Goal: Task Accomplishment & Management: Use online tool/utility

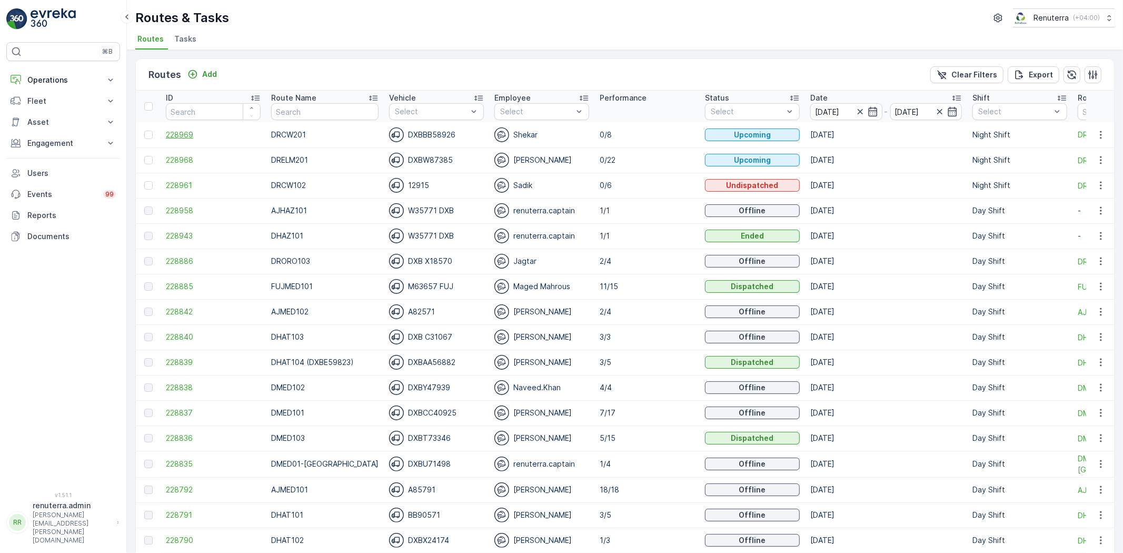
click at [197, 132] on span "228969" at bounding box center [213, 135] width 95 height 11
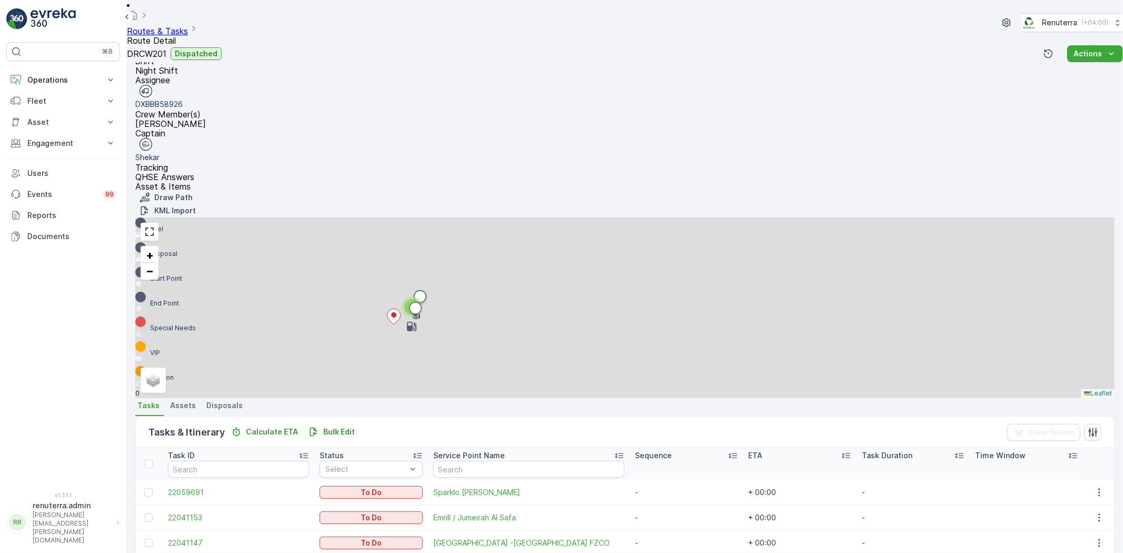
scroll to position [74, 0]
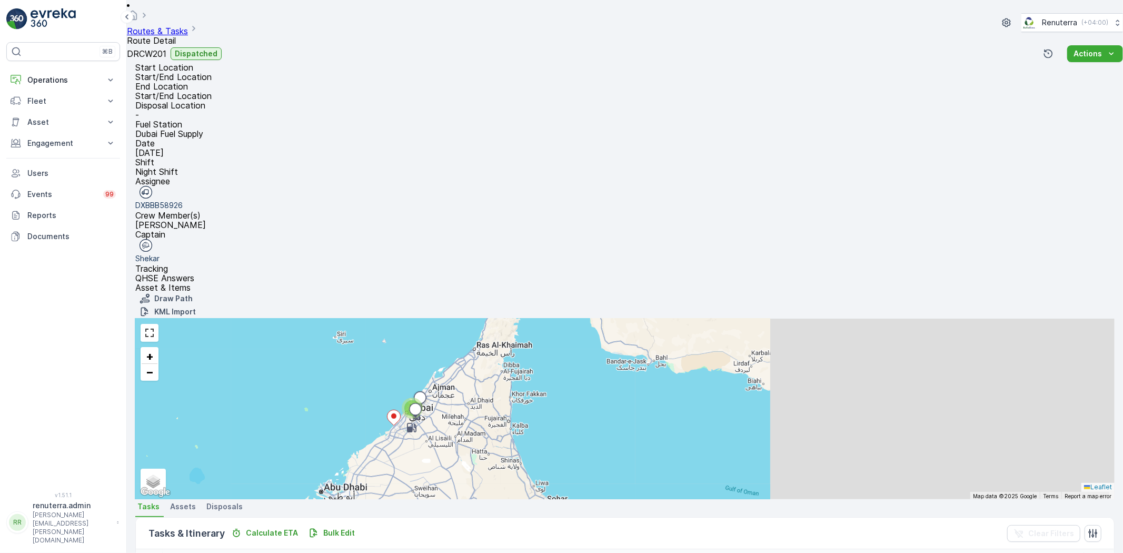
click at [188, 26] on link "Routes & Tasks" at bounding box center [157, 31] width 61 height 11
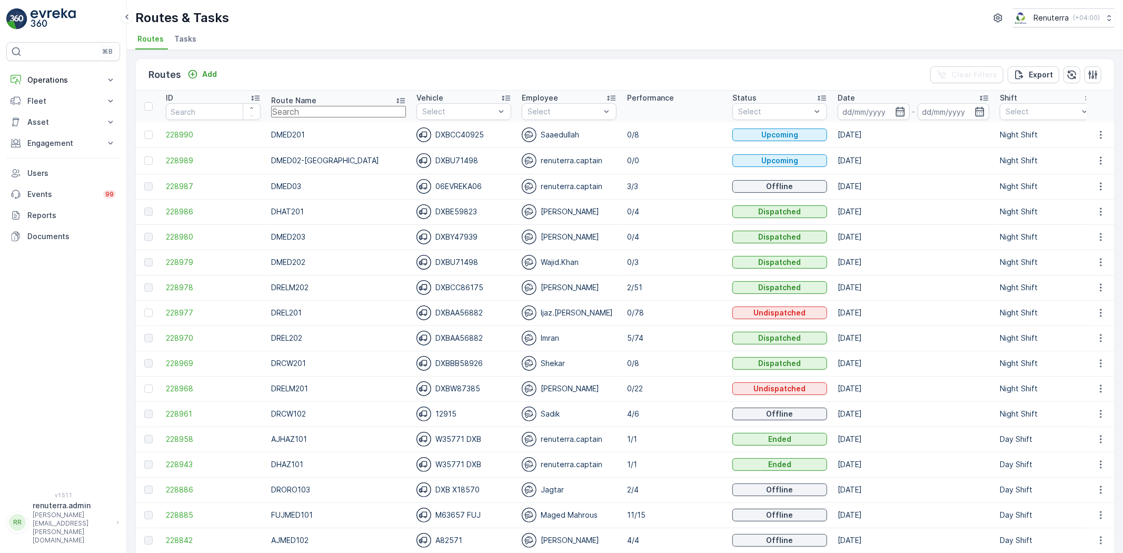
click at [296, 108] on input "text" at bounding box center [338, 112] width 135 height 12
type input "DHAT201"
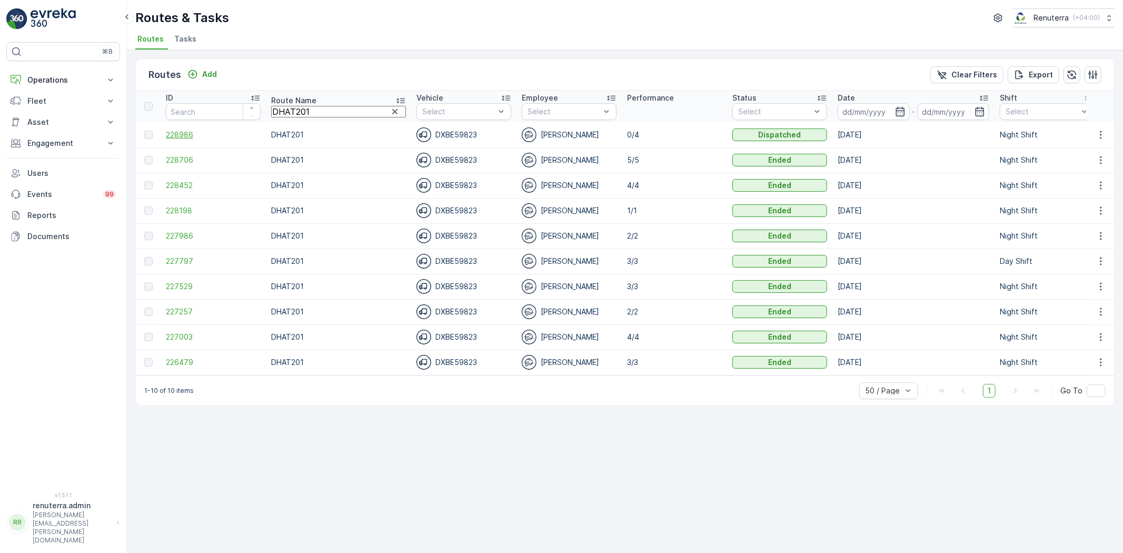
click at [201, 138] on span "228986" at bounding box center [213, 135] width 95 height 11
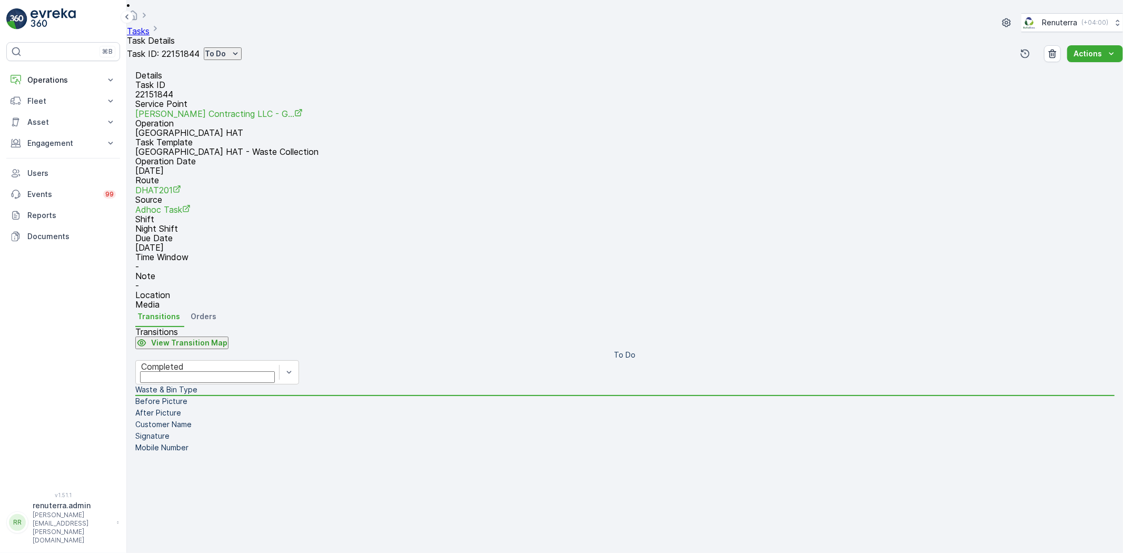
click at [230, 47] on div "Task ID: 22151844 To Do" at bounding box center [184, 53] width 115 height 13
click at [226, 48] on p "To Do" at bounding box center [215, 53] width 21 height 11
click at [308, 90] on span "Completed No One to Sign" at bounding box center [294, 95] width 96 height 11
click at [241, 48] on icon "To Do" at bounding box center [235, 53] width 11 height 11
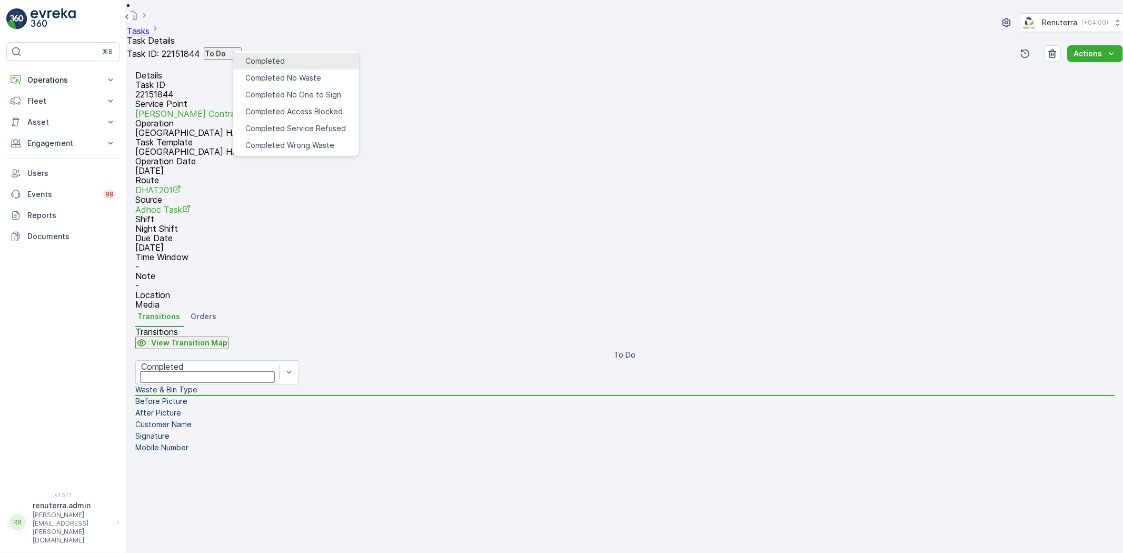
click at [272, 62] on span "Completed" at bounding box center [265, 61] width 39 height 11
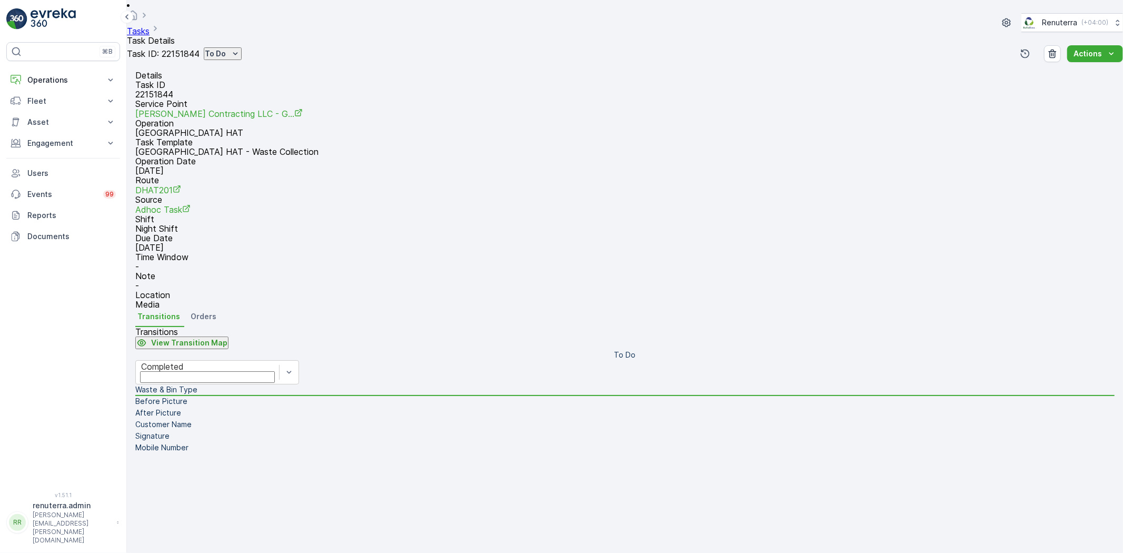
type Quantity "2"
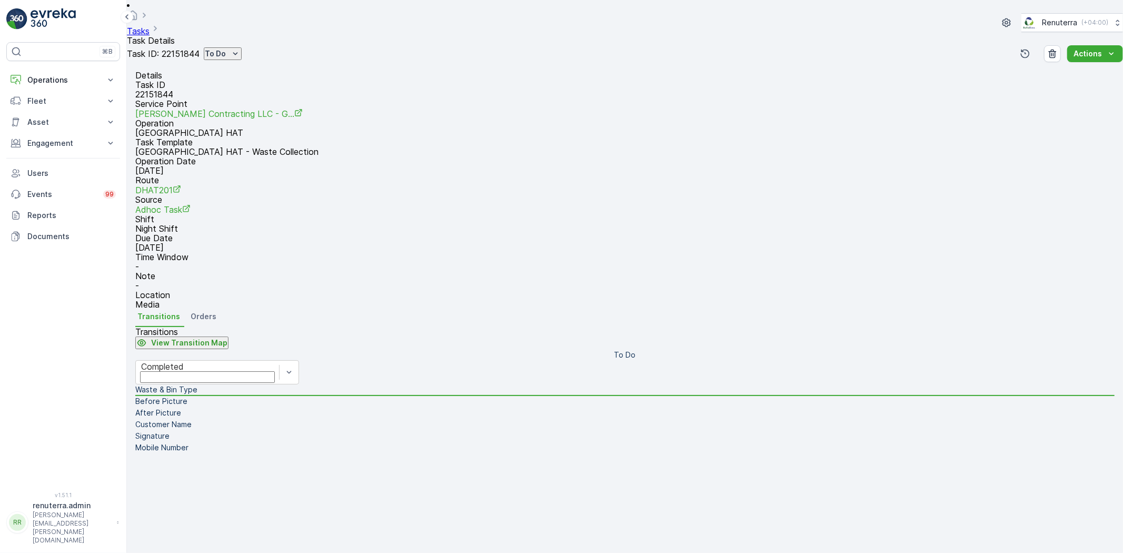
type input "0"
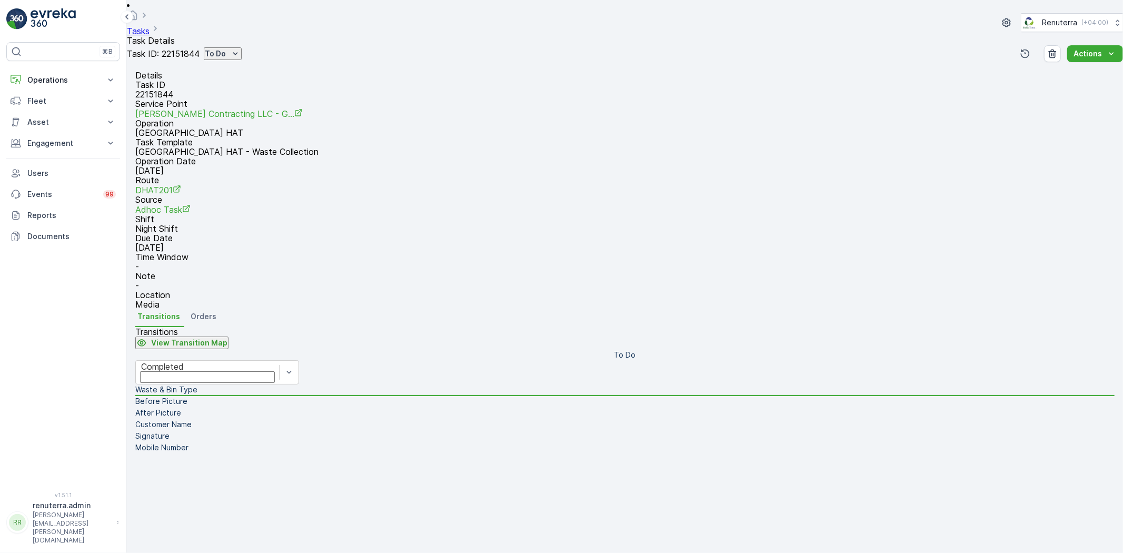
type input "0"
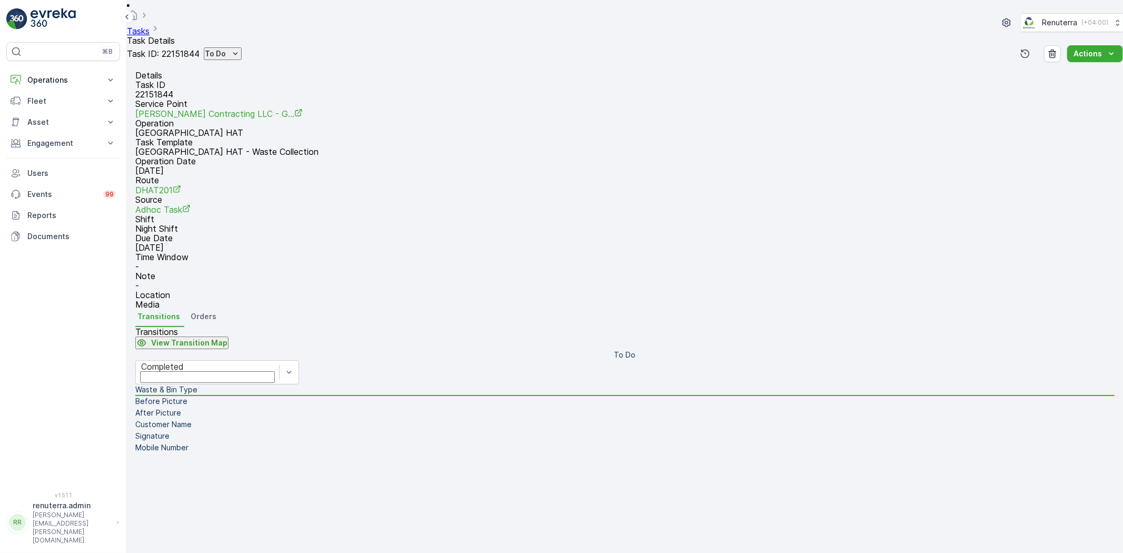
scroll to position [154, 0]
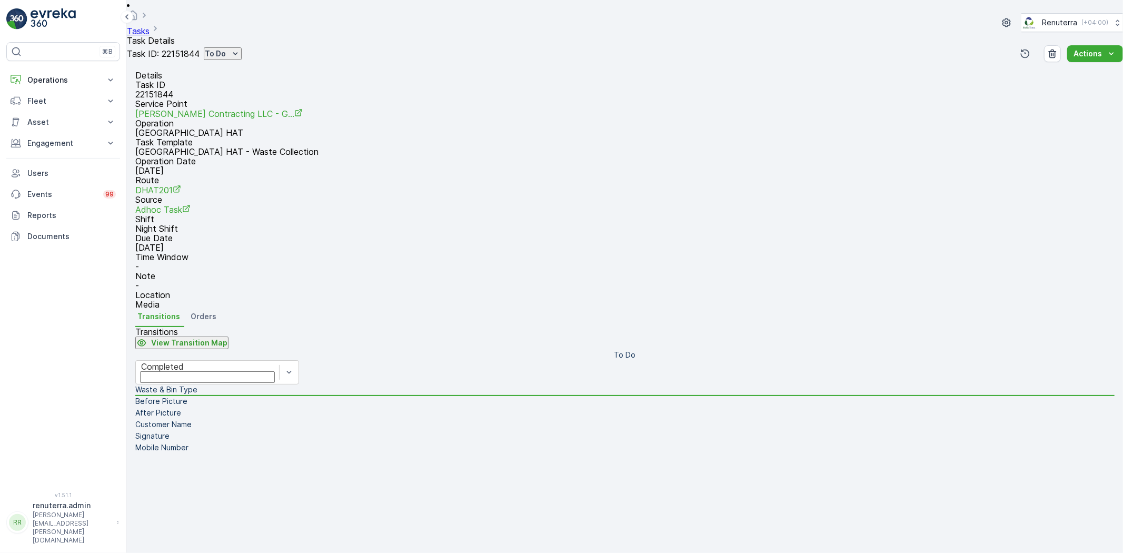
type Name "Wade"
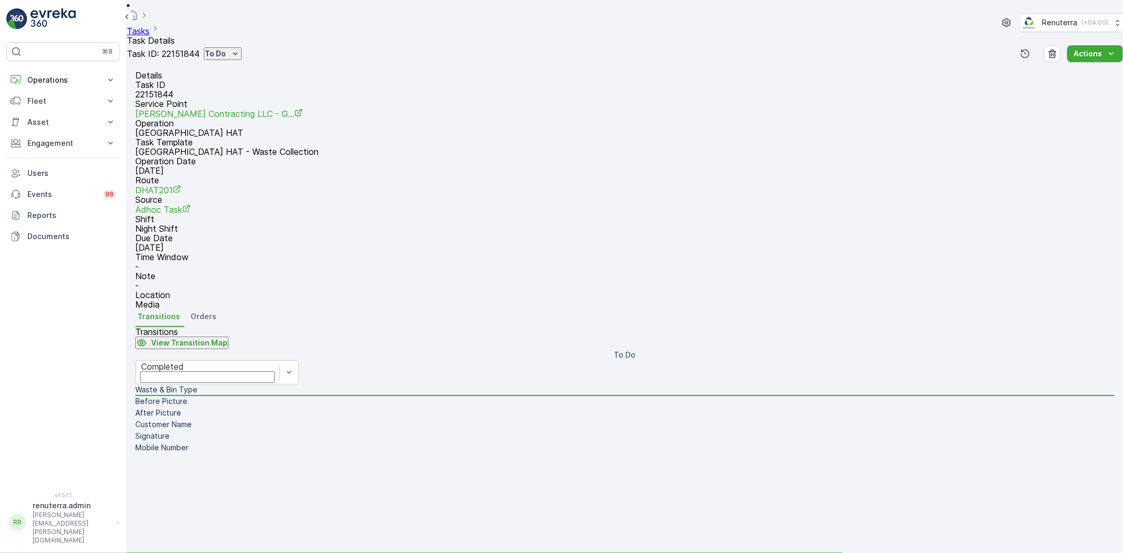
scroll to position [0, 0]
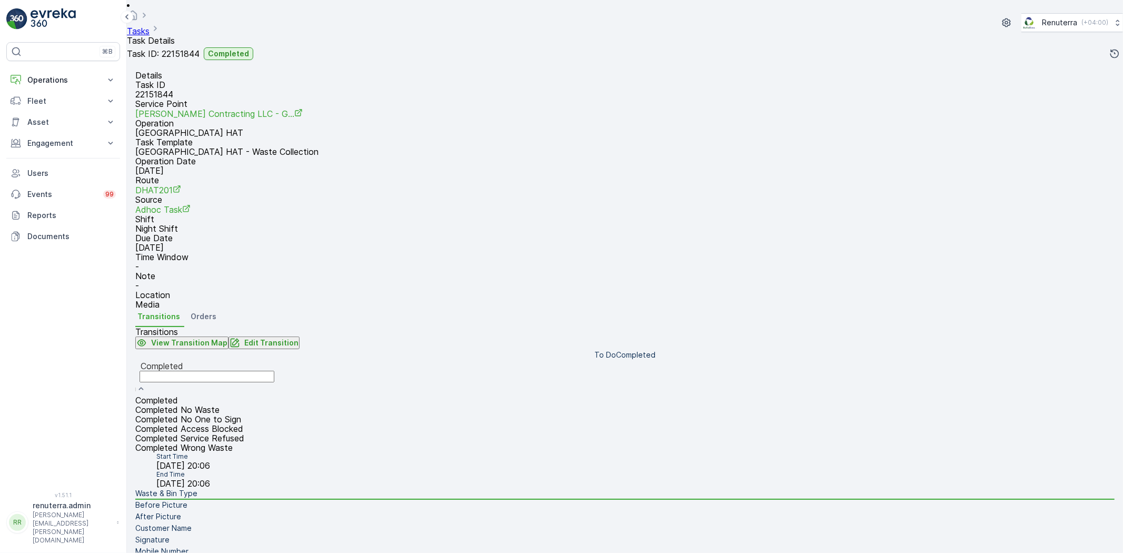
click at [279, 395] on div "Completed" at bounding box center [206, 377] width 143 height 35
drag, startPoint x: 268, startPoint y: 291, endPoint x: 283, endPoint y: 343, distance: 54.3
click at [268, 395] on div "Completed" at bounding box center [206, 399] width 143 height 9
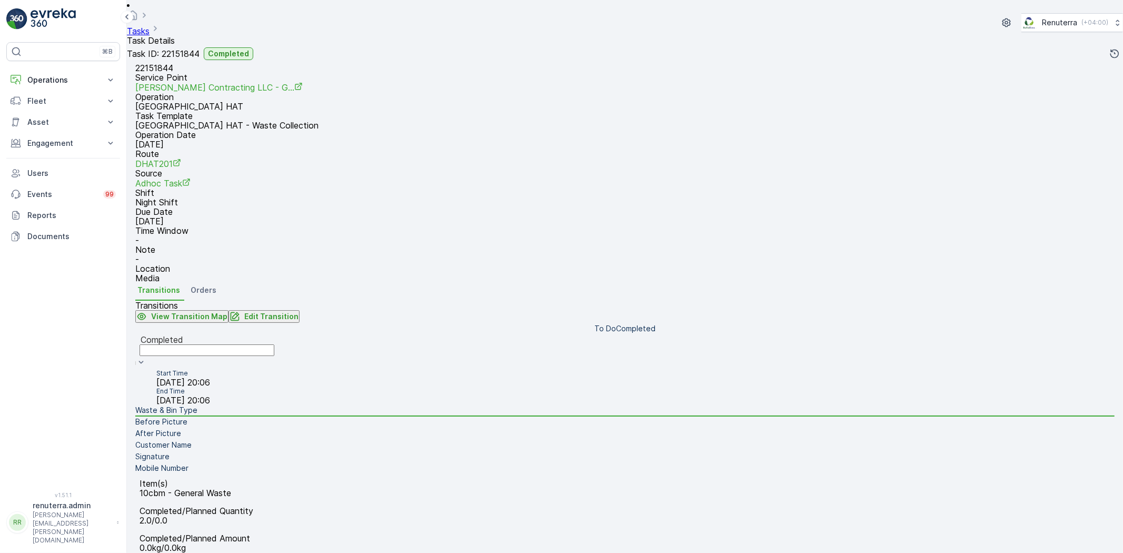
scroll to position [111, 0]
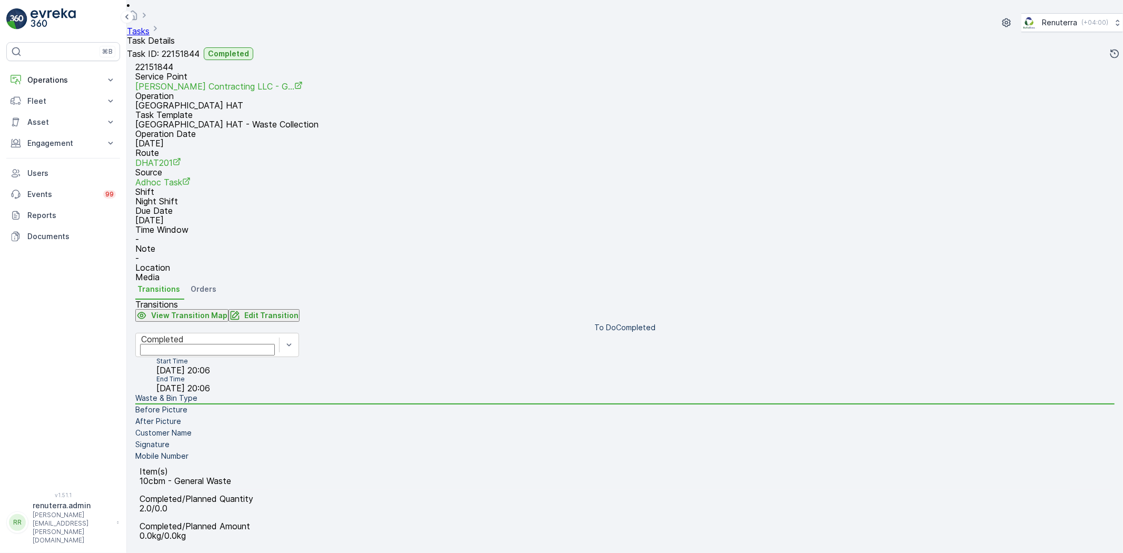
drag, startPoint x: 261, startPoint y: 360, endPoint x: 264, endPoint y: 365, distance: 5.4
click at [261, 404] on li "Before Picture" at bounding box center [624, 410] width 979 height 12
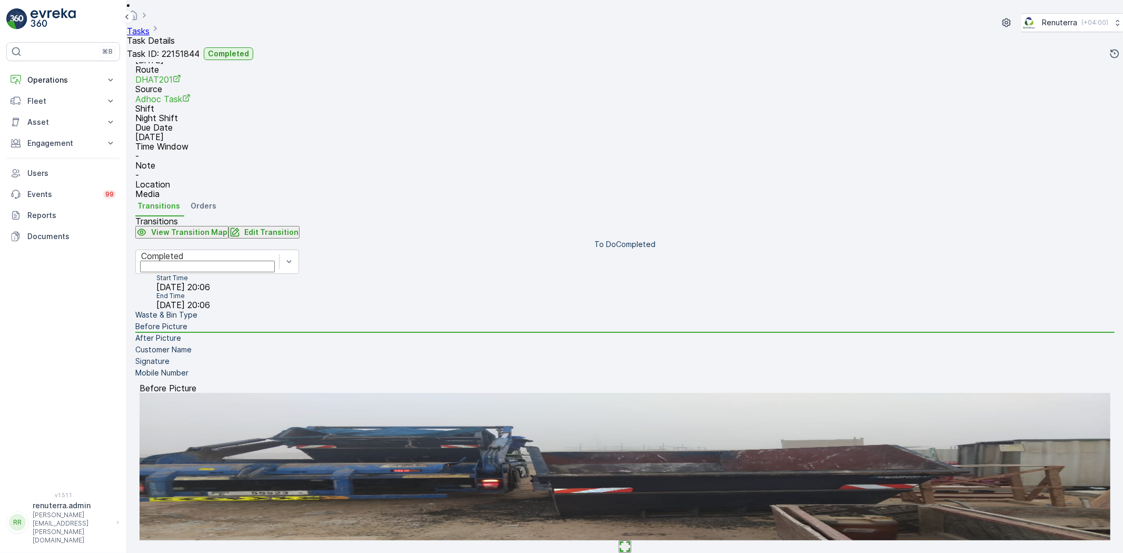
click at [267, 344] on li "After Picture" at bounding box center [624, 339] width 979 height 12
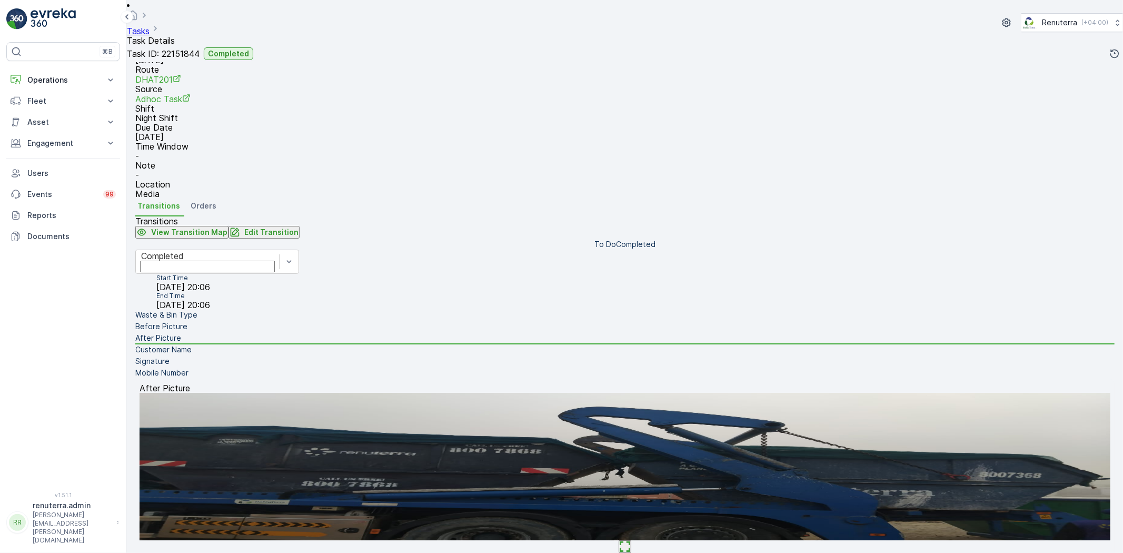
drag, startPoint x: 281, startPoint y: 407, endPoint x: 274, endPoint y: 401, distance: 8.2
click at [280, 356] on li "Customer Name" at bounding box center [624, 350] width 979 height 12
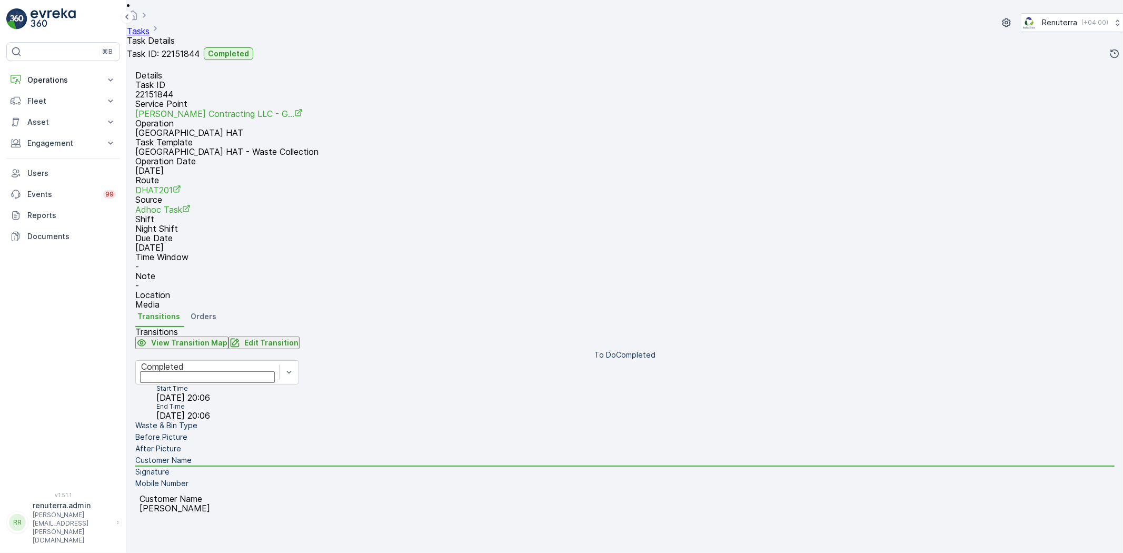
click at [282, 467] on li "Signature" at bounding box center [624, 473] width 979 height 12
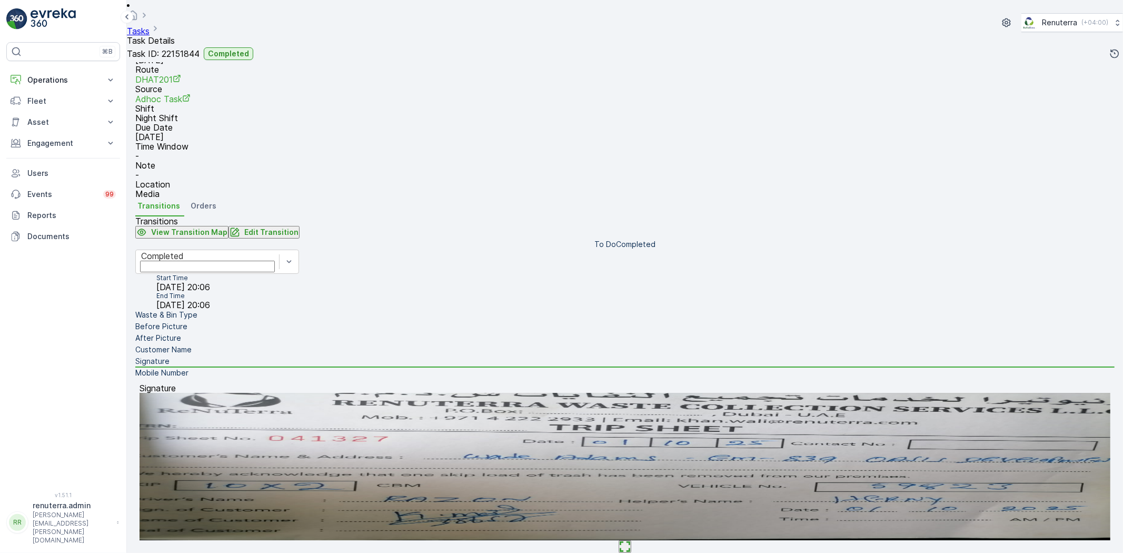
click at [286, 368] on li "Signature" at bounding box center [624, 362] width 979 height 12
click at [290, 379] on li "Mobile Number" at bounding box center [624, 374] width 979 height 12
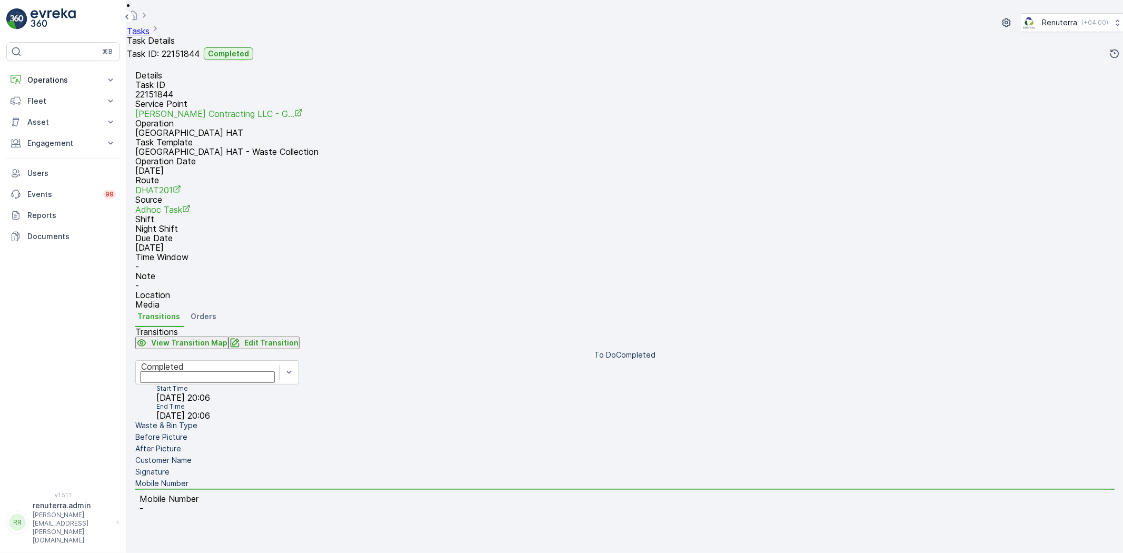
click at [278, 467] on li "Signature" at bounding box center [624, 473] width 979 height 12
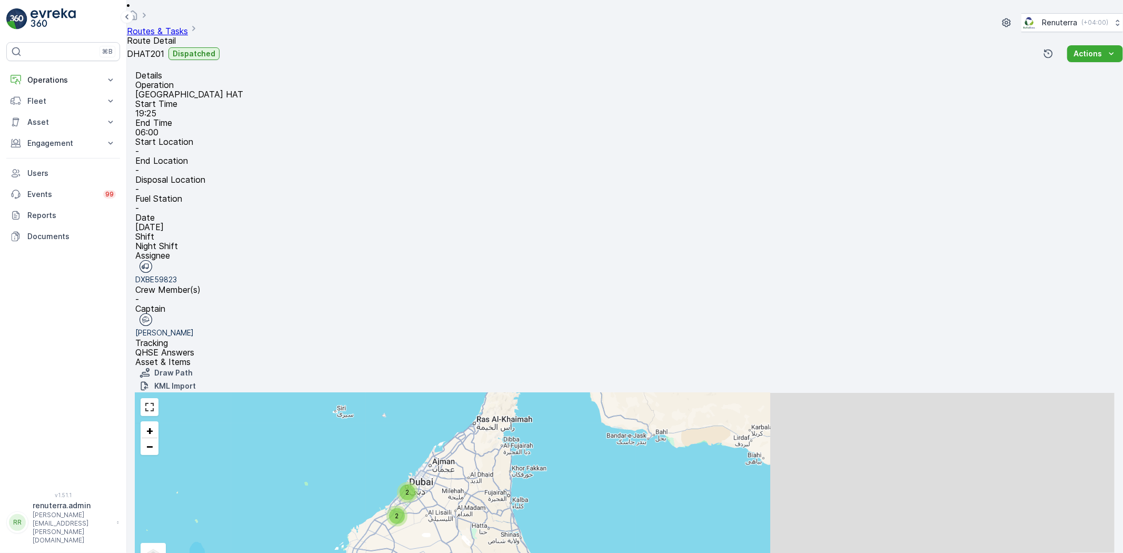
click at [185, 23] on ul "Routes & Tasks" at bounding box center [163, 29] width 73 height 13
click at [185, 26] on link "Routes & Tasks" at bounding box center [157, 31] width 61 height 11
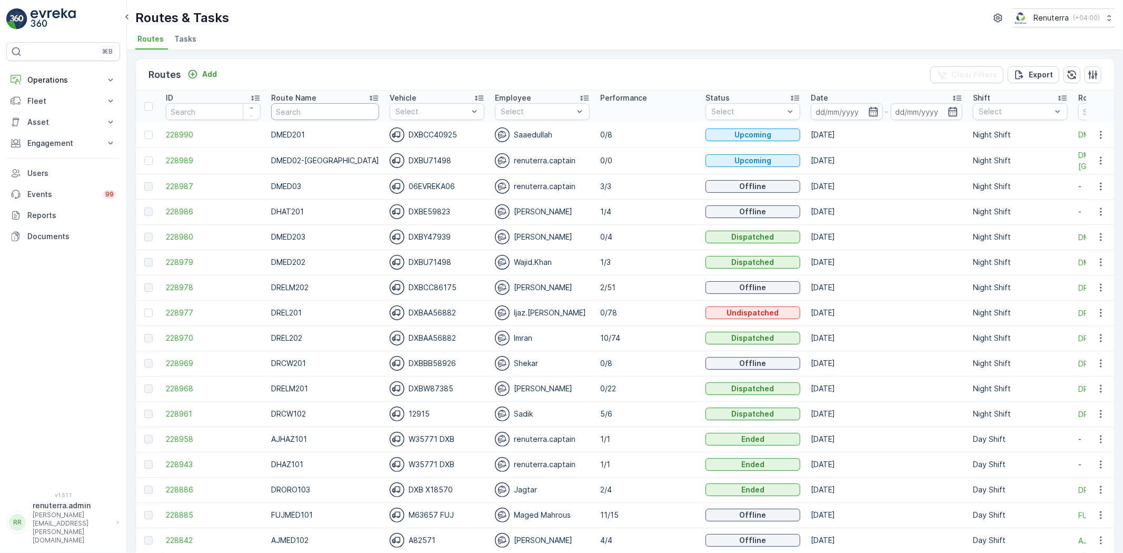
click at [288, 114] on input "text" at bounding box center [325, 111] width 108 height 17
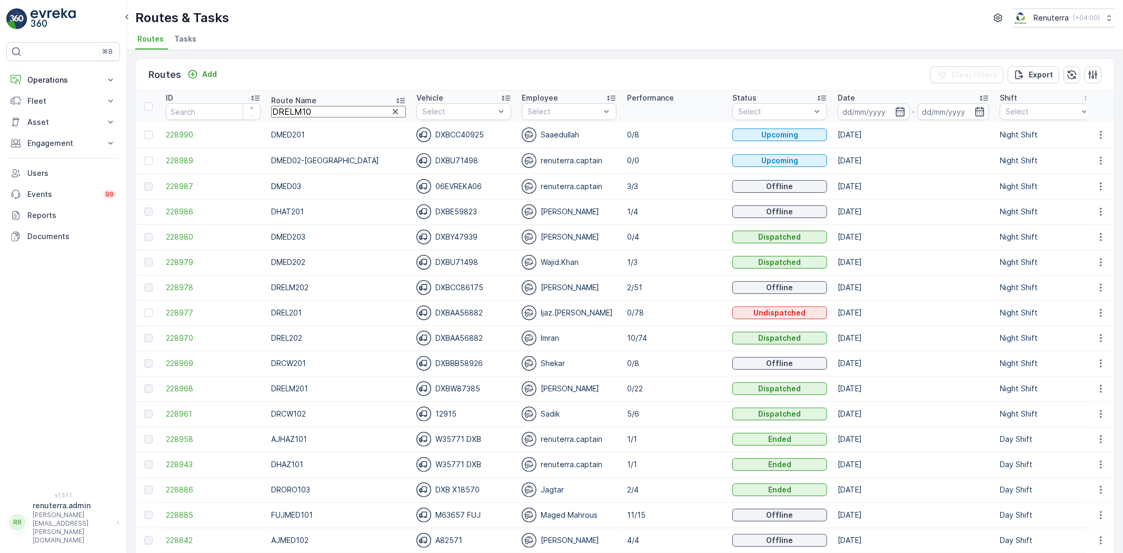
type input "DRELM102"
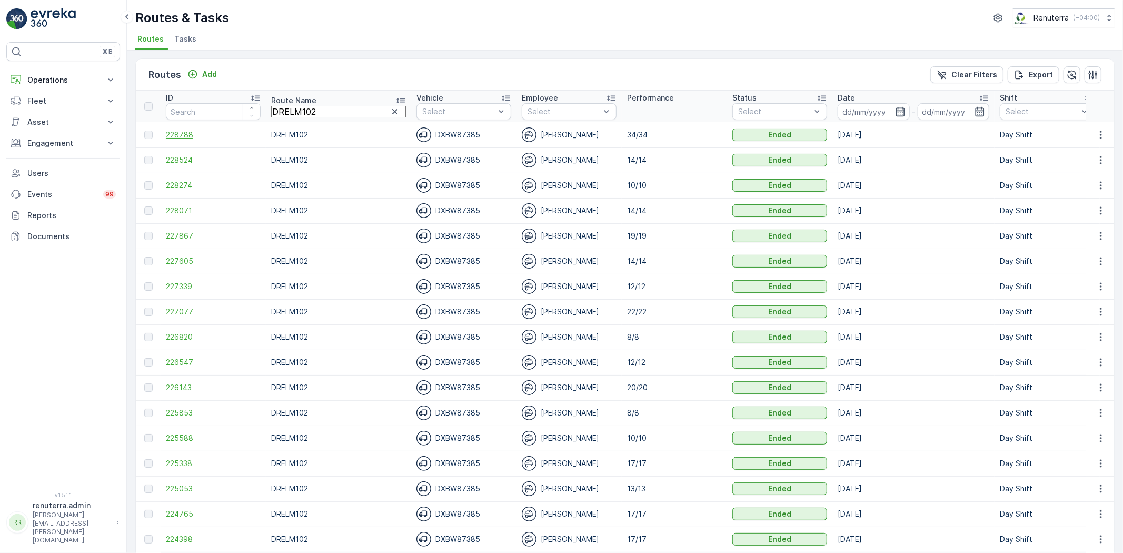
click at [201, 132] on span "228788" at bounding box center [213, 135] width 95 height 11
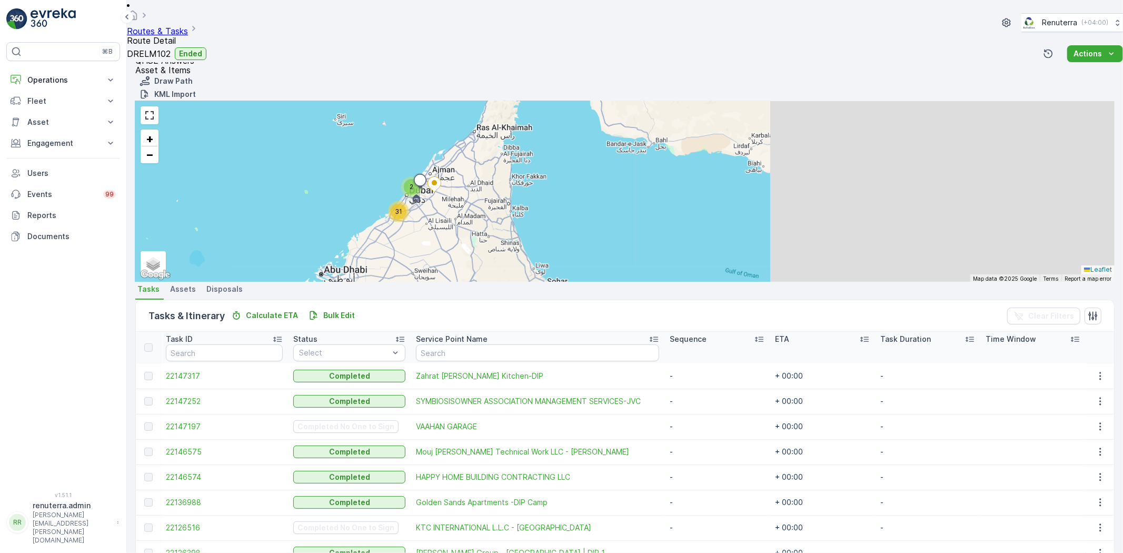
scroll to position [263, 0]
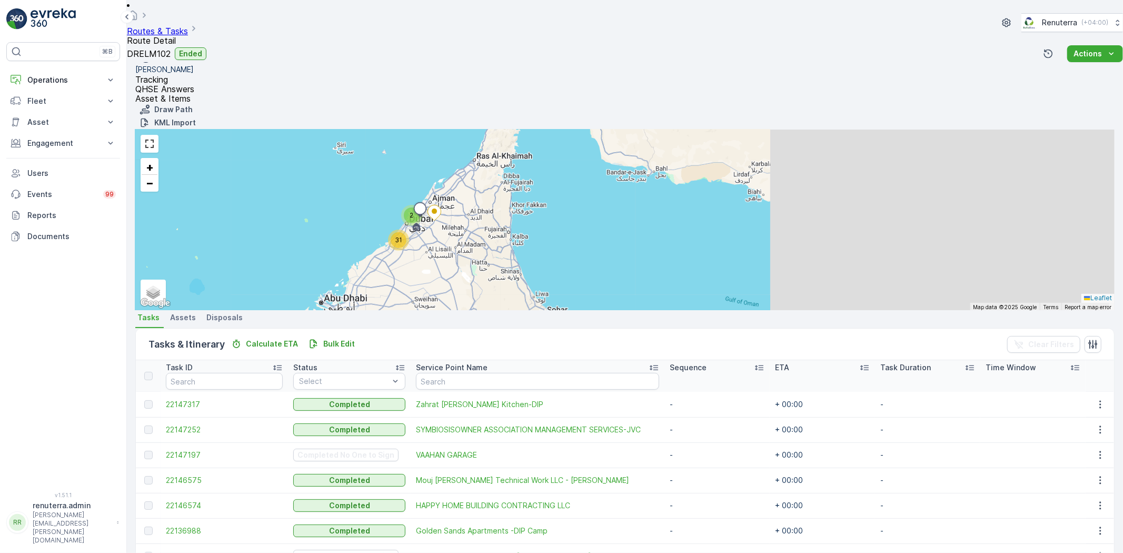
click at [430, 373] on input "text" at bounding box center [537, 381] width 243 height 17
type input "Centar"
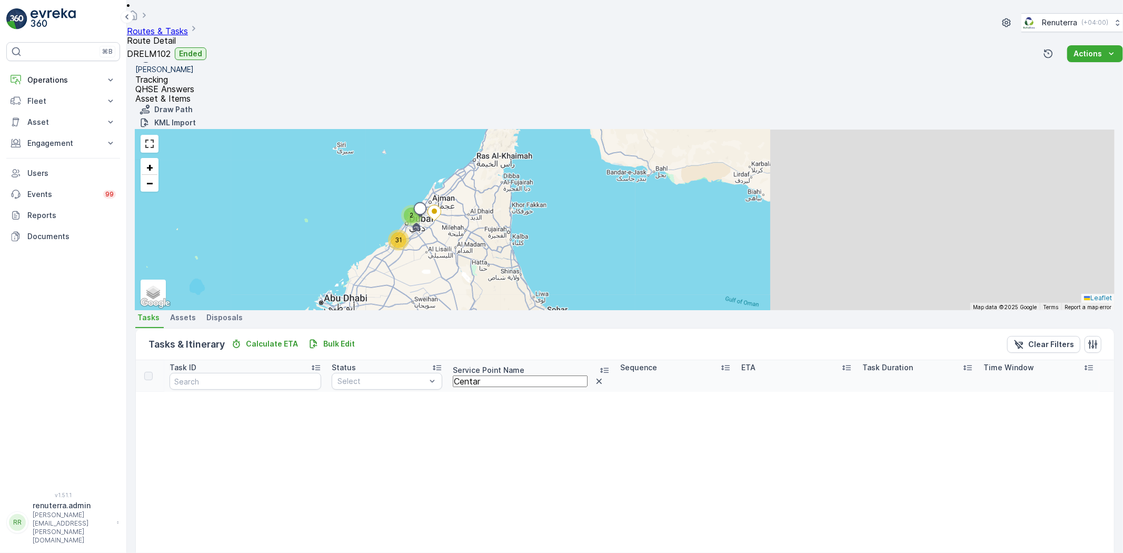
drag, startPoint x: 471, startPoint y: 103, endPoint x: 448, endPoint y: 100, distance: 22.8
click at [453, 375] on input "Centar" at bounding box center [520, 381] width 135 height 12
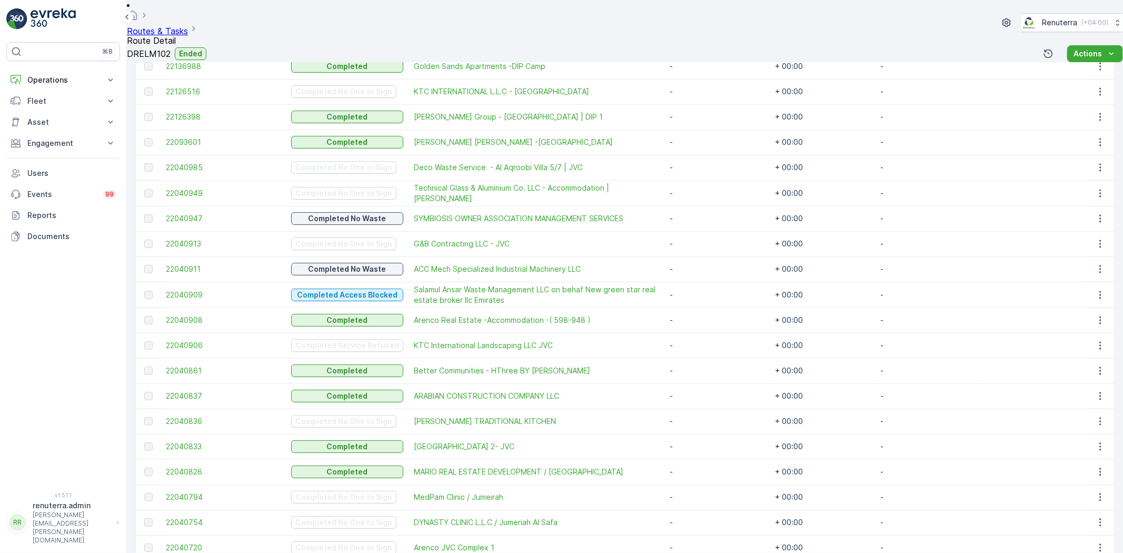
scroll to position [731, 0]
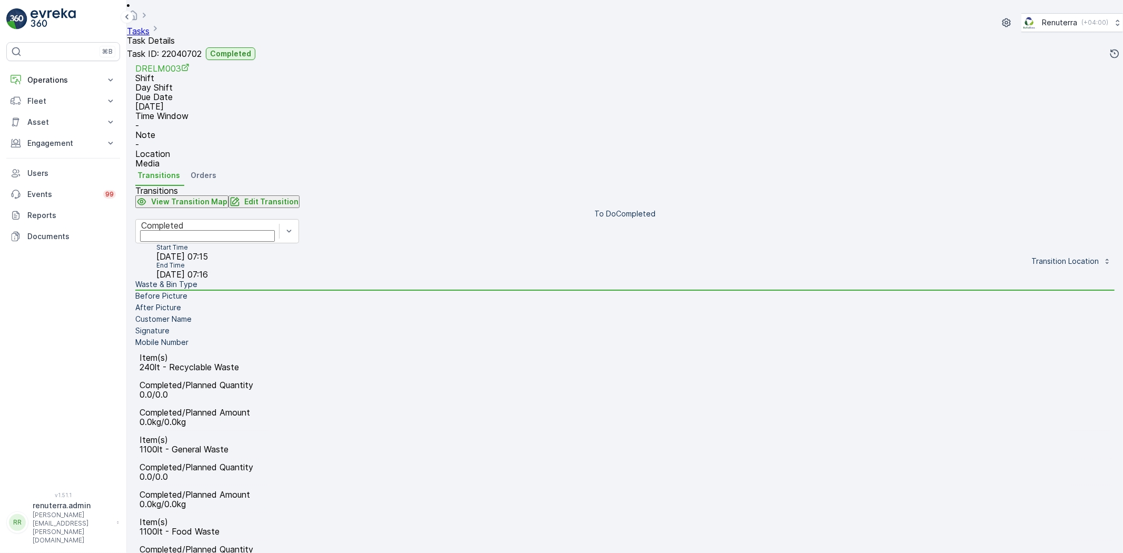
scroll to position [142, 0]
click at [299, 195] on p "Edit Transition" at bounding box center [271, 200] width 54 height 11
drag, startPoint x: 1097, startPoint y: 118, endPoint x: 1094, endPoint y: 124, distance: 6.6
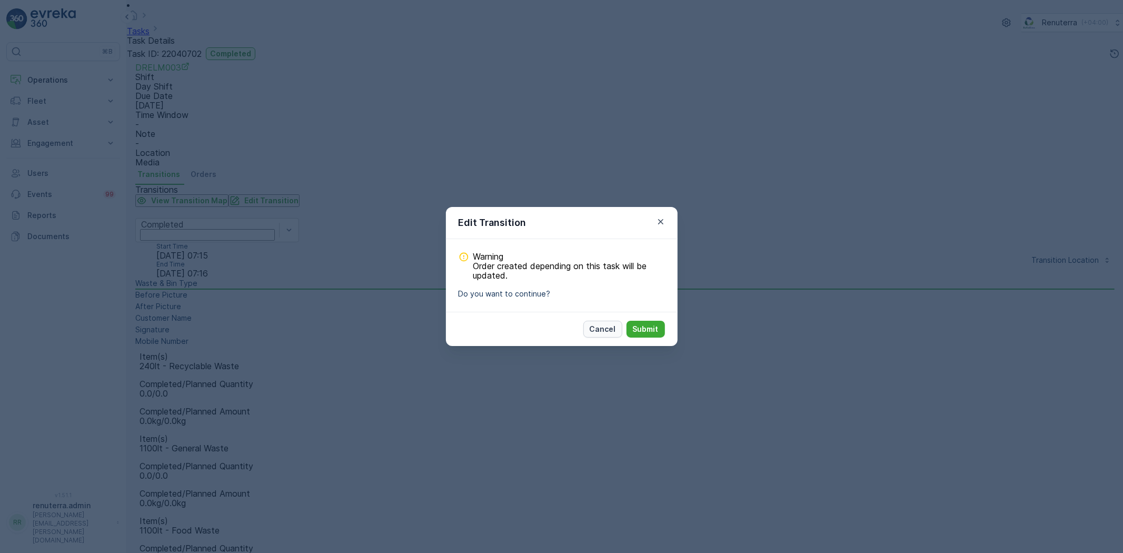
click at [613, 334] on p "Cancel" at bounding box center [603, 329] width 26 height 11
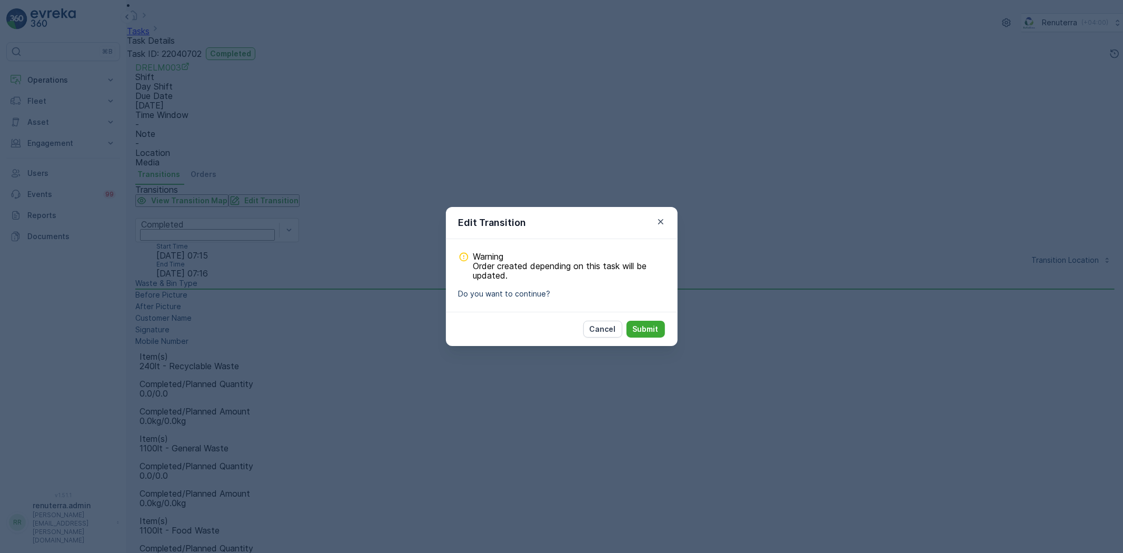
click at [639, 326] on div "Cancel Submit" at bounding box center [562, 329] width 232 height 34
click at [643, 334] on p "Submit" at bounding box center [646, 329] width 26 height 11
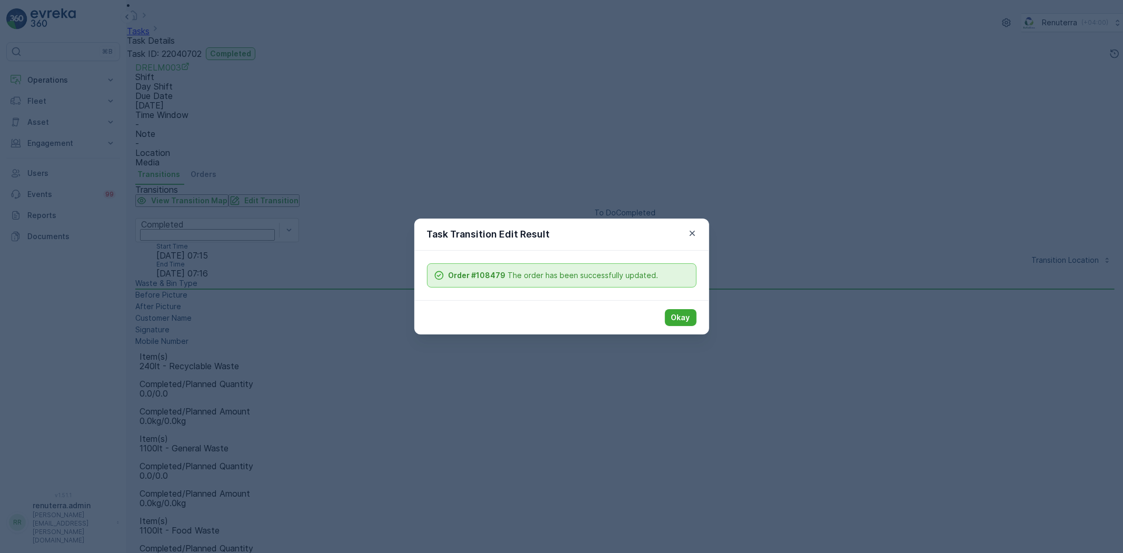
scroll to position [111, 0]
click at [680, 315] on p "Okay" at bounding box center [680, 317] width 19 height 11
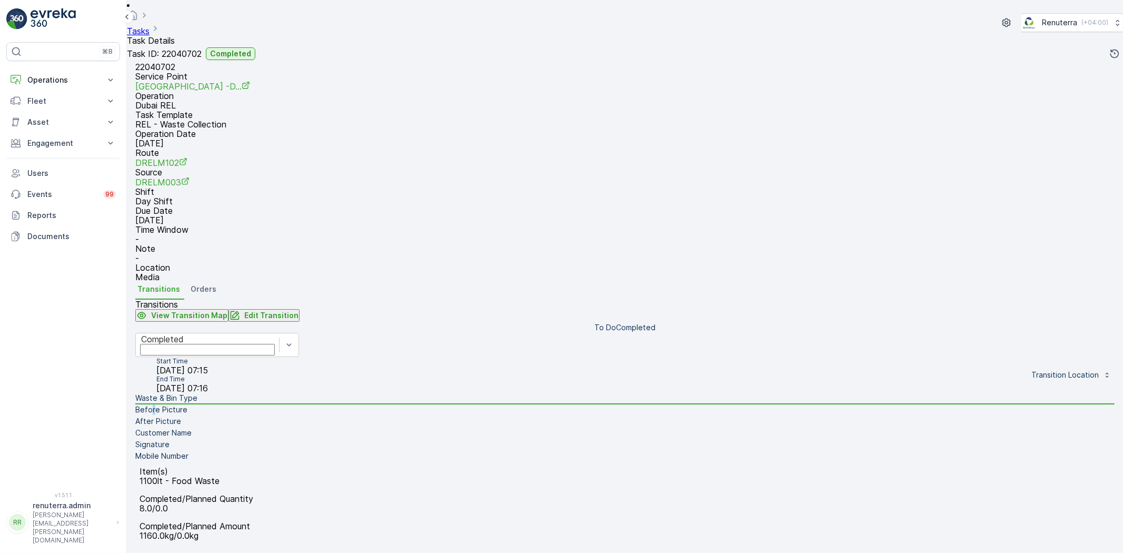
drag, startPoint x: 174, startPoint y: 350, endPoint x: 180, endPoint y: 354, distance: 7.6
click at [178, 404] on p "Before Picture" at bounding box center [161, 409] width 52 height 11
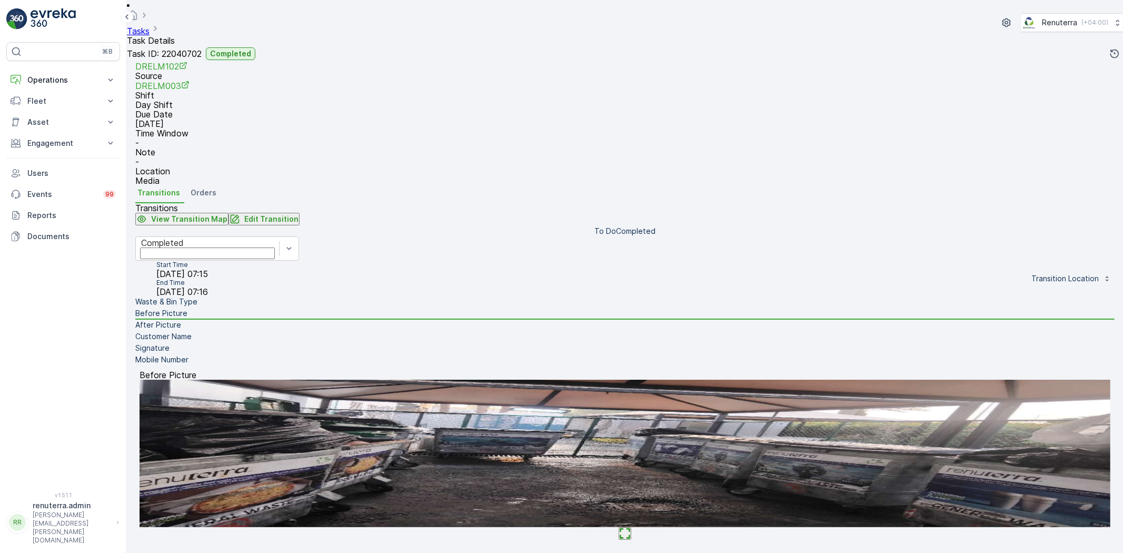
click at [240, 343] on li "Customer Name" at bounding box center [624, 337] width 979 height 12
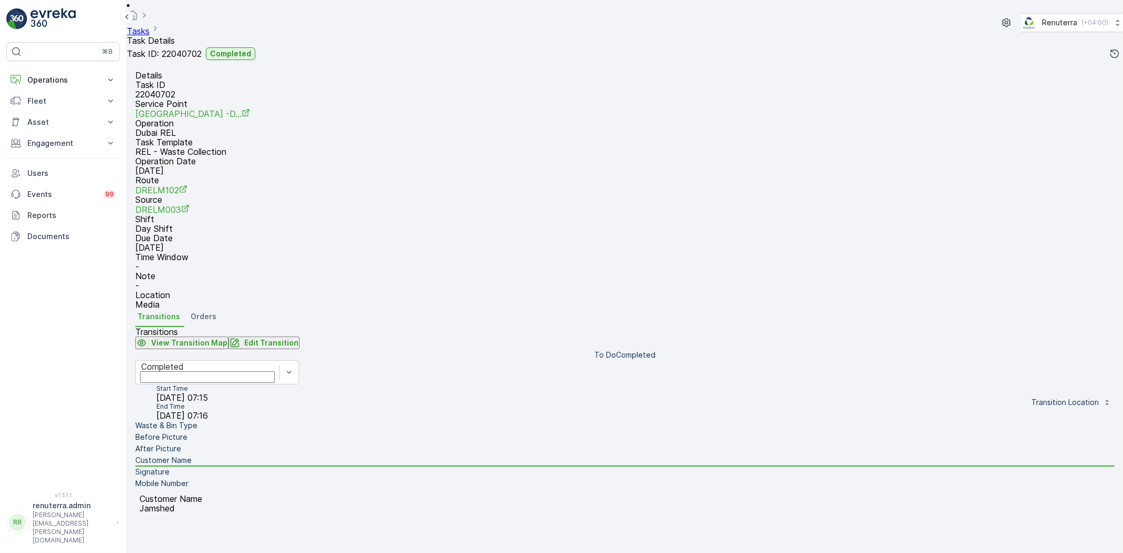
click at [250, 443] on li "After Picture" at bounding box center [624, 449] width 979 height 12
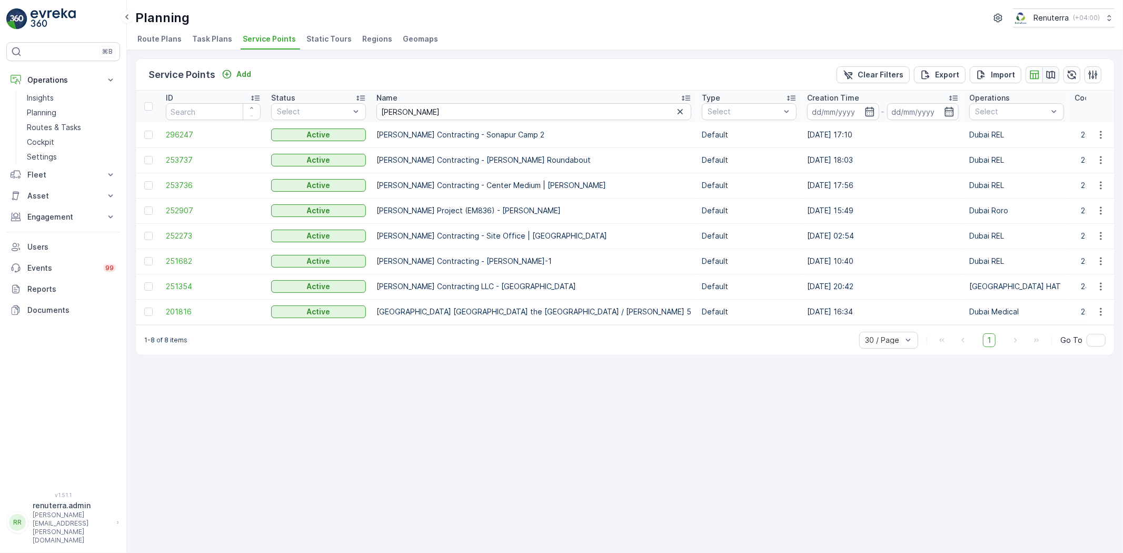
click at [1054, 70] on icon "button" at bounding box center [1051, 75] width 11 height 11
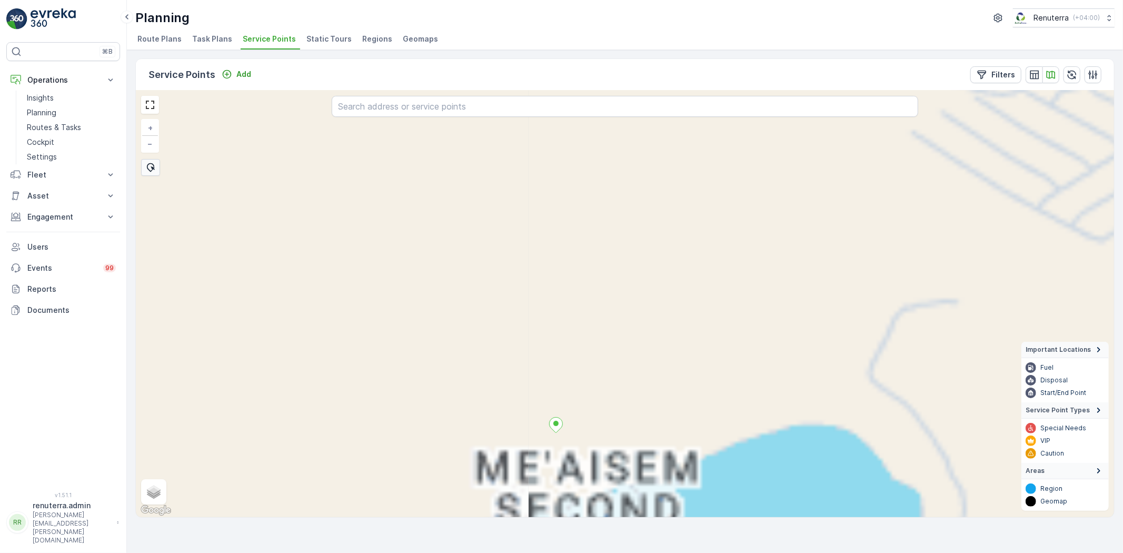
drag, startPoint x: 544, startPoint y: 394, endPoint x: 535, endPoint y: 311, distance: 83.7
click at [535, 311] on div "+ − Satellite Roadmap Terrain Hybrid Leaflet Keyboard shortcuts Map Data Map da…" at bounding box center [625, 304] width 978 height 427
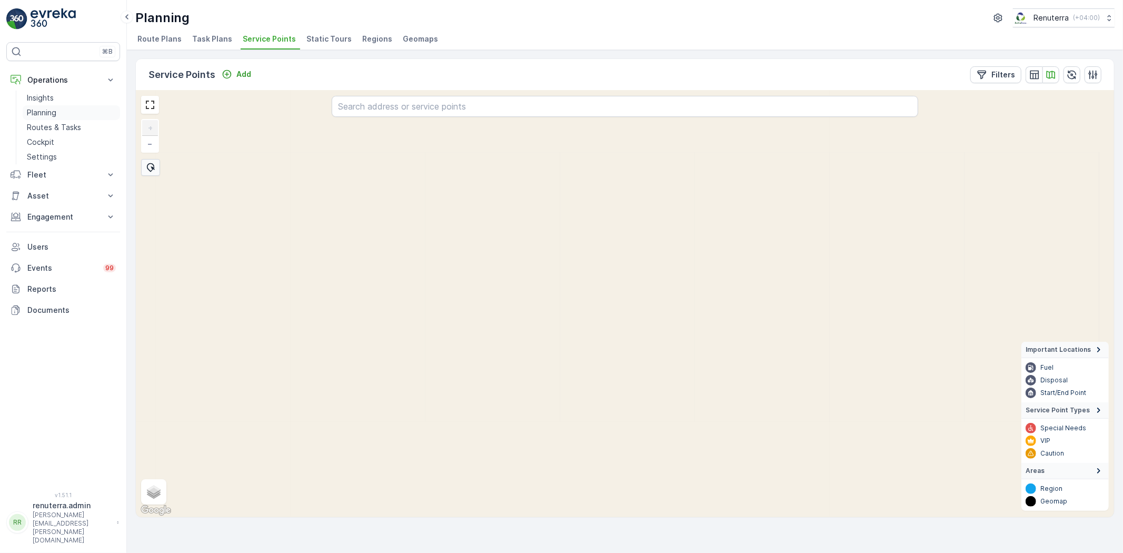
drag, startPoint x: 70, startPoint y: 107, endPoint x: 70, endPoint y: 116, distance: 9.0
click at [69, 107] on link "Planning" at bounding box center [71, 112] width 97 height 15
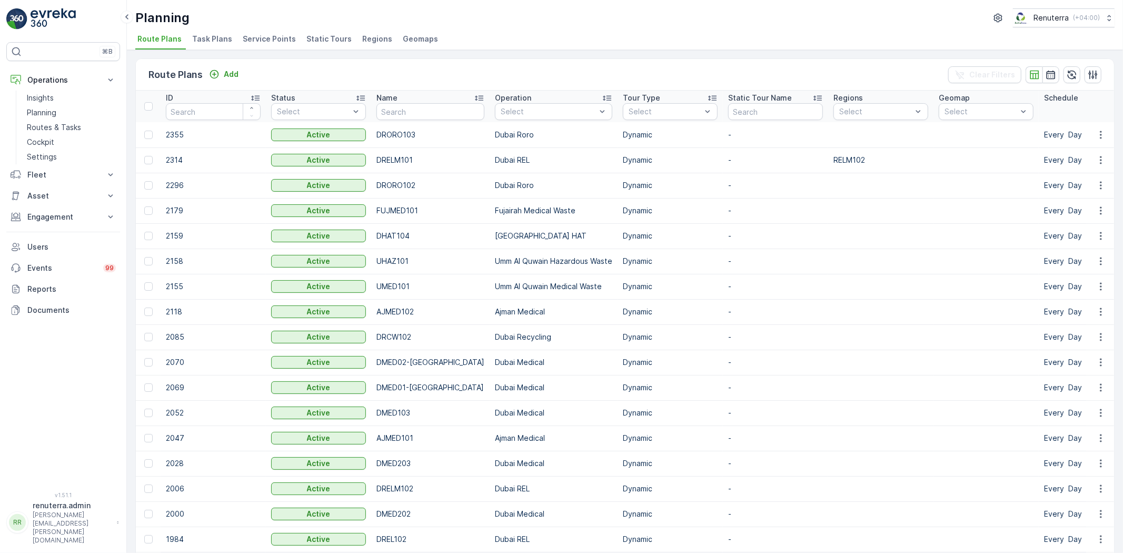
click at [272, 29] on div "Planning Renuterra ( +04:00 ) Route Plans Task Plans Service Points Static Tour…" at bounding box center [625, 25] width 996 height 50
click at [272, 38] on span "Service Points" at bounding box center [269, 39] width 53 height 11
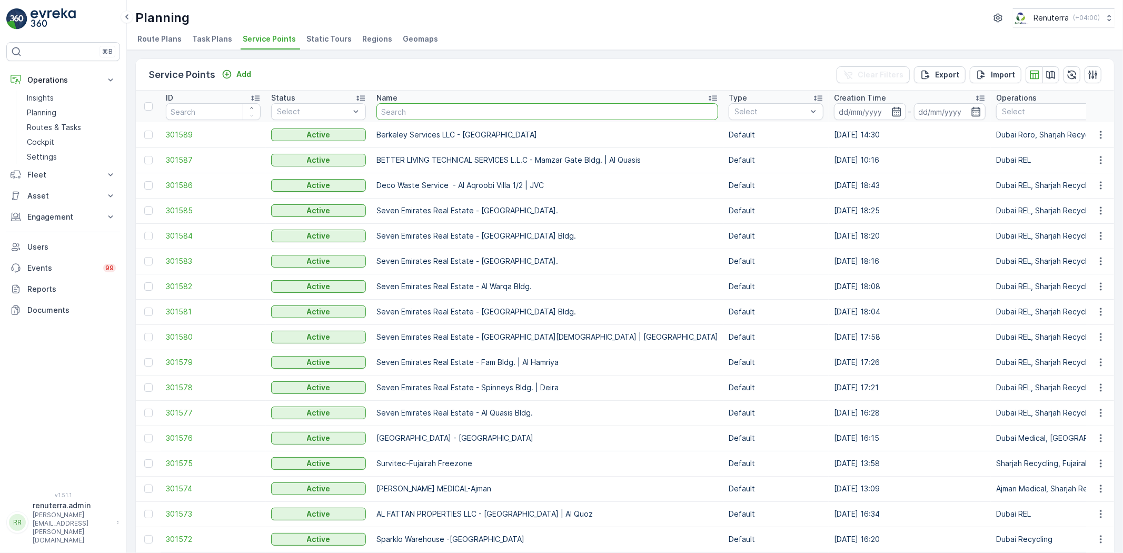
click at [406, 111] on input "text" at bounding box center [548, 111] width 342 height 17
type input "Emirs"
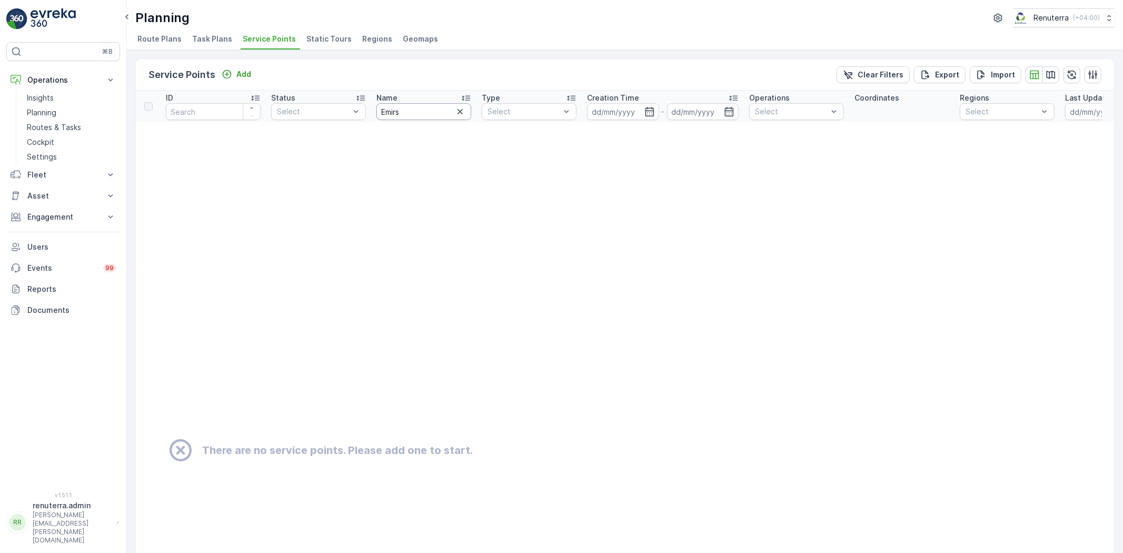
click at [411, 112] on input "Emirs" at bounding box center [424, 111] width 95 height 17
type input "Emirates"
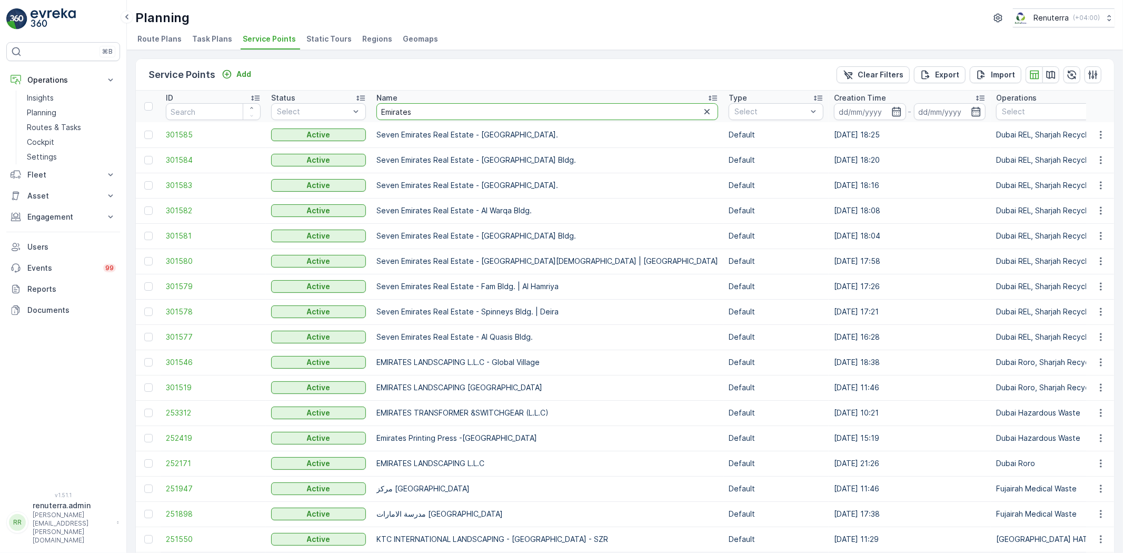
click at [423, 112] on input "Emirates" at bounding box center [548, 111] width 342 height 17
type input "Emirates land"
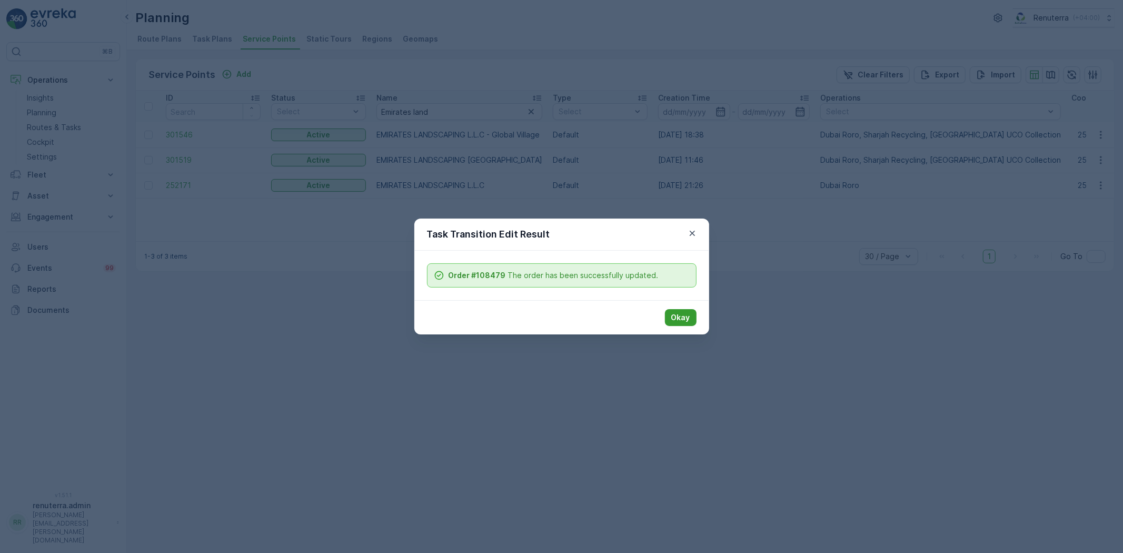
click at [683, 319] on p "Okay" at bounding box center [680, 317] width 19 height 11
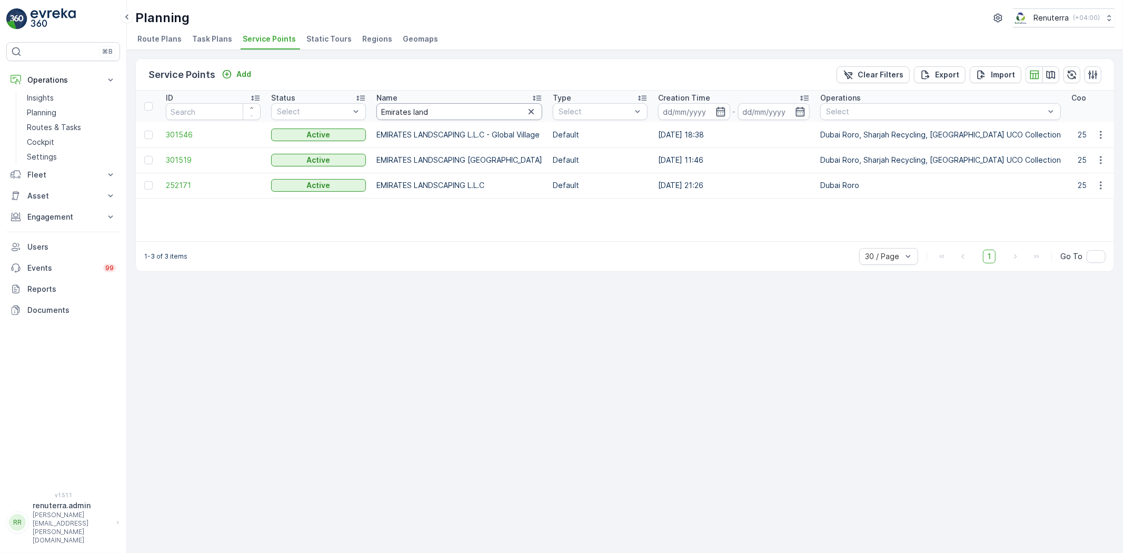
click at [429, 117] on th "Name Emirates land" at bounding box center [459, 107] width 176 height 32
drag, startPoint x: 439, startPoint y: 114, endPoint x: 387, endPoint y: 99, distance: 54.2
click at [387, 99] on th "Name Emirates land" at bounding box center [459, 107] width 176 height 32
type input "E"
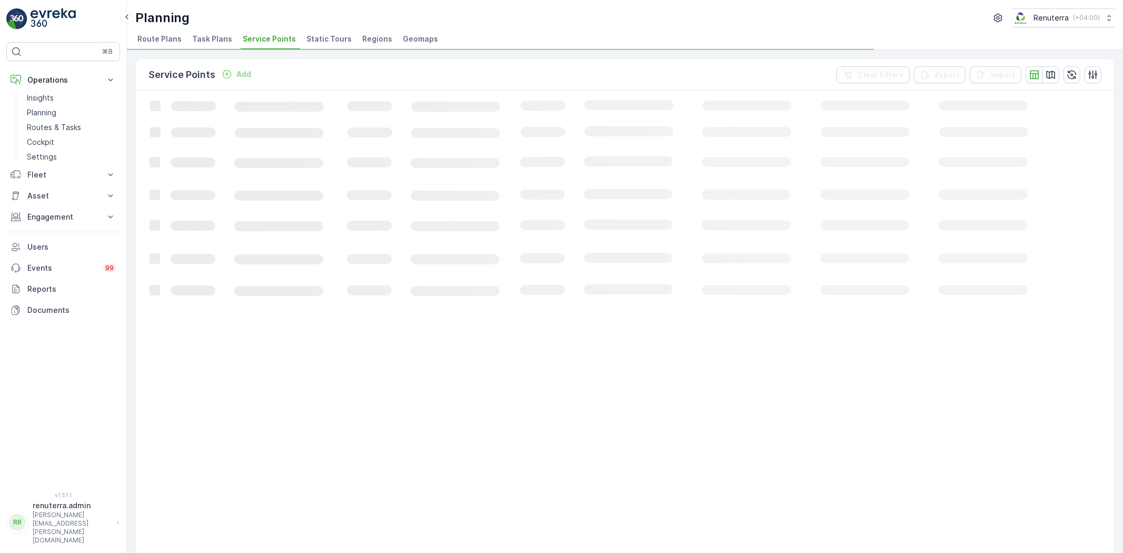
click at [380, 110] on icon "Loading..." at bounding box center [641, 440] width 1011 height 698
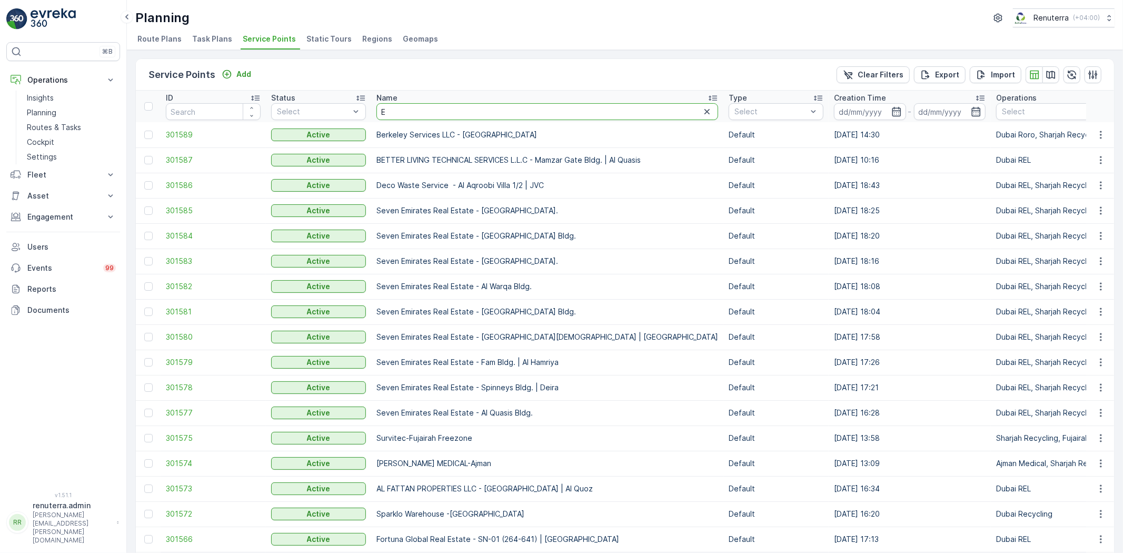
click at [374, 107] on th "Name E" at bounding box center [547, 107] width 352 height 32
click at [519, 115] on input "text" at bounding box center [548, 111] width 342 height 17
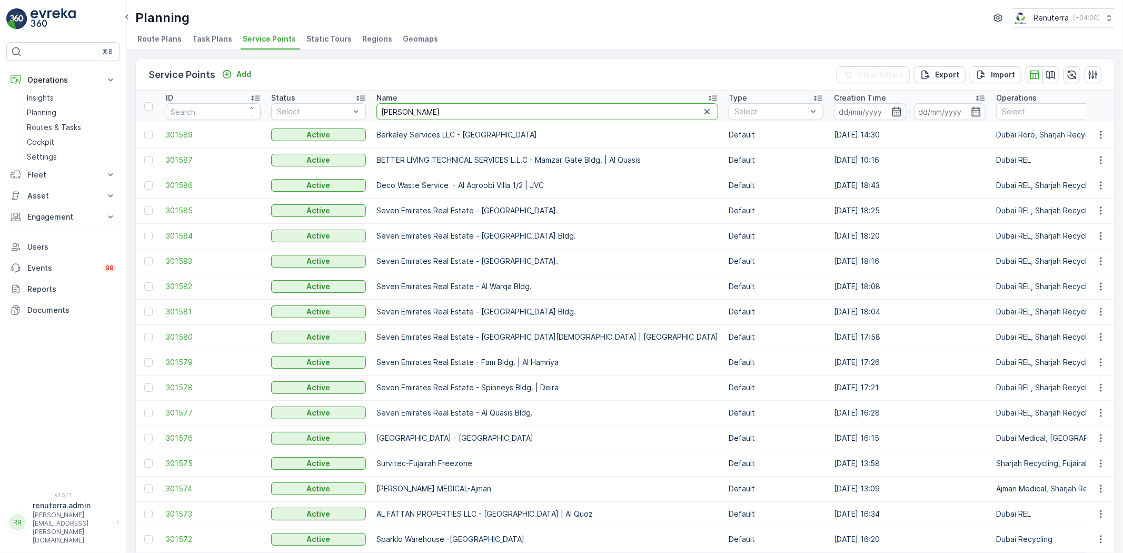
type input "al fattan"
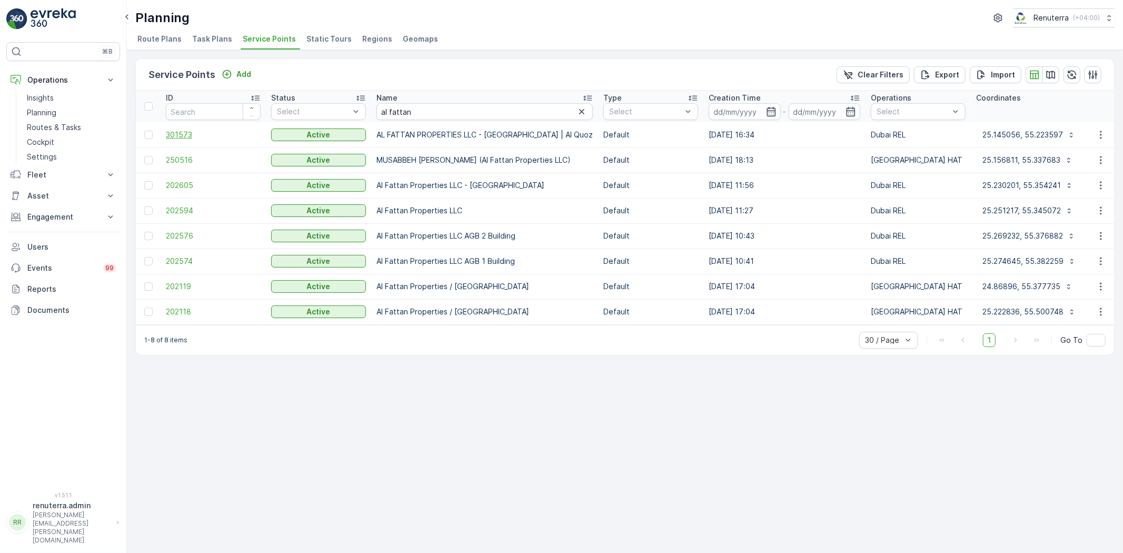
click at [181, 133] on span "301573" at bounding box center [213, 135] width 95 height 11
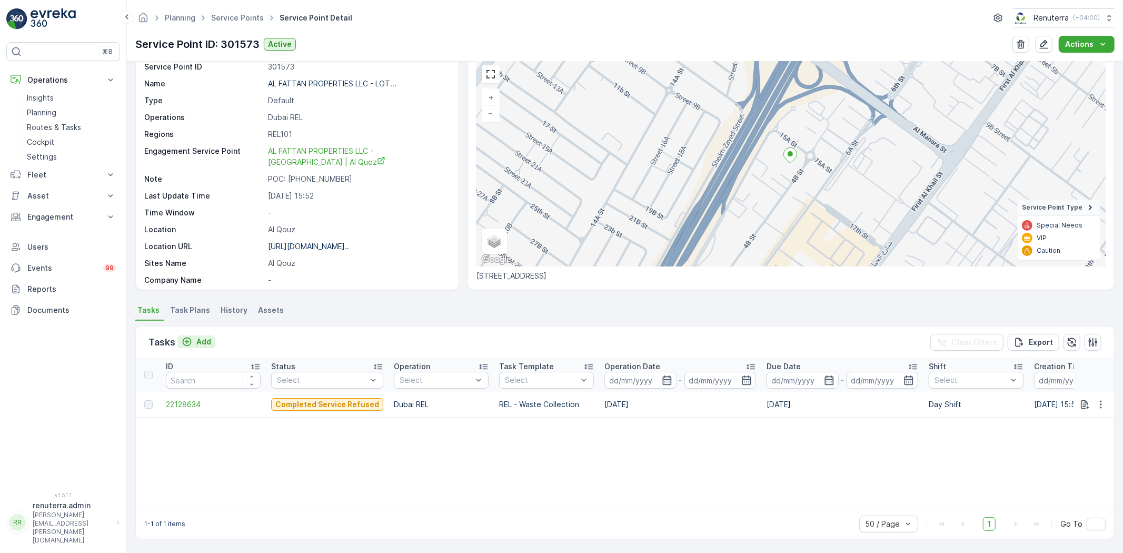
scroll to position [43, 0]
click at [203, 344] on p "Add" at bounding box center [203, 341] width 15 height 11
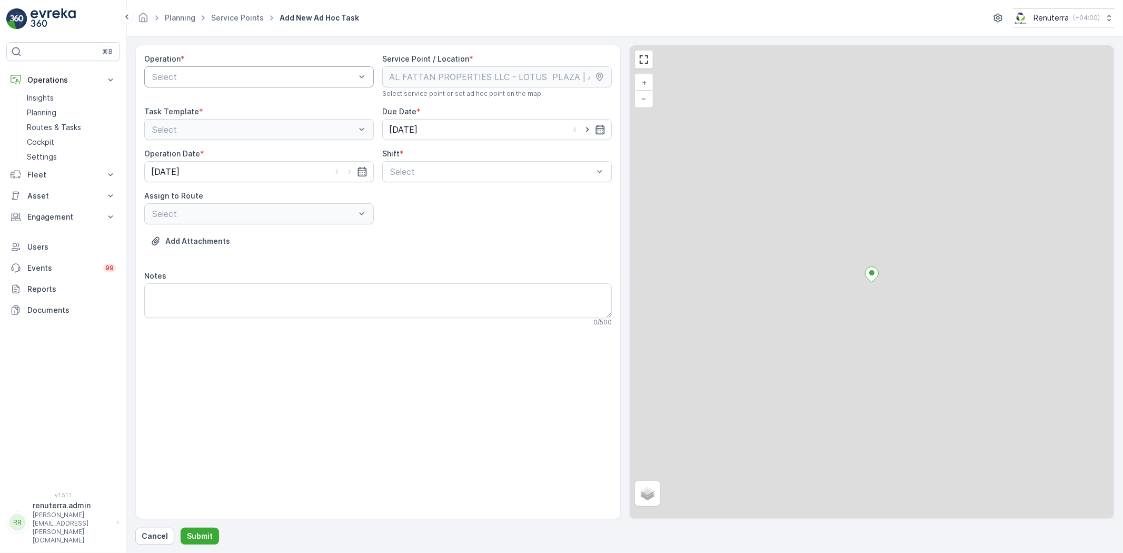
click at [234, 69] on div "Select" at bounding box center [259, 76] width 230 height 21
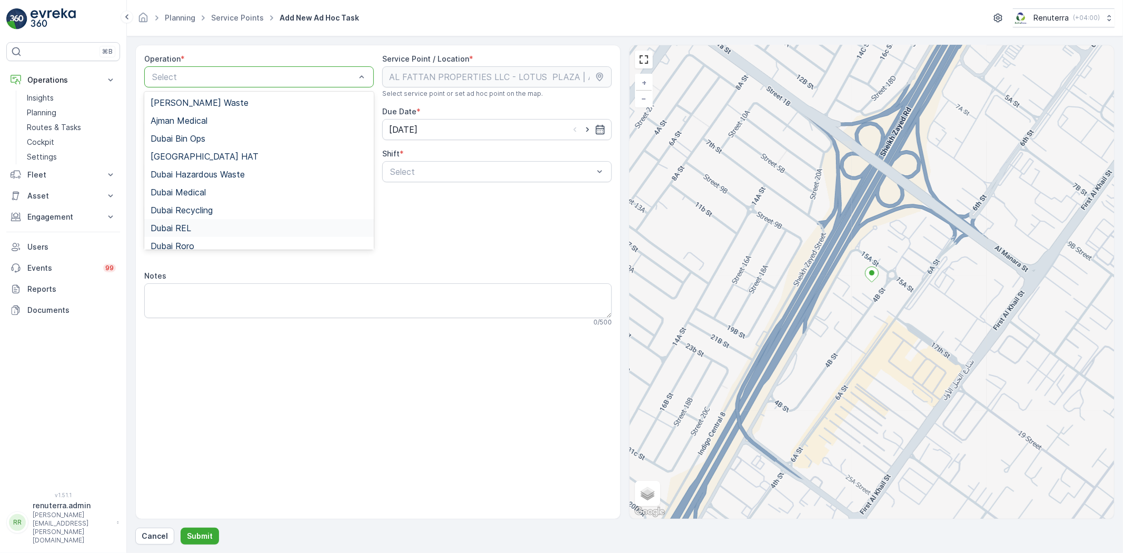
click at [192, 233] on div "Dubai REL" at bounding box center [259, 228] width 230 height 18
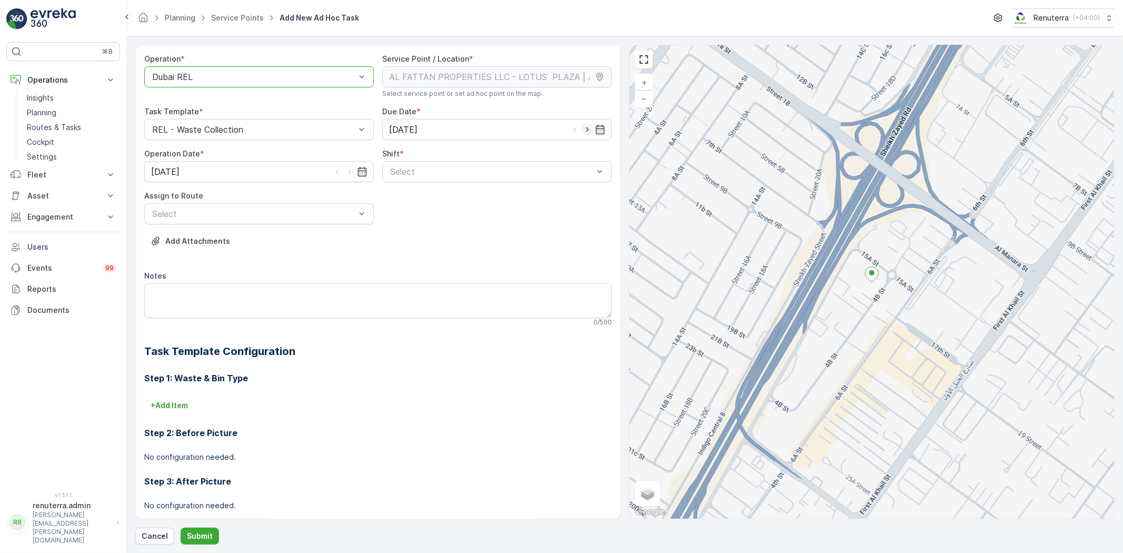
click at [587, 128] on icon "button" at bounding box center [587, 129] width 11 height 11
type input "[DATE]"
click at [344, 171] on icon "button" at bounding box center [349, 171] width 11 height 11
type input "[DATE]"
click at [411, 195] on span "Day Shift" at bounding box center [407, 197] width 37 height 9
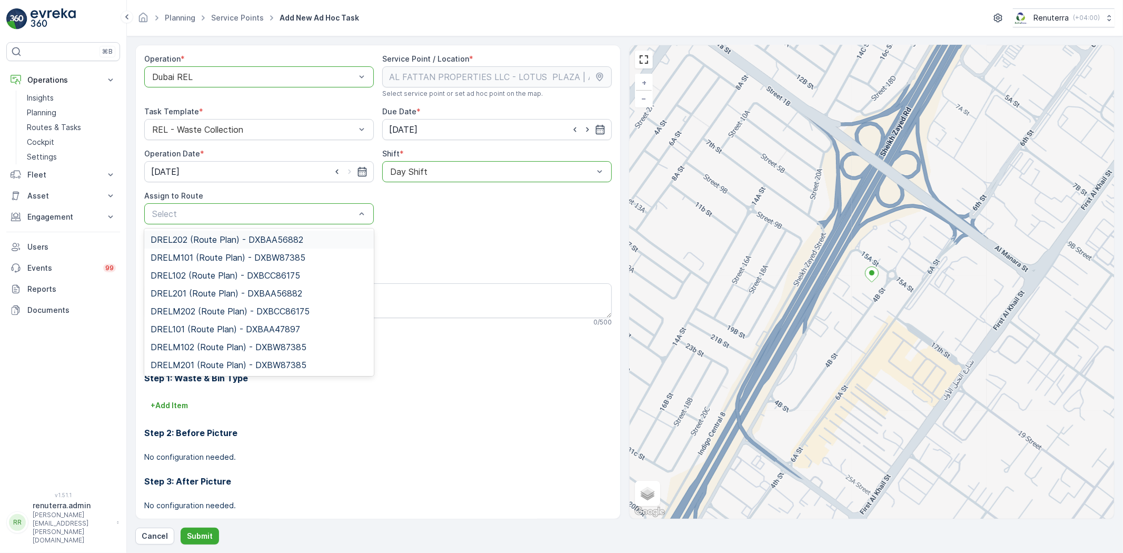
click at [316, 221] on div "Select" at bounding box center [259, 213] width 230 height 21
click at [192, 328] on span "DREL101 (Route Plan) - DXBAA47897" at bounding box center [226, 328] width 150 height 9
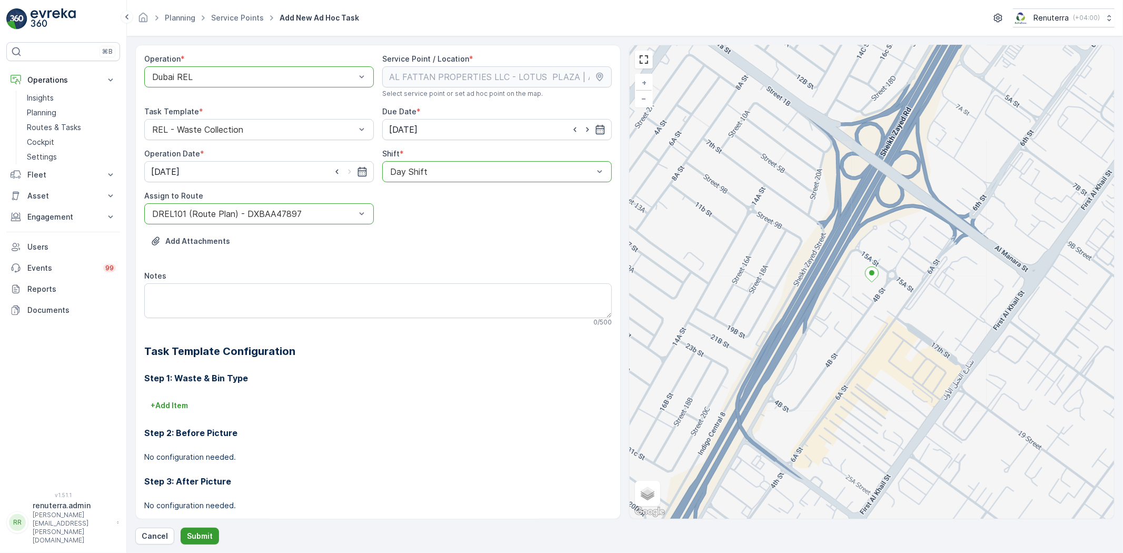
click at [200, 530] on button "Submit" at bounding box center [200, 536] width 38 height 17
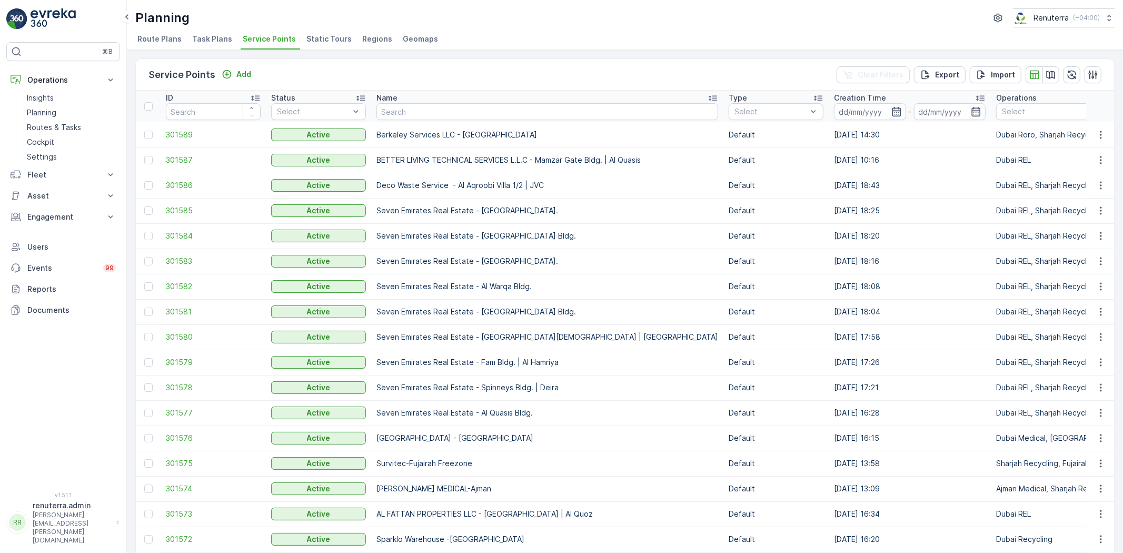
click at [434, 123] on td "Berkeley Services LLC - [GEOGRAPHIC_DATA]" at bounding box center [547, 134] width 352 height 25
click at [427, 113] on input "text" at bounding box center [548, 111] width 342 height 17
click at [61, 128] on p "Routes & Tasks" at bounding box center [54, 127] width 54 height 11
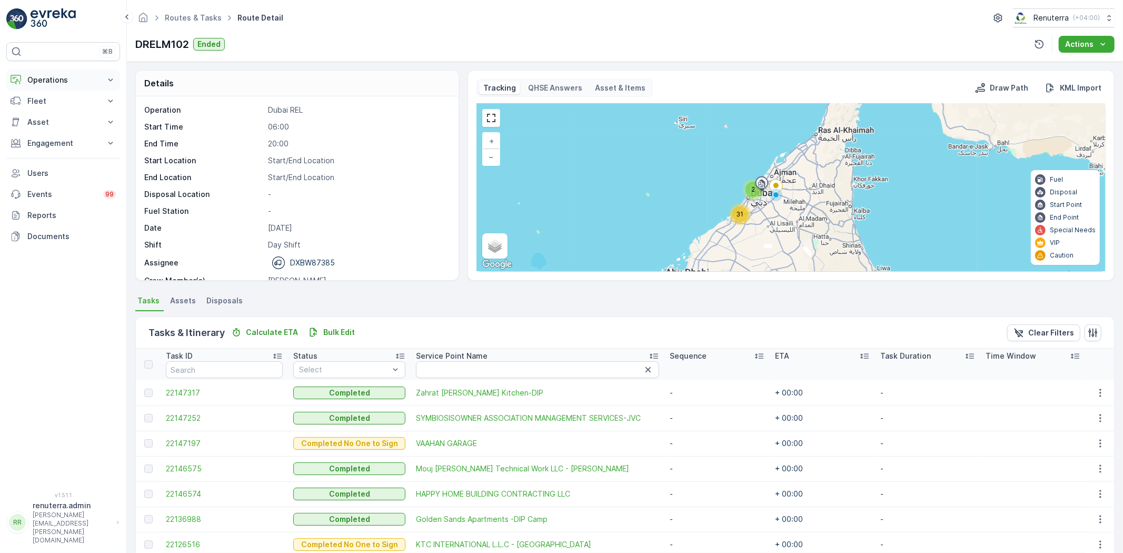
click at [70, 87] on button "Operations" at bounding box center [63, 80] width 114 height 21
click at [58, 121] on link "Routes & Tasks" at bounding box center [71, 127] width 97 height 15
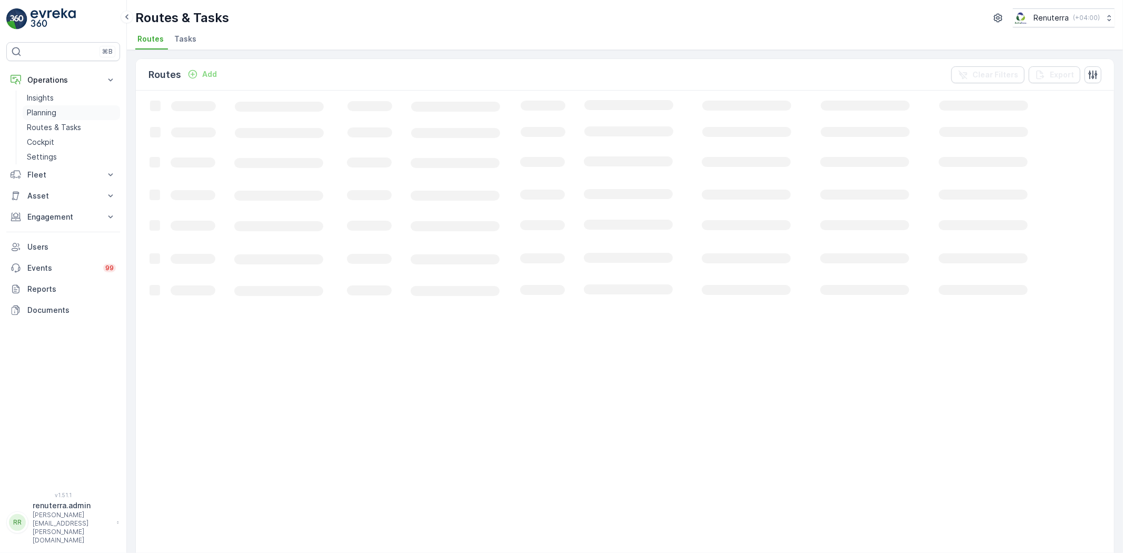
click at [60, 114] on link "Planning" at bounding box center [71, 112] width 97 height 15
click at [258, 34] on span "Service Points" at bounding box center [269, 39] width 53 height 11
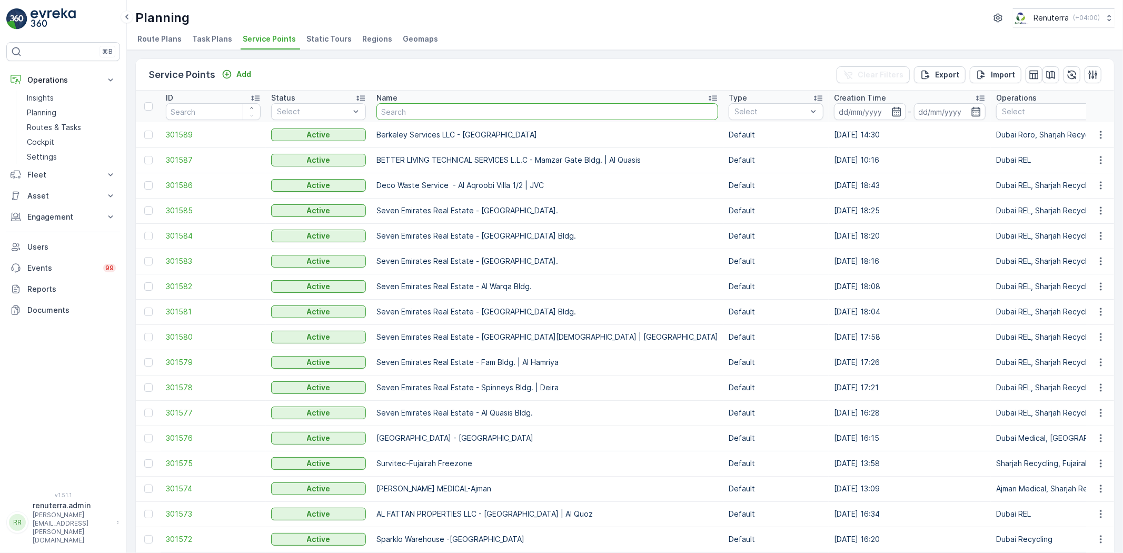
drag, startPoint x: 419, startPoint y: 117, endPoint x: 422, endPoint y: 111, distance: 6.6
click at [422, 111] on input "text" at bounding box center [548, 111] width 342 height 17
type input "golden"
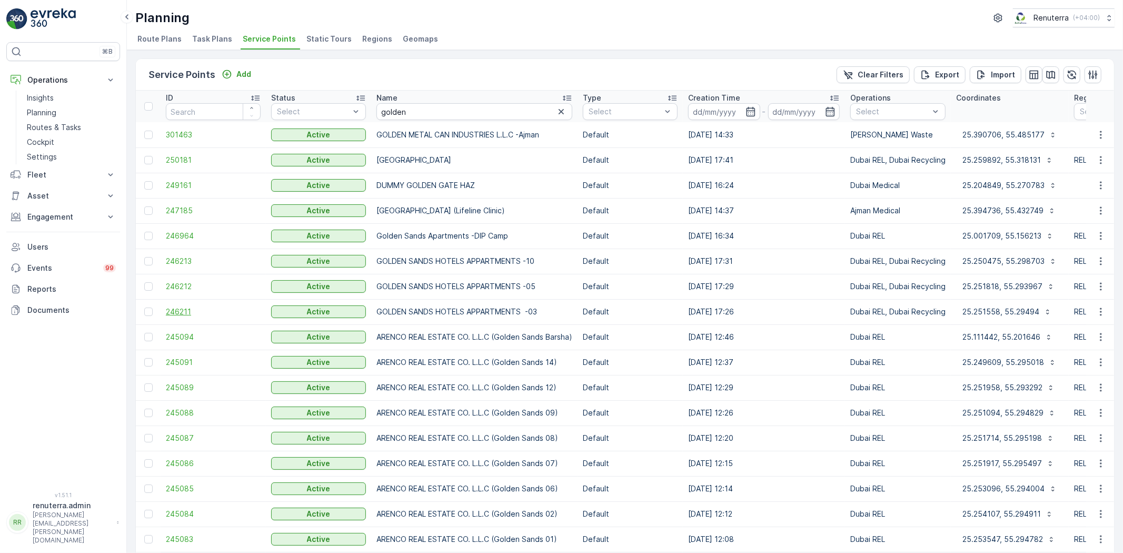
click at [186, 312] on span "246211" at bounding box center [213, 311] width 95 height 11
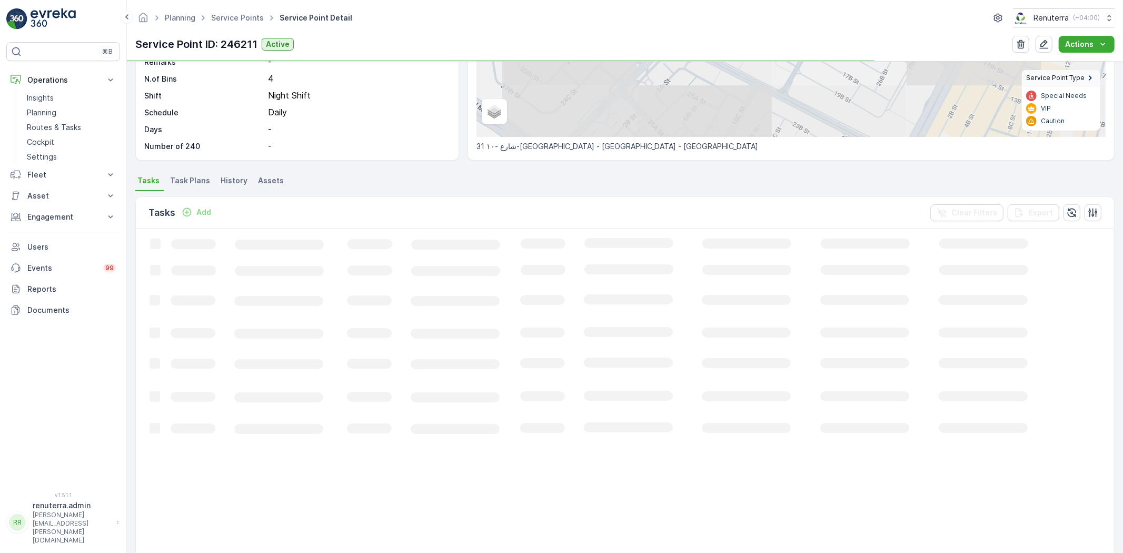
scroll to position [175, 0]
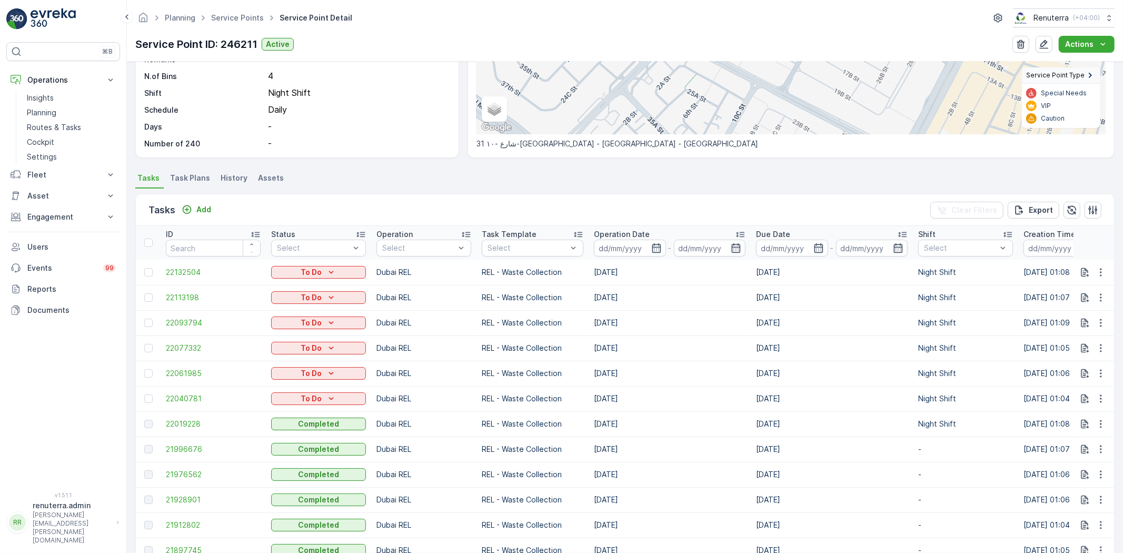
click at [211, 217] on div "Tasks Add Clear Filters Export" at bounding box center [625, 210] width 978 height 32
click at [209, 214] on p "Add" at bounding box center [203, 209] width 15 height 11
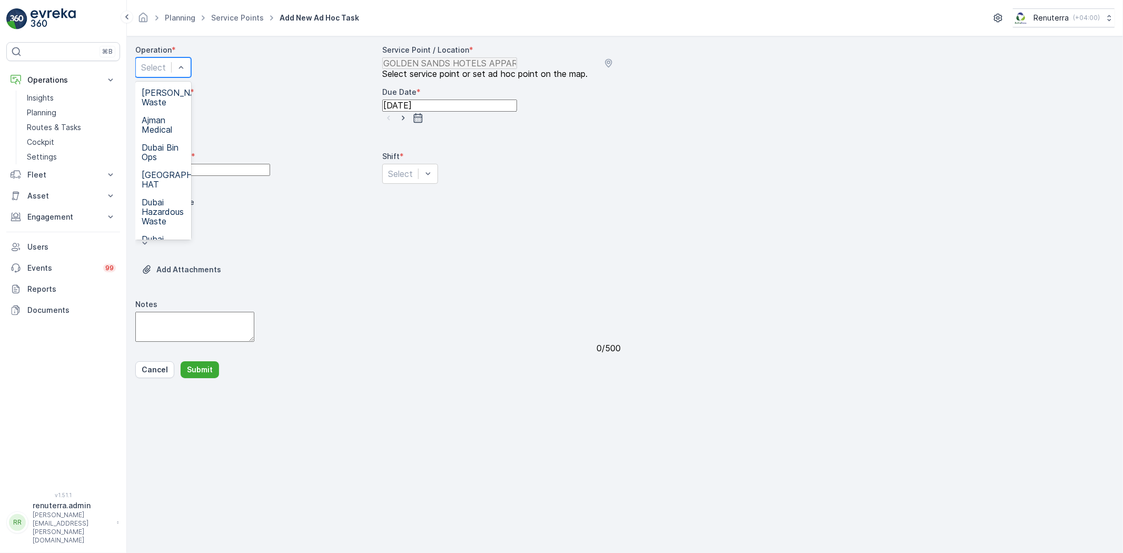
click at [185, 262] on div "Dubai Recycling" at bounding box center [163, 271] width 43 height 19
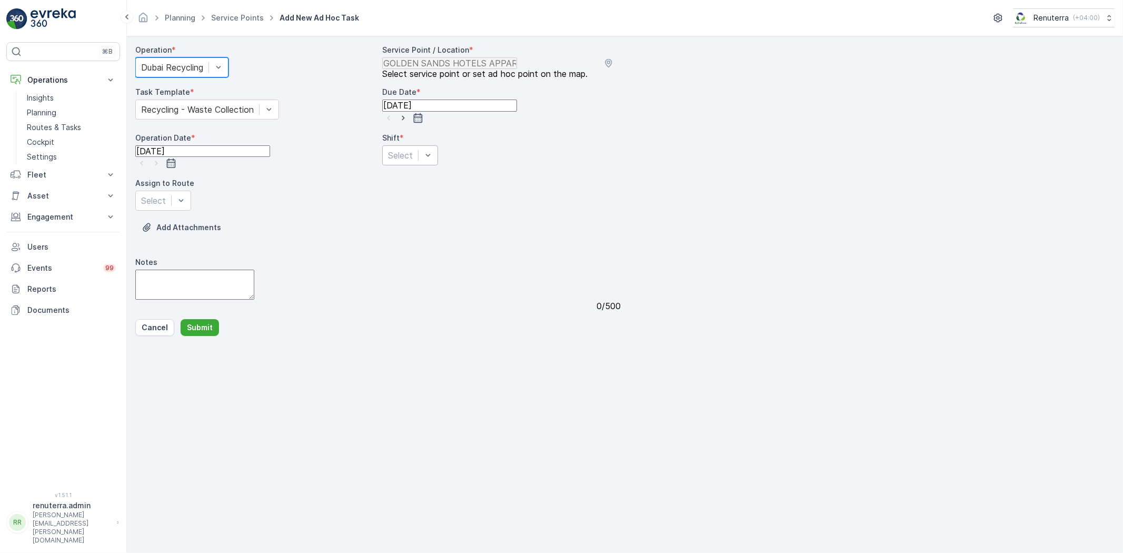
click at [434, 165] on div "Select" at bounding box center [410, 155] width 56 height 20
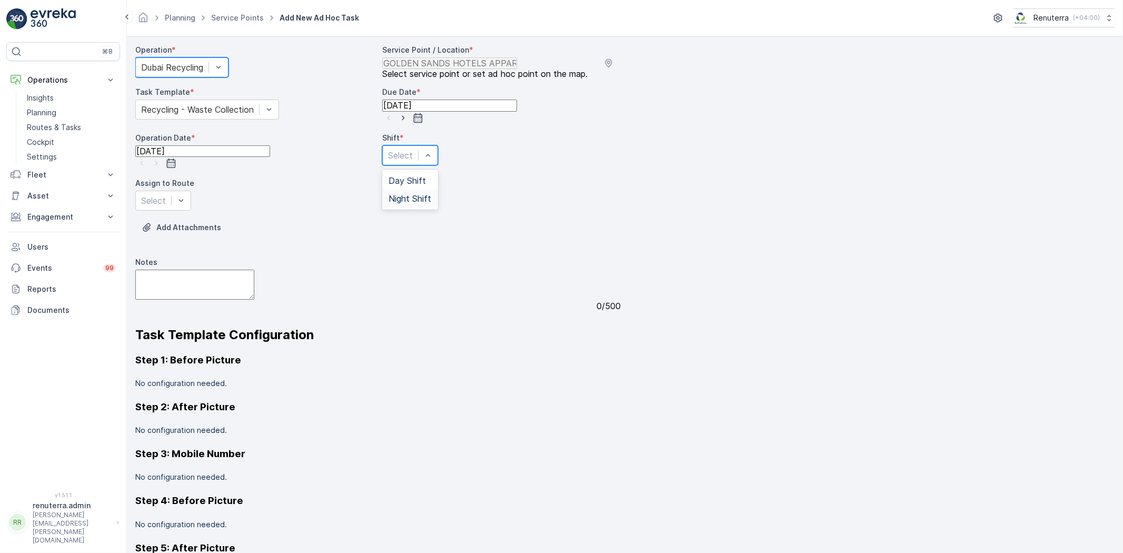
click at [431, 203] on div "Night Shift" at bounding box center [410, 198] width 43 height 9
type input "201"
drag, startPoint x: 262, startPoint y: 241, endPoint x: 264, endPoint y: 334, distance: 92.7
click at [262, 231] on span "DRCW201 (Offline) - DXBBB58926" at bounding box center [211, 225] width 138 height 9
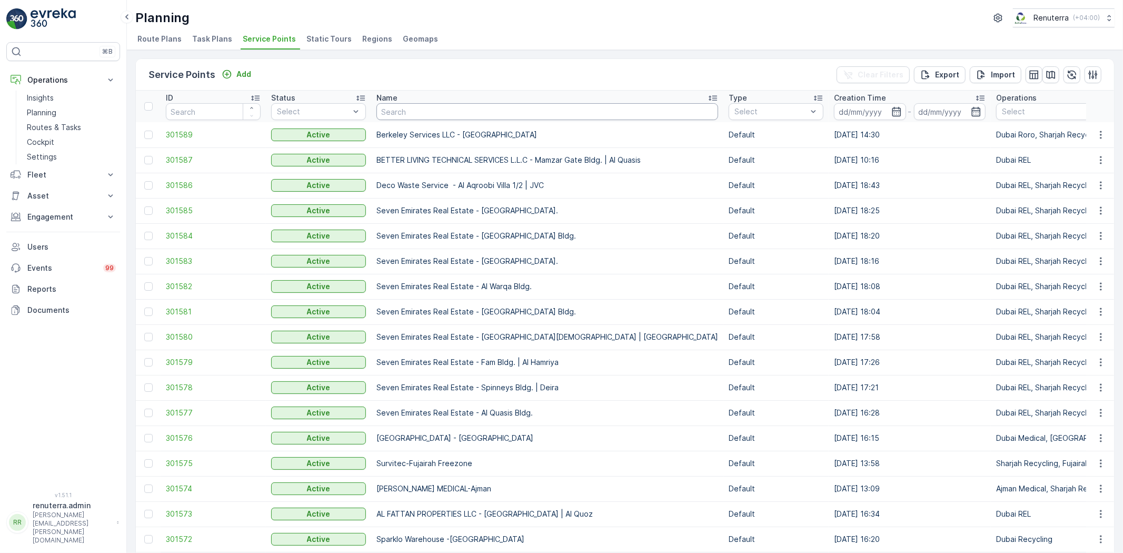
click at [460, 112] on input "text" at bounding box center [548, 111] width 342 height 17
type input "SAUDI"
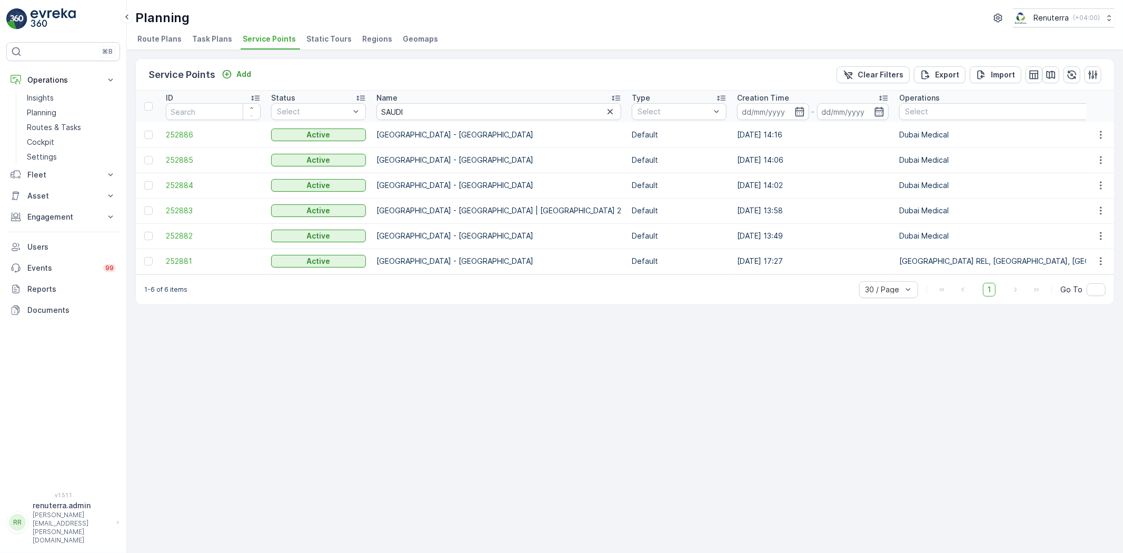
drag, startPoint x: 364, startPoint y: 253, endPoint x: 343, endPoint y: 244, distance: 23.6
click at [356, 249] on td "Active" at bounding box center [318, 261] width 105 height 25
click at [187, 258] on span "252881" at bounding box center [213, 261] width 95 height 11
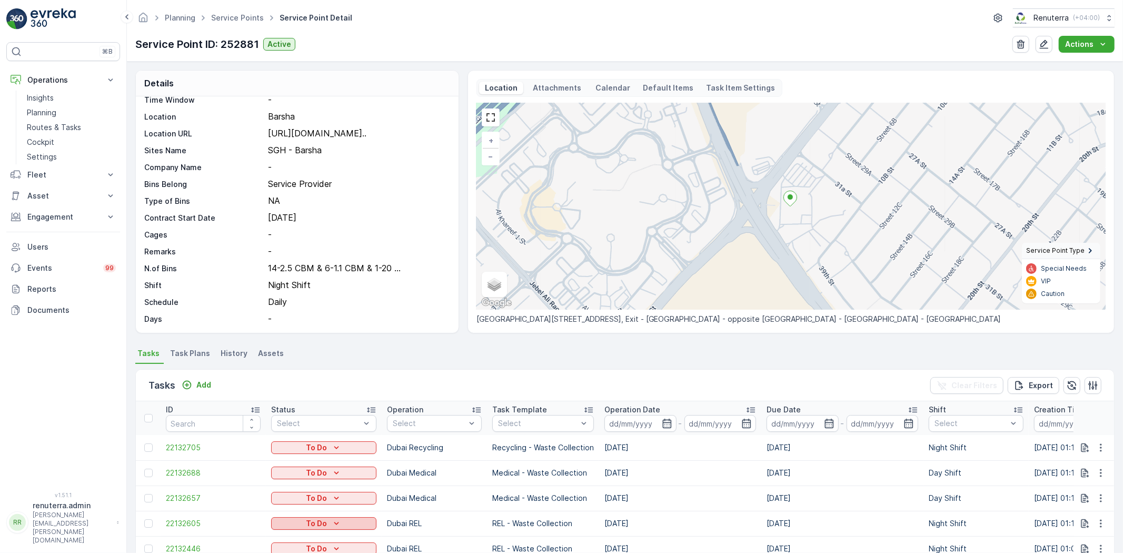
scroll to position [292, 0]
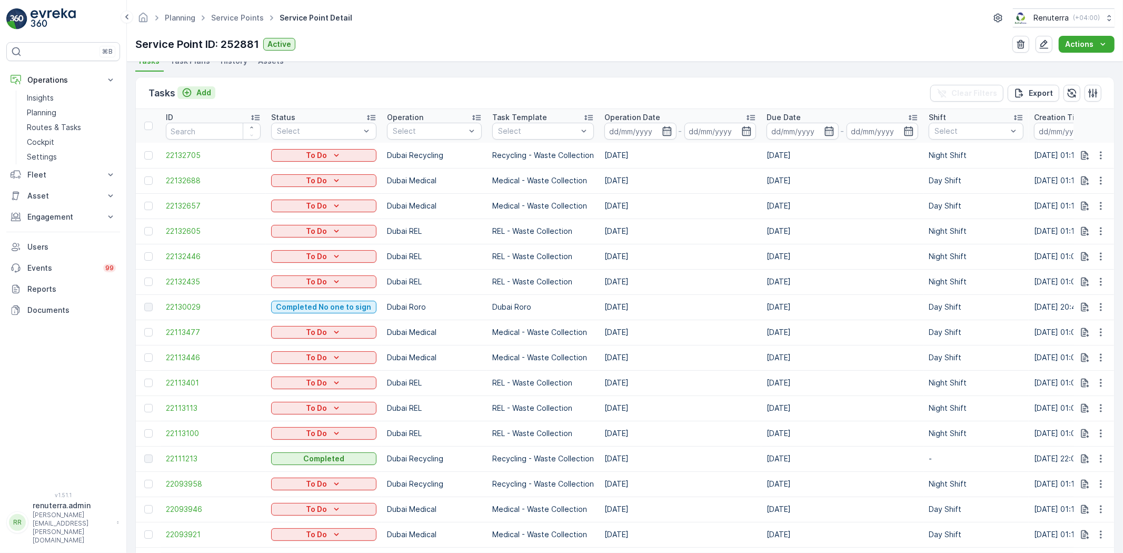
click at [206, 90] on p "Add" at bounding box center [203, 92] width 15 height 11
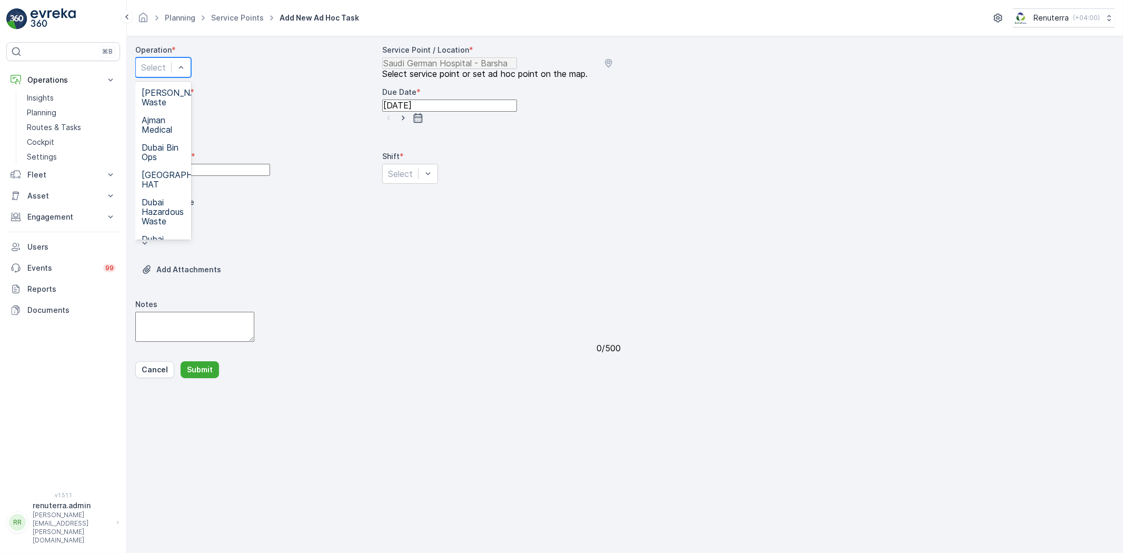
click at [185, 262] on span "Dubai Recycling" at bounding box center [163, 271] width 43 height 19
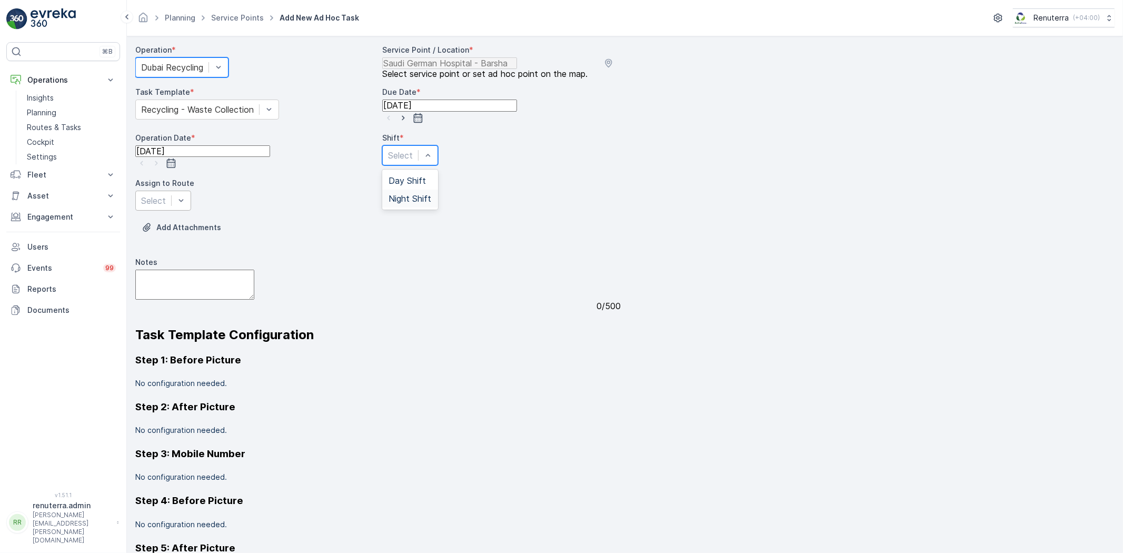
click at [191, 209] on div "Select" at bounding box center [163, 201] width 56 height 20
click at [196, 236] on span "DRCW201 (Offline) - DXBBB58926" at bounding box center [169, 235] width 55 height 28
click at [209, 544] on form "Operation * option Dubai Recycling, selected. Dubai Recycling Service Point / L…" at bounding box center [625, 294] width 996 height 517
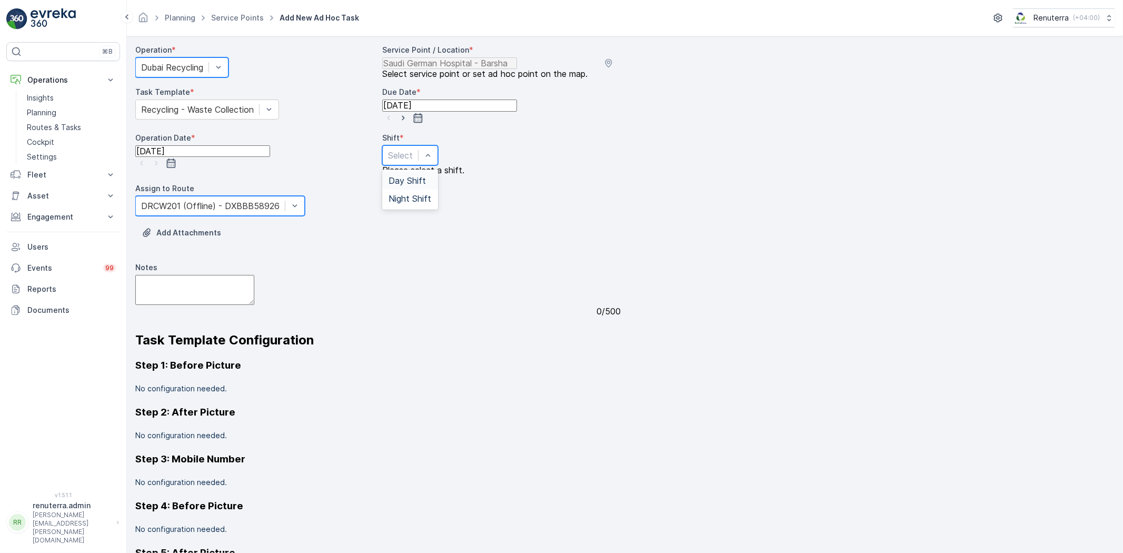
click at [413, 161] on div at bounding box center [400, 156] width 25 height 12
click at [432, 203] on div "Night Shift" at bounding box center [410, 198] width 43 height 9
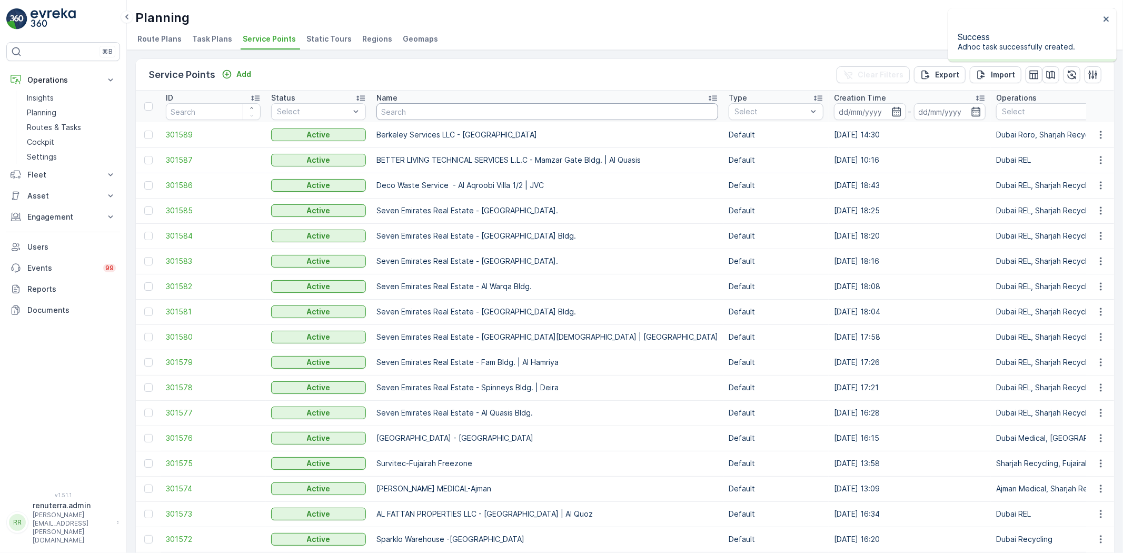
click at [401, 110] on input "text" at bounding box center [548, 111] width 342 height 17
click at [392, 113] on input "text" at bounding box center [548, 111] width 342 height 17
type input "GOLDEN"
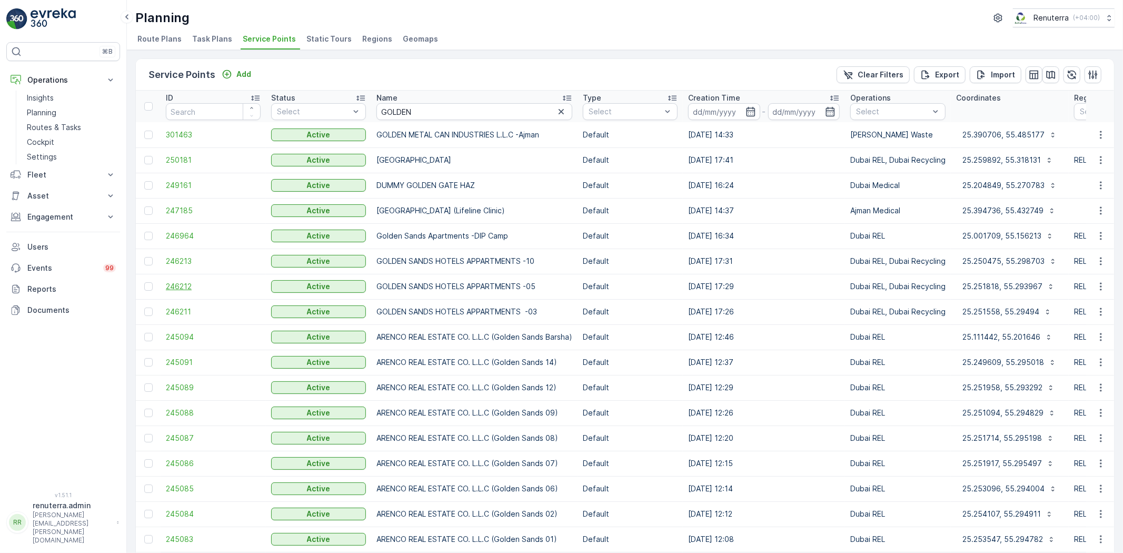
click at [186, 282] on span "246212" at bounding box center [213, 286] width 95 height 11
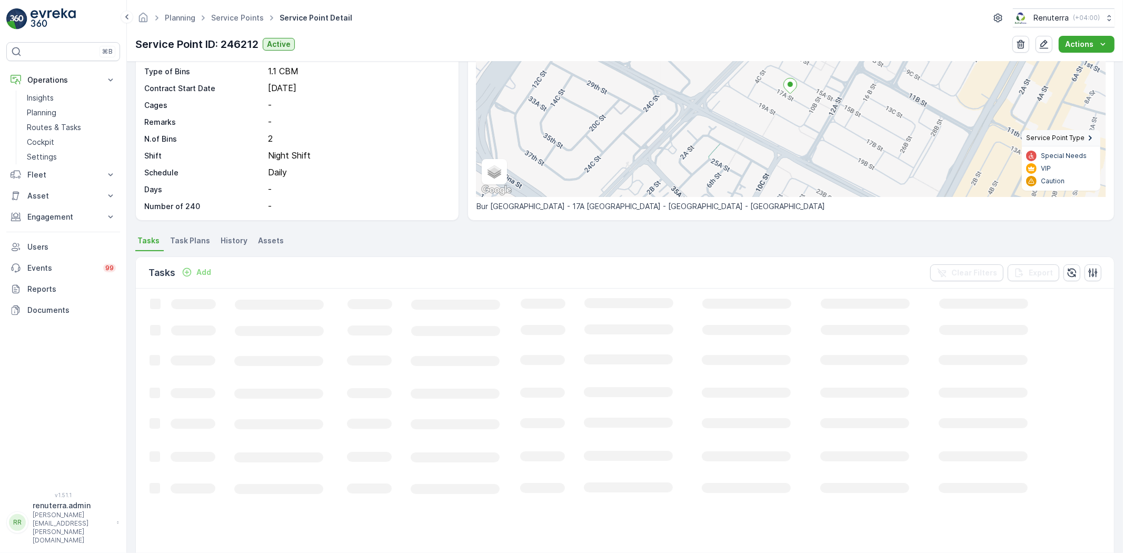
scroll to position [117, 0]
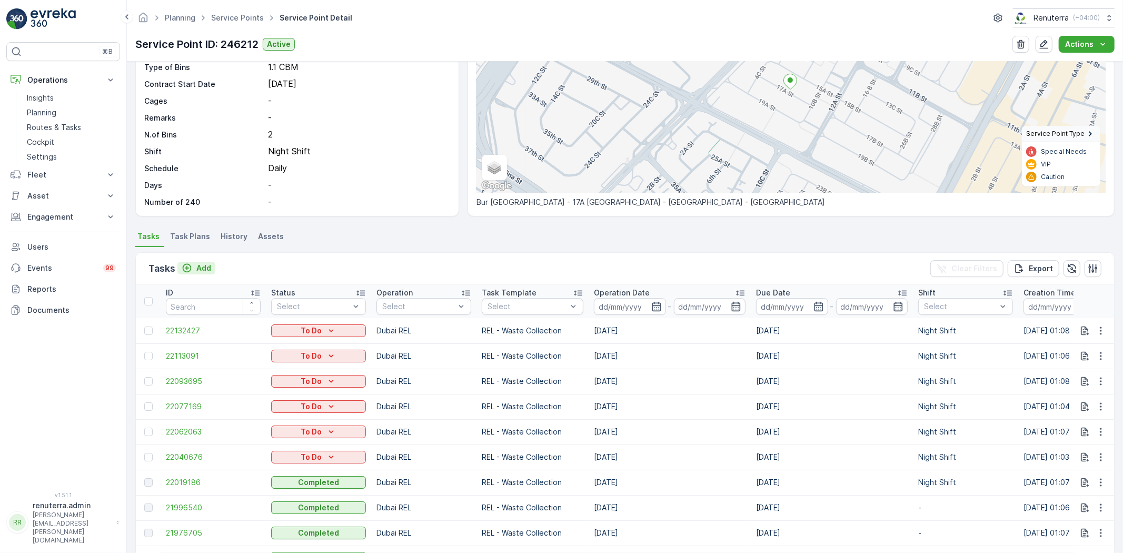
click at [206, 266] on p "Add" at bounding box center [203, 268] width 15 height 11
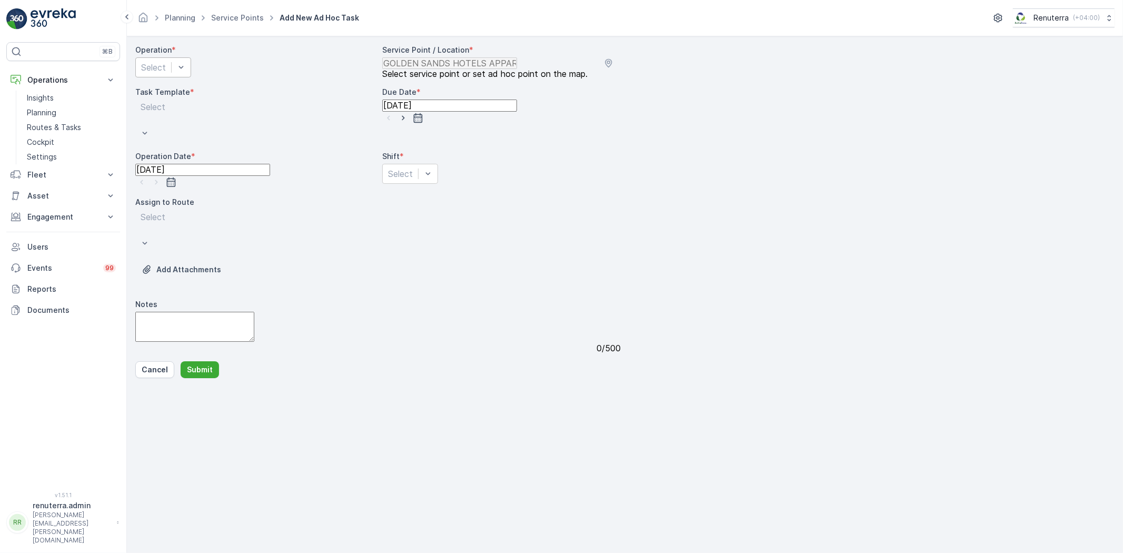
click at [191, 77] on div "Select" at bounding box center [163, 67] width 56 height 20
click at [185, 262] on span "Dubai Recycling" at bounding box center [163, 271] width 43 height 19
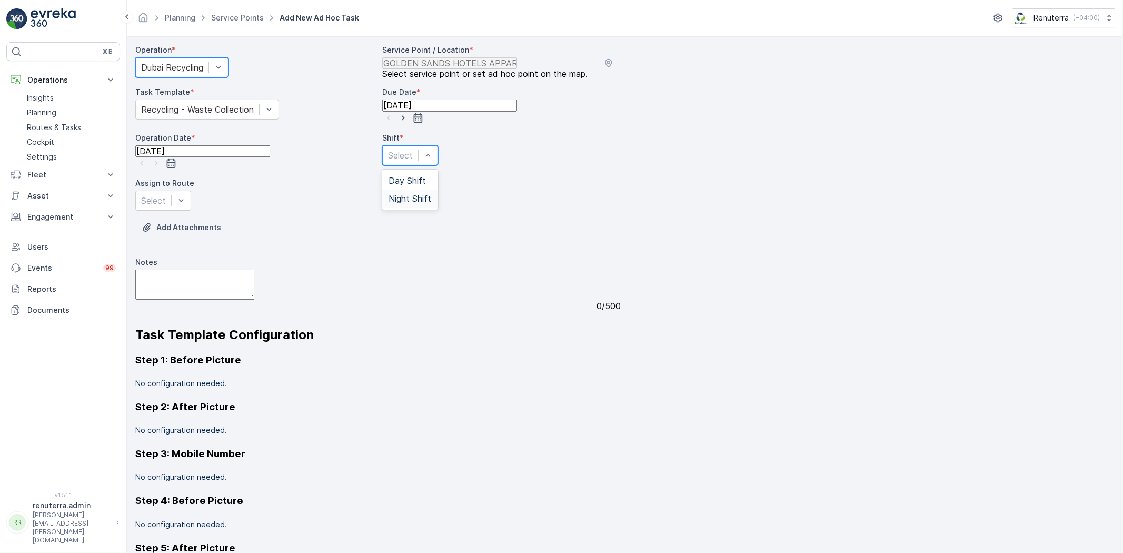
click at [438, 207] on div "Night Shift" at bounding box center [410, 199] width 56 height 18
click at [191, 211] on div "Select" at bounding box center [163, 201] width 56 height 20
click at [191, 244] on div "DRCW201 (Offline) - DXBBB58926" at bounding box center [163, 235] width 56 height 37
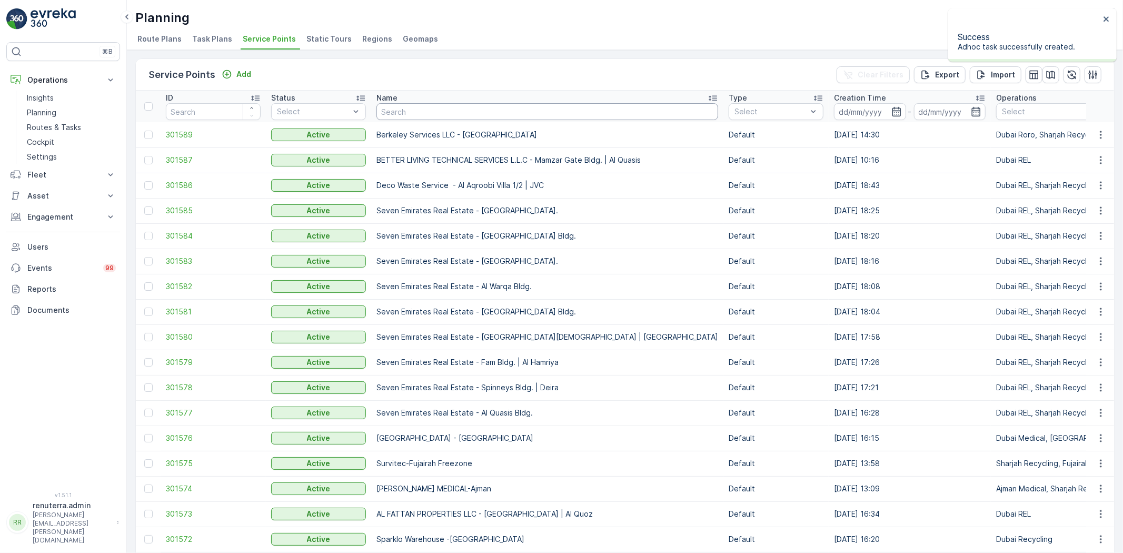
click at [439, 115] on input "text" at bounding box center [548, 111] width 342 height 17
type input "golden"
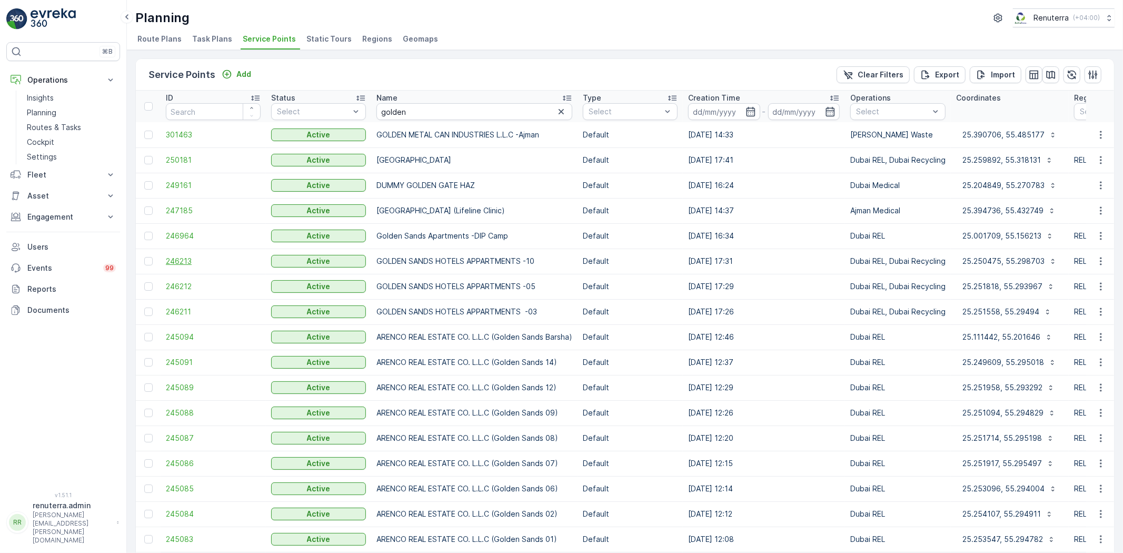
click at [185, 264] on span "246213" at bounding box center [213, 261] width 95 height 11
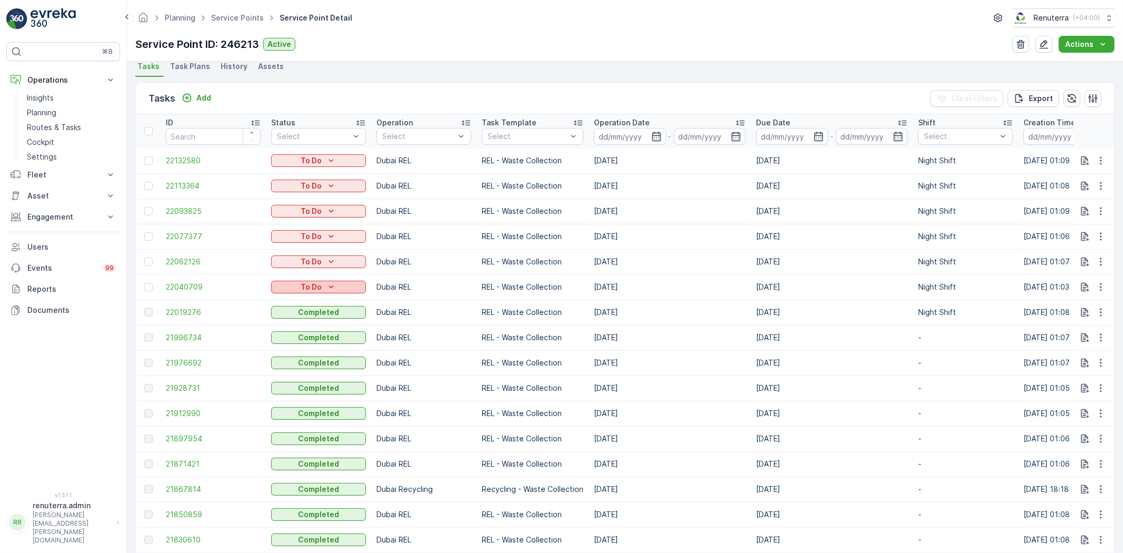
scroll to position [292, 0]
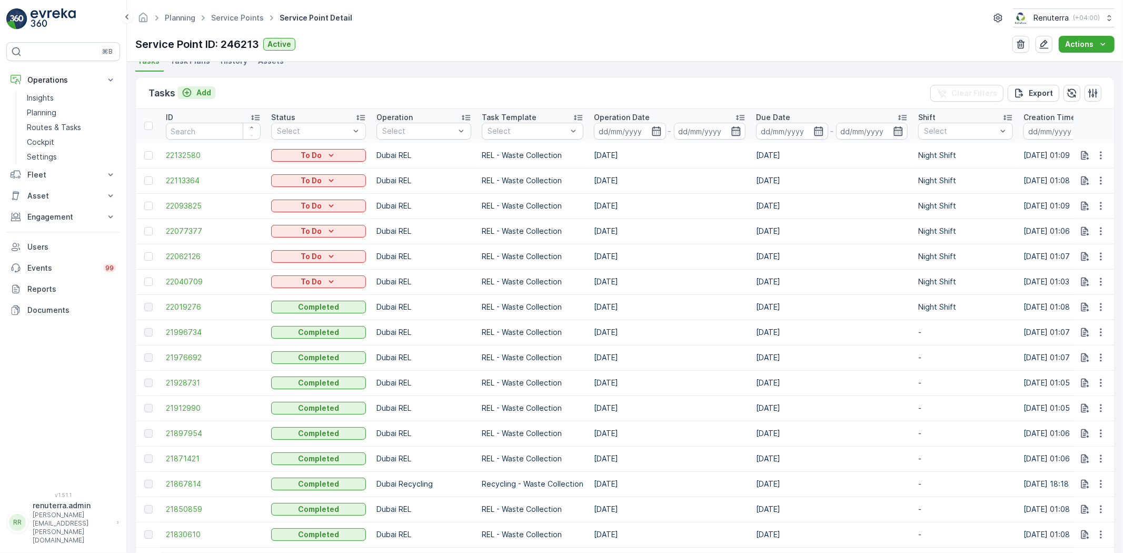
click at [191, 92] on icon "Add" at bounding box center [187, 92] width 11 height 11
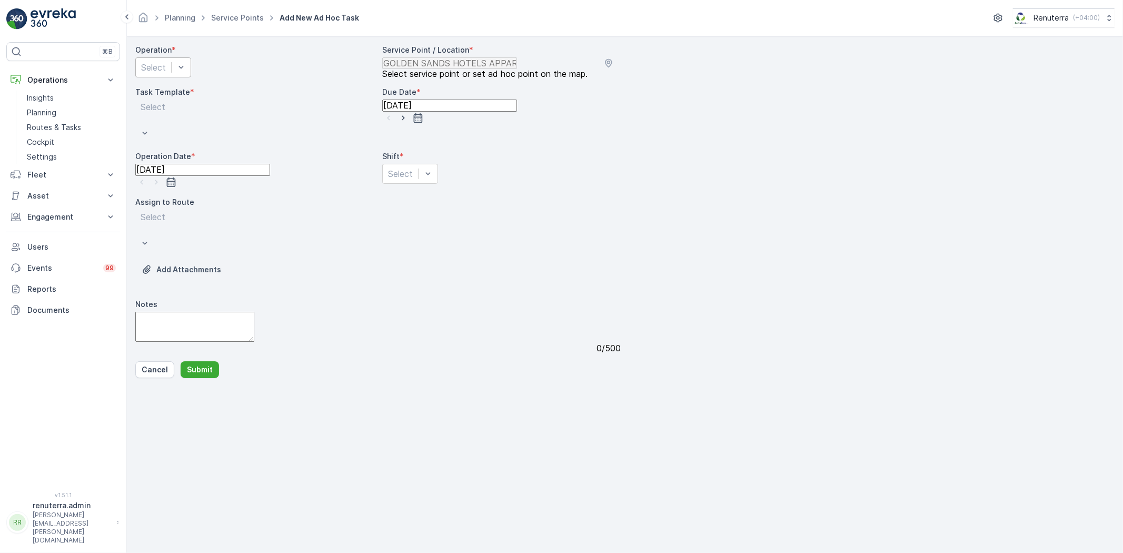
click at [249, 212] on div "Select" at bounding box center [212, 231] width 154 height 43
click at [428, 212] on span "Night Shift" at bounding box center [410, 216] width 43 height 9
click at [239, 213] on div "Select" at bounding box center [212, 231] width 154 height 43
click at [290, 217] on div "Select" at bounding box center [212, 231] width 154 height 43
click at [185, 262] on div "Dubai Recycling" at bounding box center [163, 271] width 43 height 19
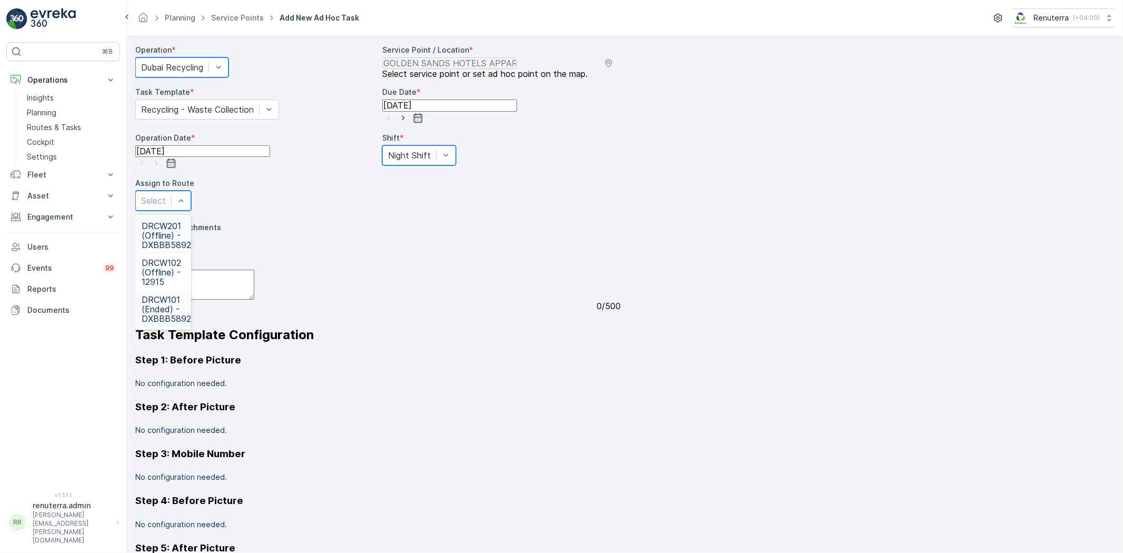
click at [196, 295] on span "DRCW101 (Ended) - DXBBB58926" at bounding box center [169, 309] width 55 height 28
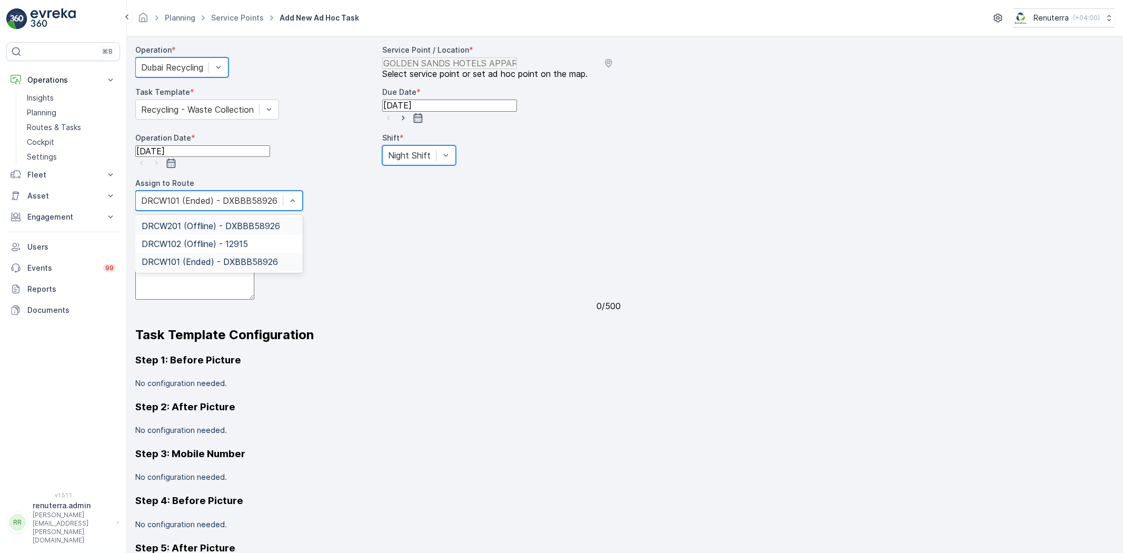
click at [217, 206] on div at bounding box center [209, 201] width 136 height 12
click at [215, 231] on span "DRCW201 (Offline) - DXBBB58926" at bounding box center [211, 225] width 138 height 9
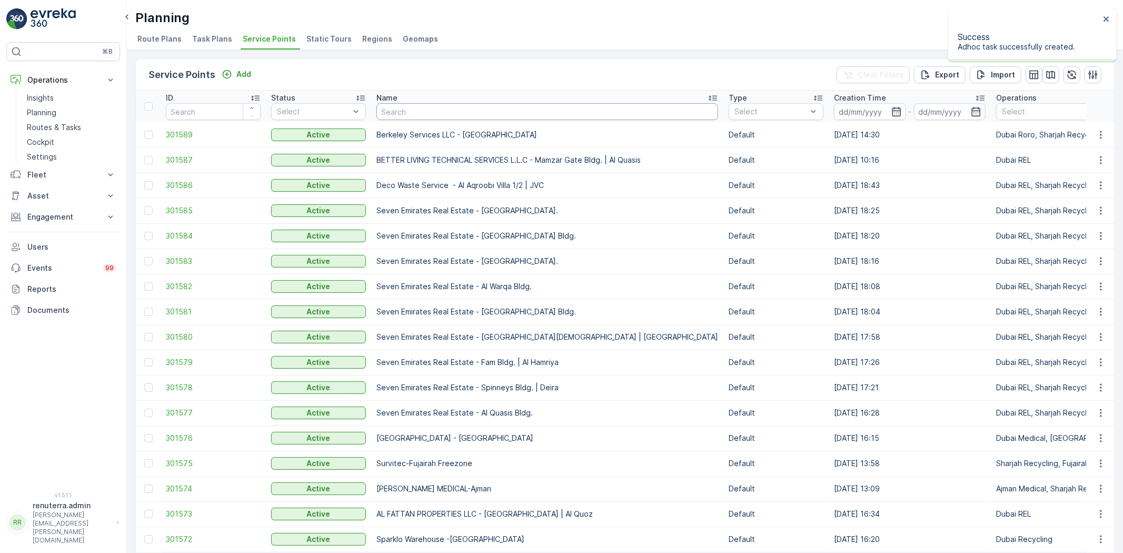
click at [403, 113] on input "text" at bounding box center [548, 111] width 342 height 17
type input "salam"
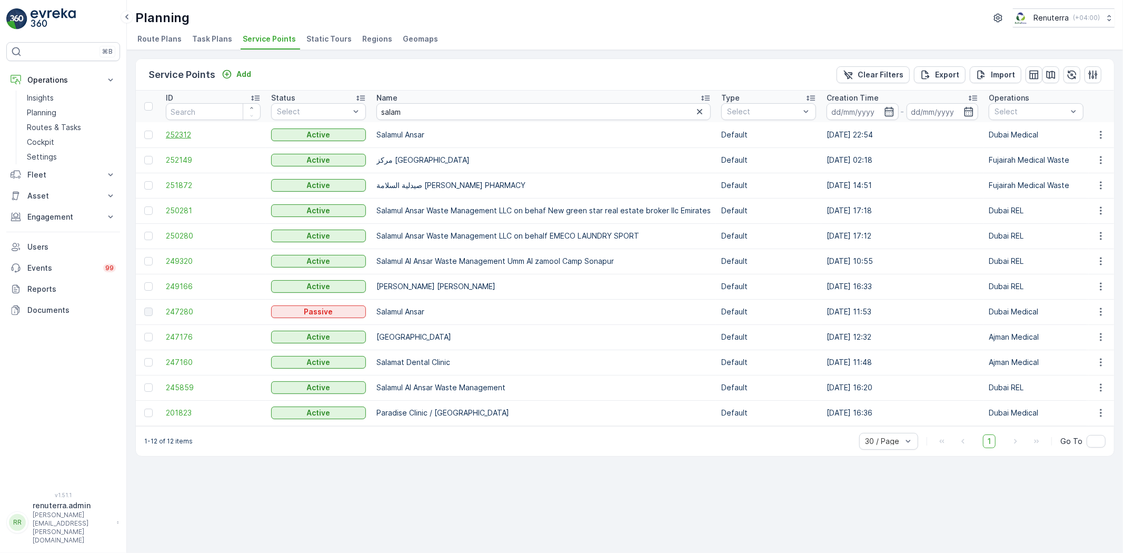
click at [169, 133] on span "252312" at bounding box center [213, 135] width 95 height 11
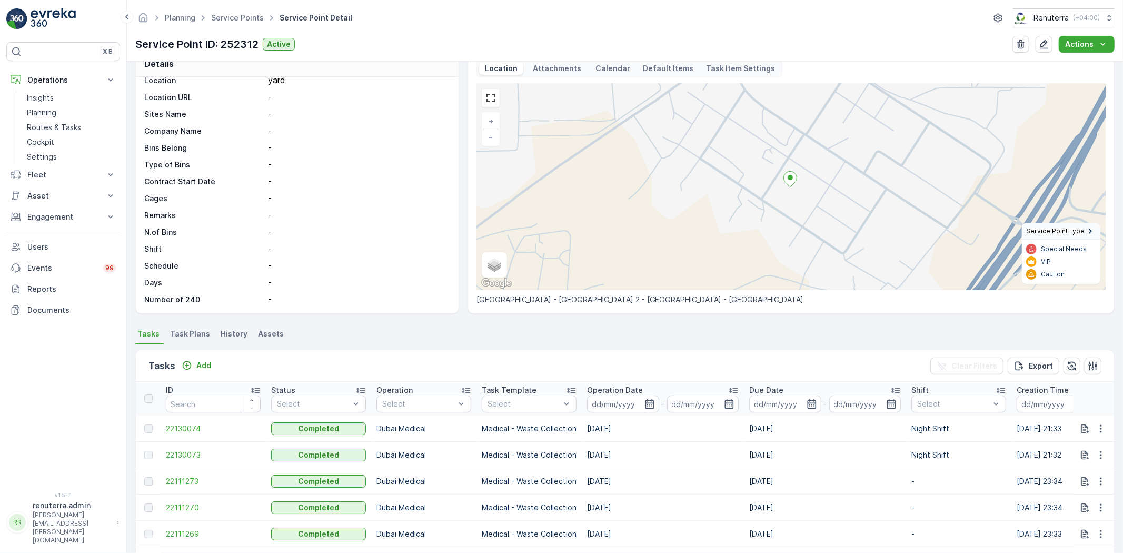
scroll to position [117, 0]
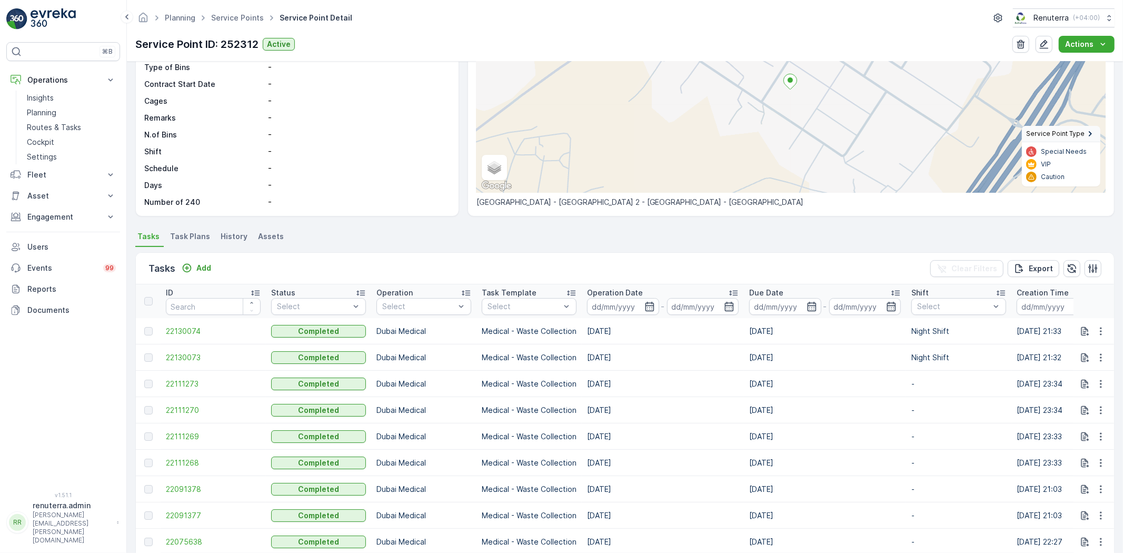
click at [197, 259] on div "Tasks Add Clear Filters Export" at bounding box center [625, 269] width 978 height 32
click at [194, 264] on div "Add" at bounding box center [196, 268] width 29 height 11
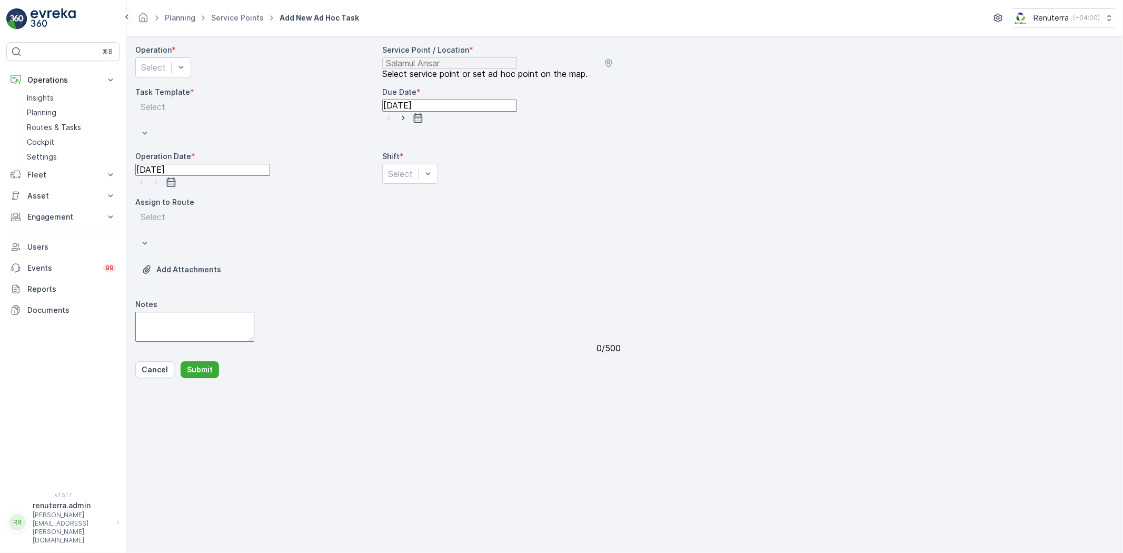
click at [176, 55] on span "*" at bounding box center [174, 50] width 4 height 11
click at [181, 67] on div "Select" at bounding box center [163, 67] width 56 height 20
click at [181, 234] on span "Dubai Medical" at bounding box center [163, 243] width 43 height 19
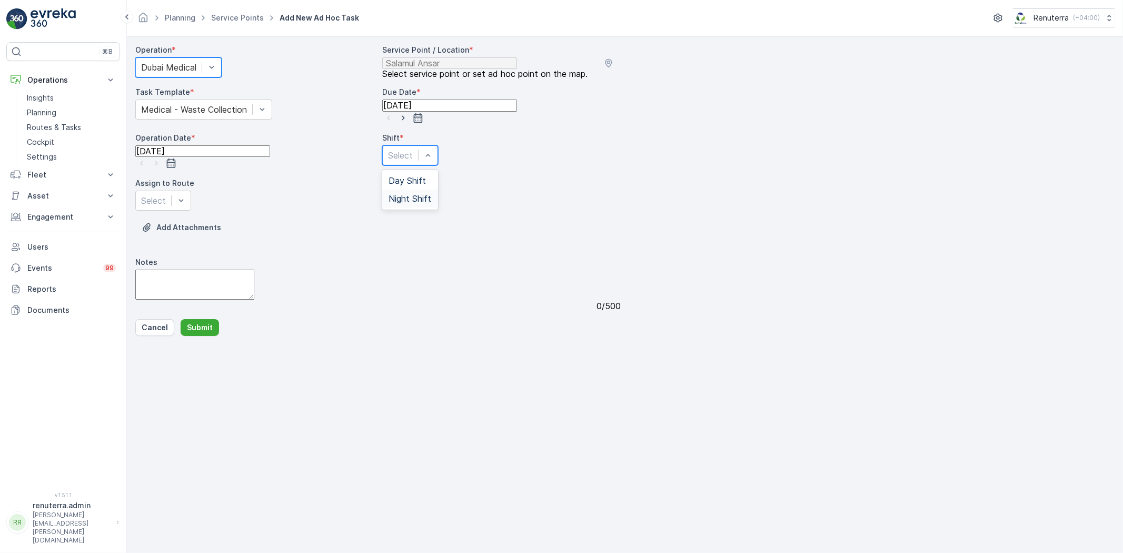
click at [410, 203] on span "Night Shift" at bounding box center [410, 198] width 43 height 9
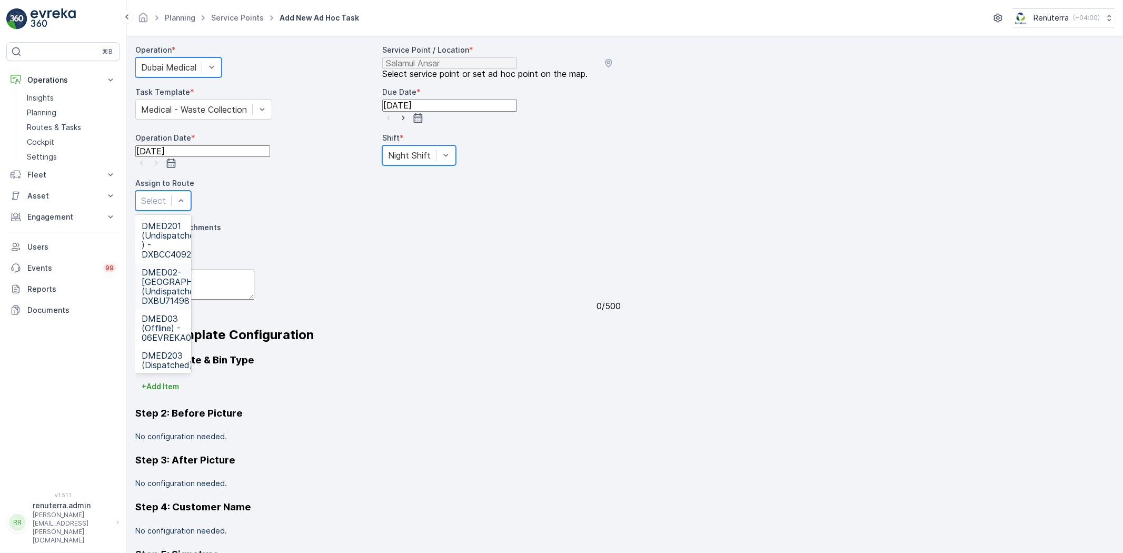
click at [230, 268] on span "DMED02-[GEOGRAPHIC_DATA] (Undispatched ) - DXBU71498" at bounding box center [186, 287] width 88 height 38
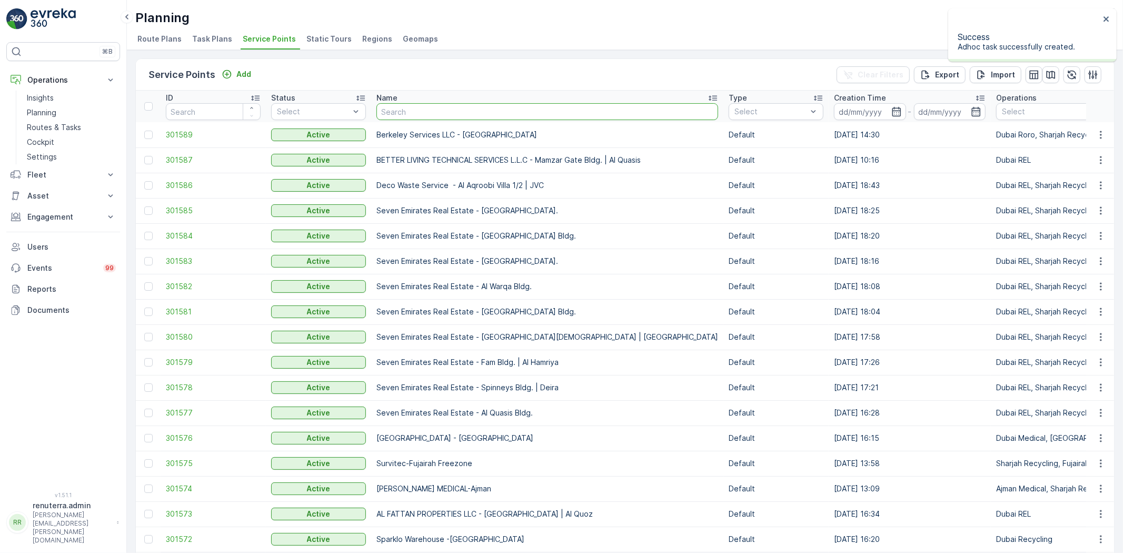
click at [411, 103] on input "text" at bounding box center [548, 111] width 342 height 17
type input "salam"
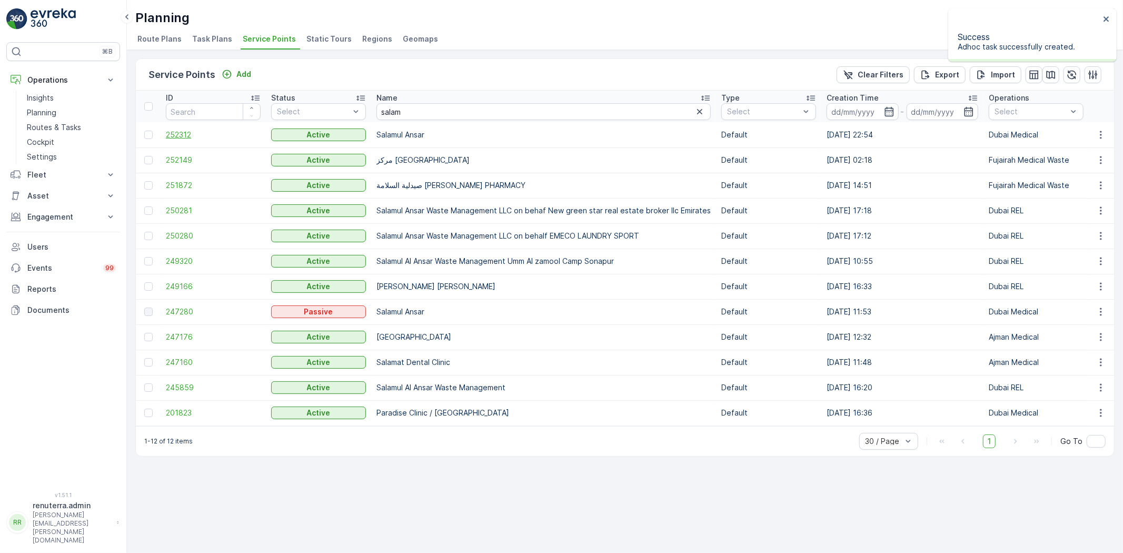
click at [170, 134] on span "252312" at bounding box center [213, 135] width 95 height 11
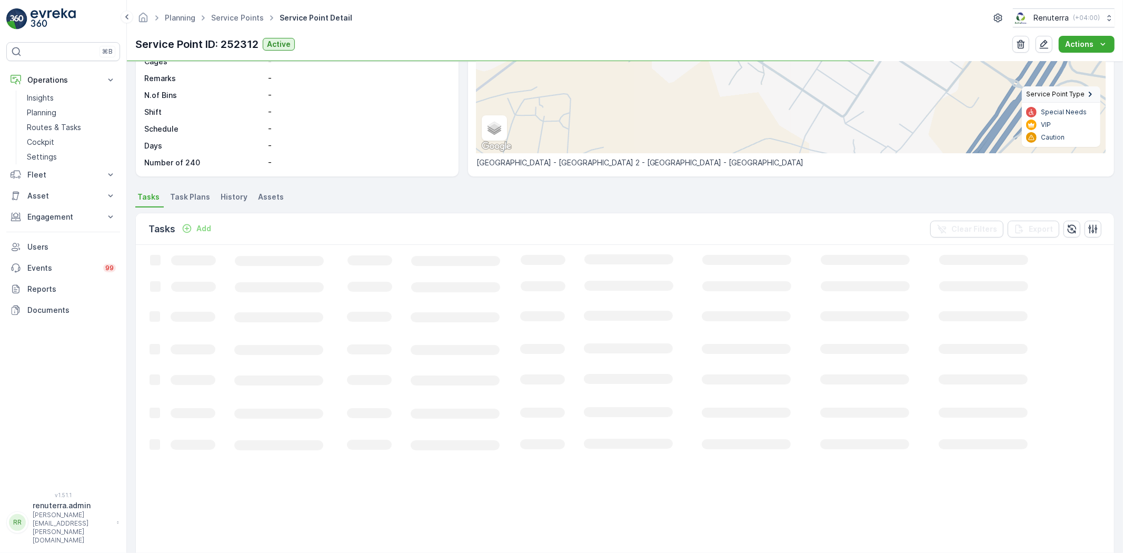
scroll to position [175, 0]
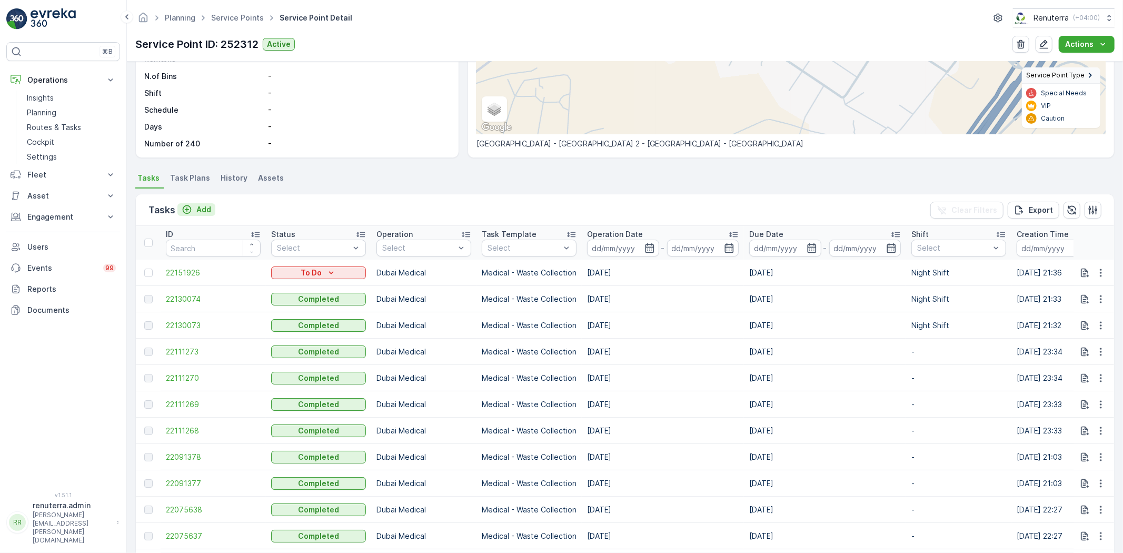
click at [212, 211] on button "Add" at bounding box center [196, 209] width 38 height 13
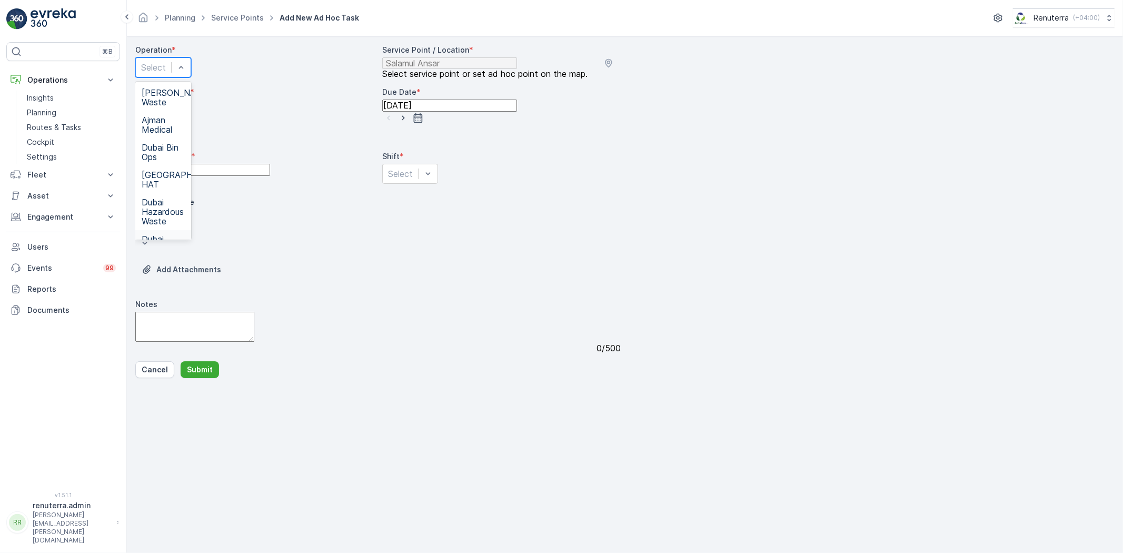
drag, startPoint x: 220, startPoint y: 191, endPoint x: 235, endPoint y: 182, distance: 17.9
click at [185, 234] on div "Dubai Medical" at bounding box center [163, 243] width 43 height 19
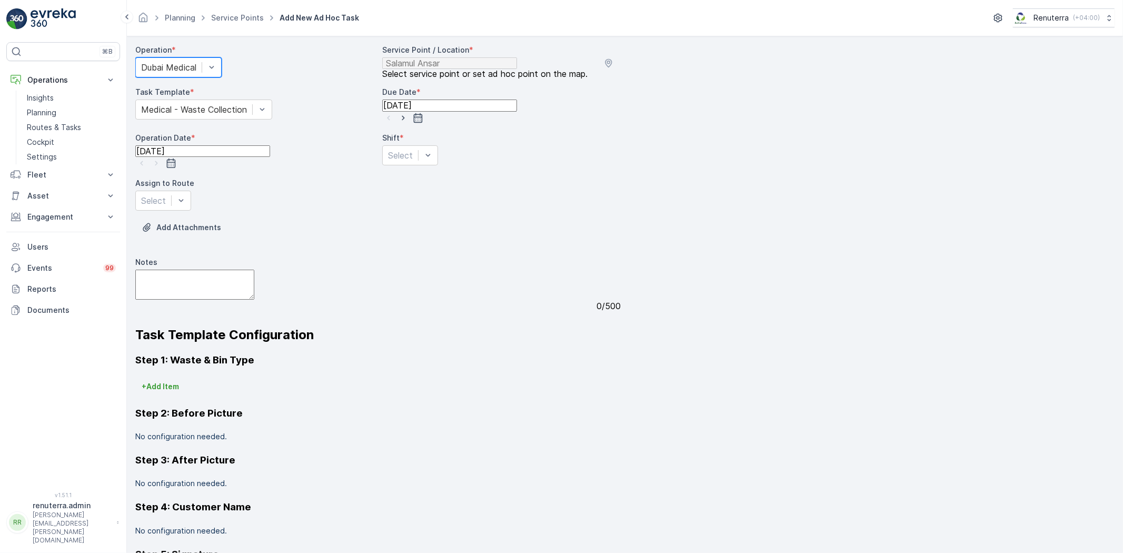
click at [425, 190] on div "Day Shift" at bounding box center [410, 181] width 56 height 18
click at [425, 161] on div at bounding box center [406, 156] width 37 height 12
drag, startPoint x: 412, startPoint y: 214, endPoint x: 354, endPoint y: 215, distance: 57.9
click at [412, 203] on span "Night Shift" at bounding box center [410, 198] width 43 height 9
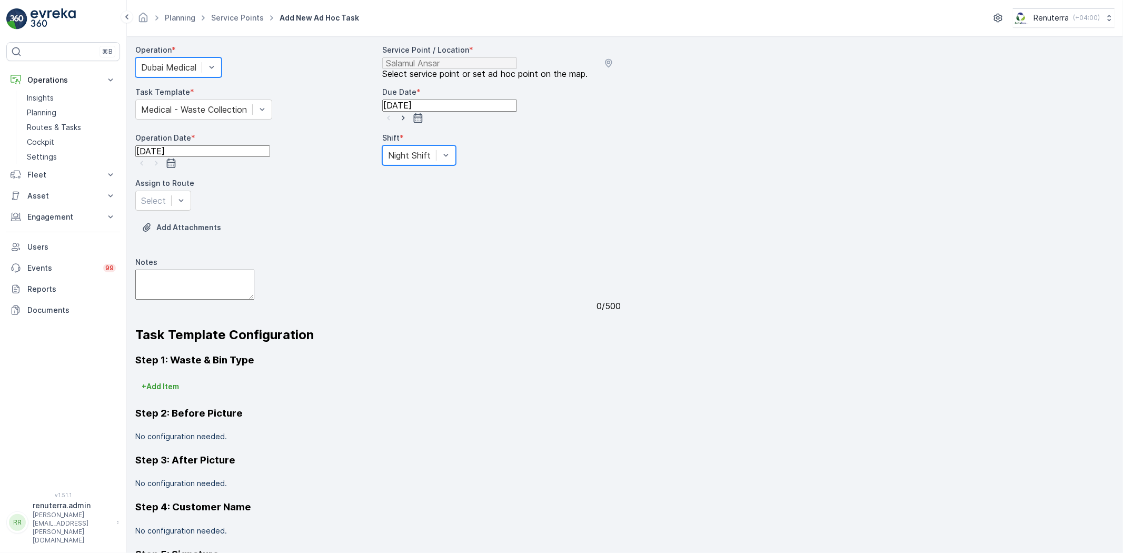
click at [191, 263] on div "DMED02-[GEOGRAPHIC_DATA] (Undispatched ) - DXBU71498" at bounding box center [163, 286] width 56 height 46
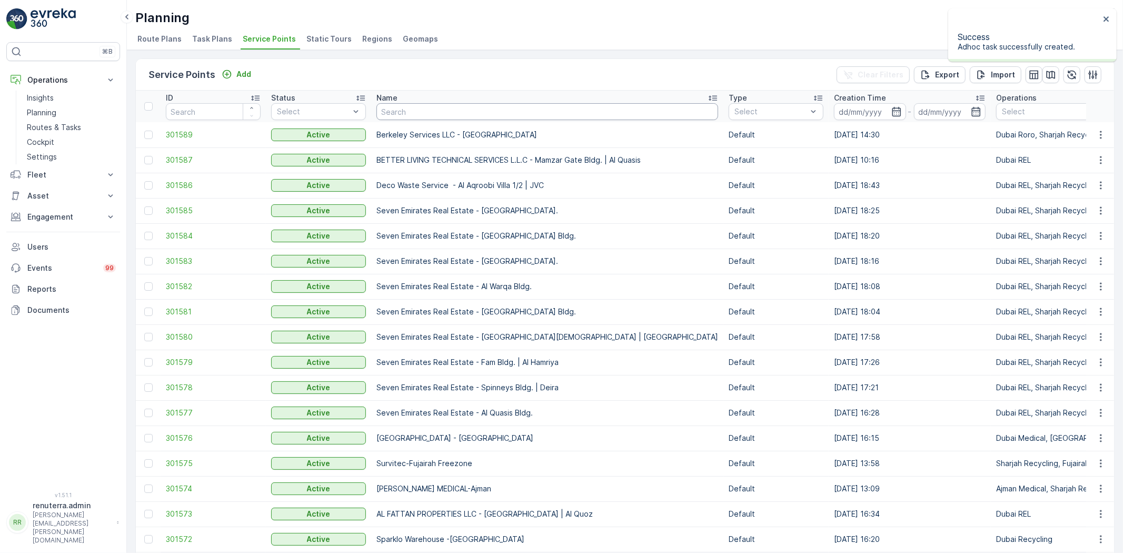
click at [467, 117] on input "text" at bounding box center [548, 111] width 342 height 17
type input "salam"
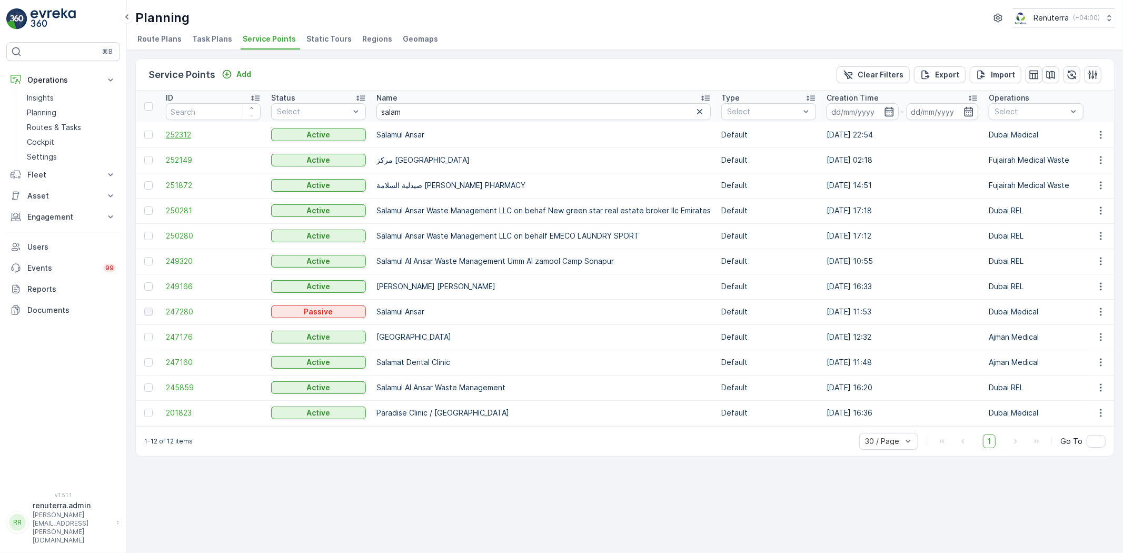
click at [174, 135] on span "252312" at bounding box center [213, 135] width 95 height 11
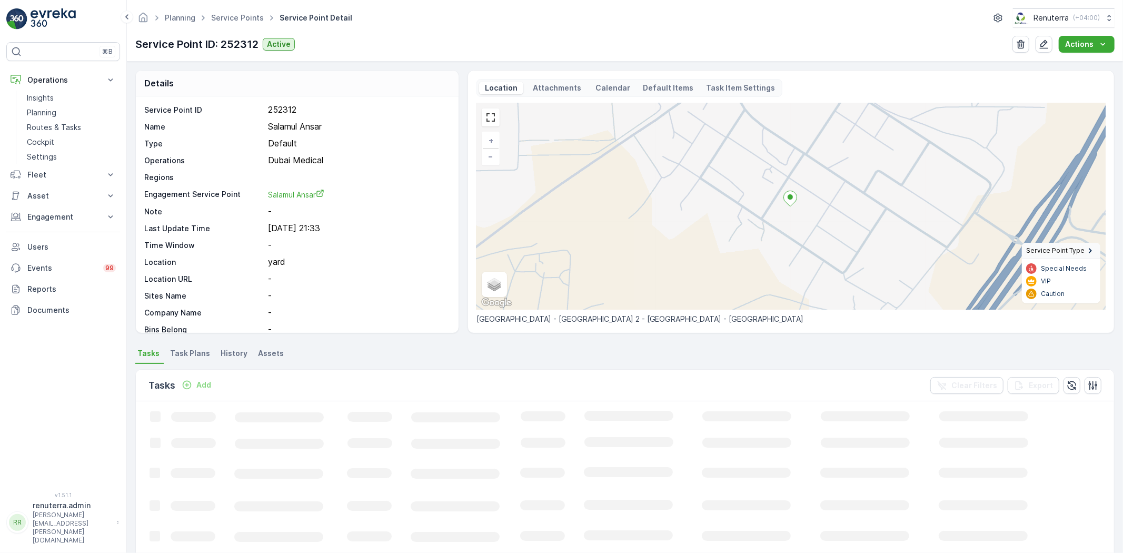
scroll to position [175, 0]
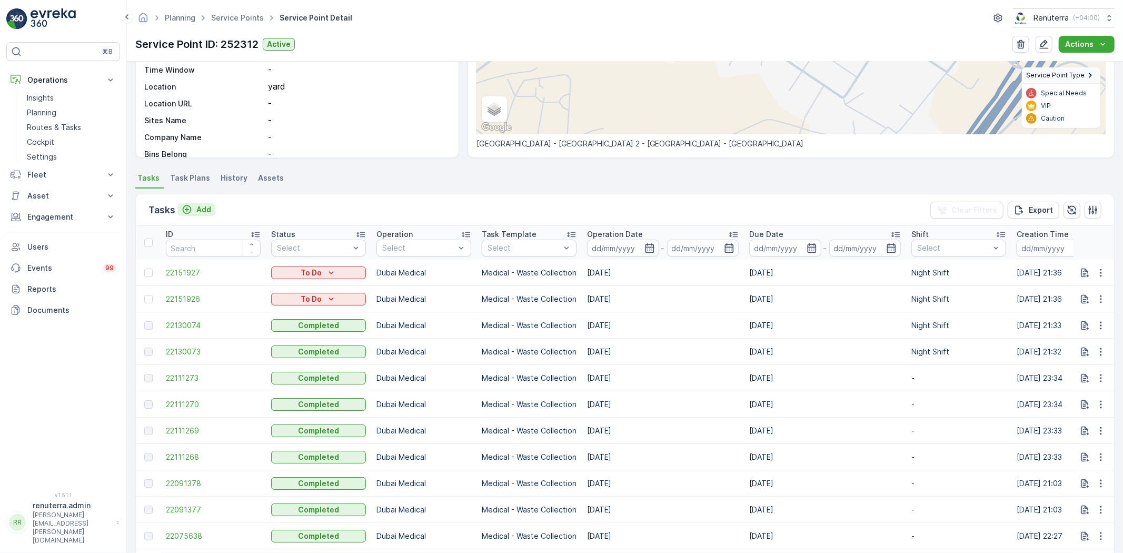
click at [203, 208] on p "Add" at bounding box center [203, 209] width 15 height 11
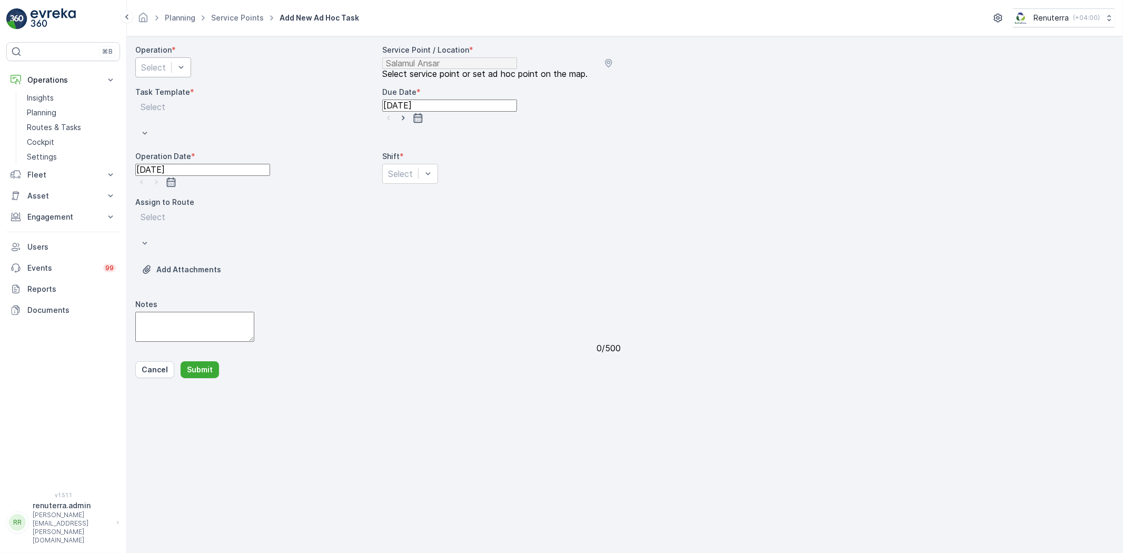
click at [191, 77] on div "Select" at bounding box center [163, 67] width 56 height 20
click at [185, 289] on div "Dubai REL" at bounding box center [163, 293] width 43 height 9
click at [417, 180] on div "Select" at bounding box center [410, 174] width 56 height 20
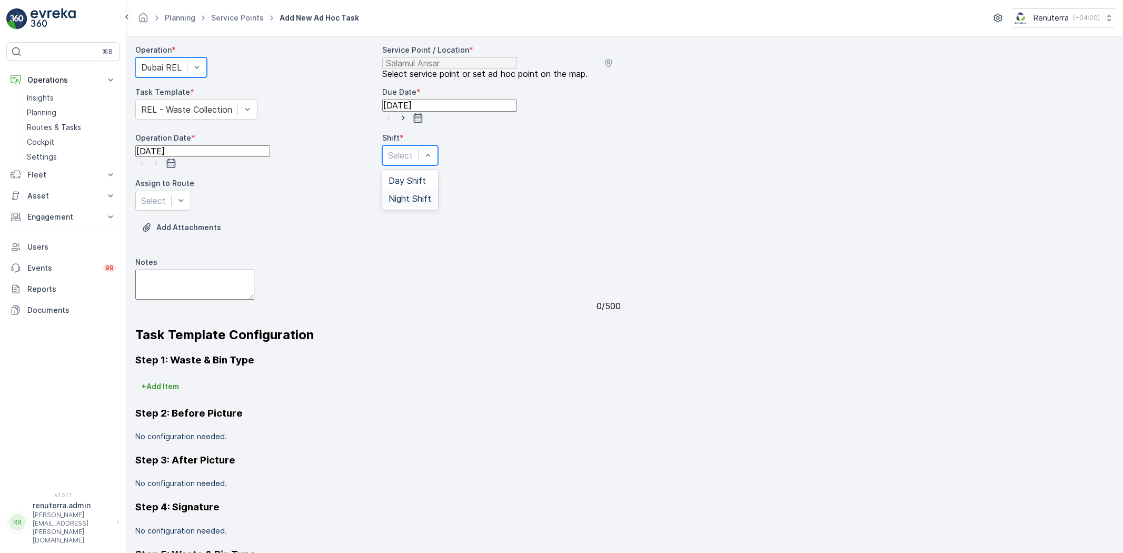
drag, startPoint x: 422, startPoint y: 217, endPoint x: 401, endPoint y: 219, distance: 20.6
click at [419, 203] on span "Night Shift" at bounding box center [410, 198] width 43 height 9
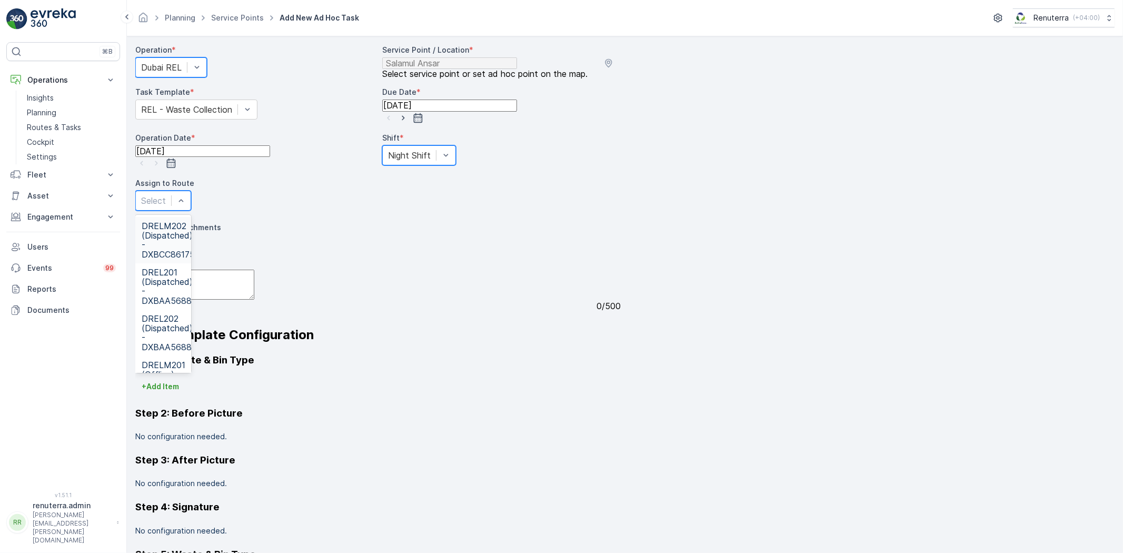
click at [191, 211] on div "Select" at bounding box center [163, 201] width 56 height 20
click at [220, 55] on div "Operation *" at bounding box center [254, 50] width 239 height 11
click at [182, 72] on div at bounding box center [161, 68] width 41 height 12
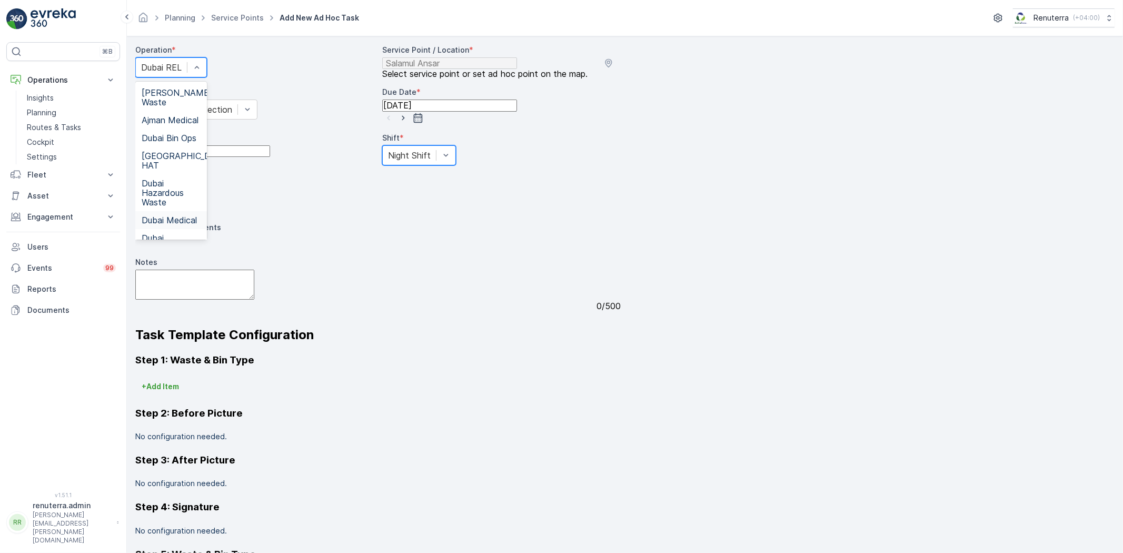
click at [201, 215] on div "Dubai Medical" at bounding box center [171, 219] width 59 height 9
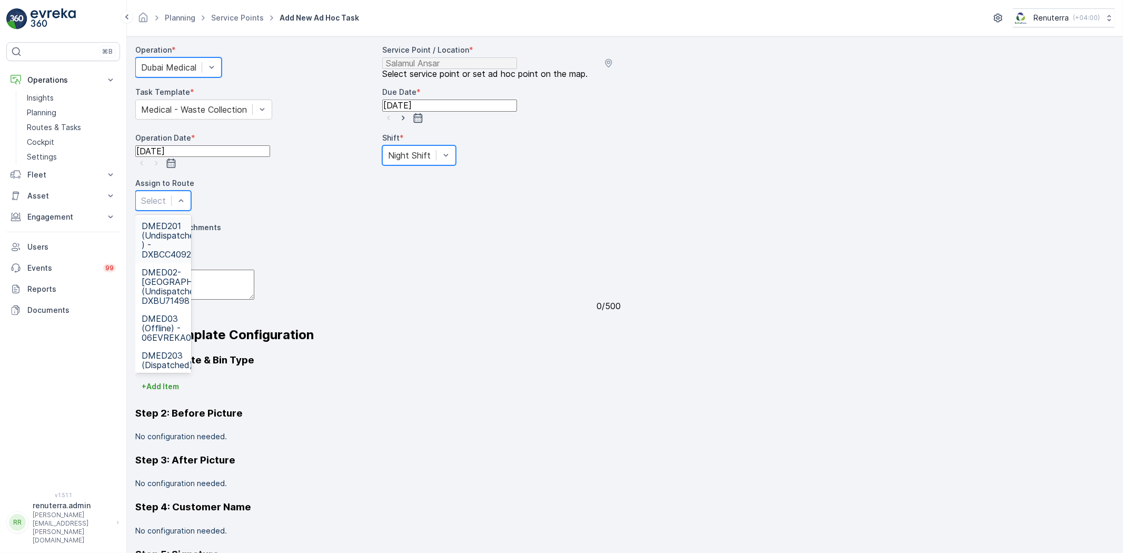
click at [191, 211] on div "Select" at bounding box center [163, 201] width 56 height 20
click at [219, 268] on span "DMED02-[GEOGRAPHIC_DATA] (Undispatched ) - DXBU71498" at bounding box center [186, 287] width 88 height 38
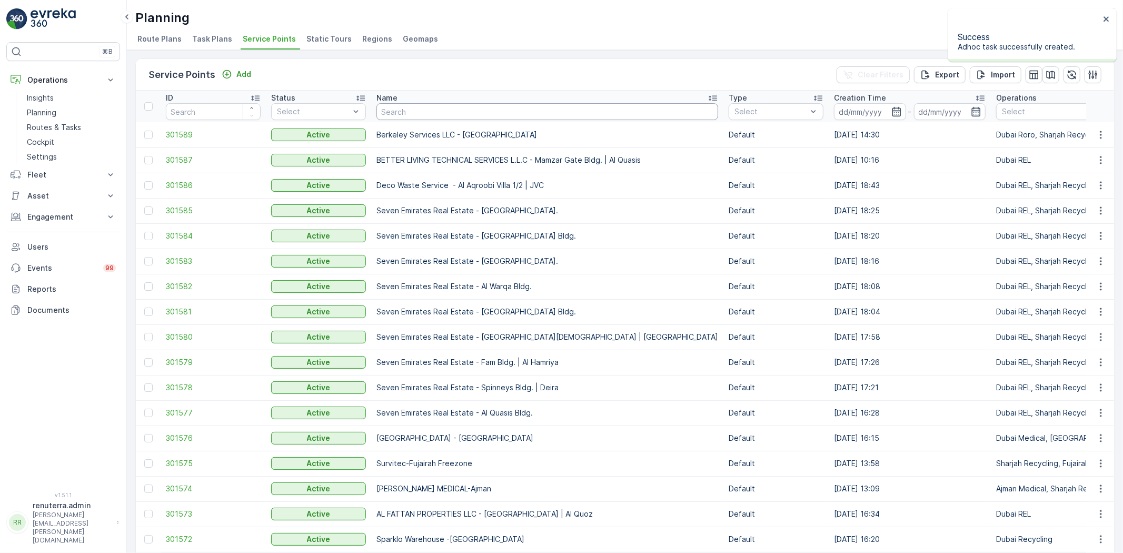
click at [415, 113] on input "text" at bounding box center [548, 111] width 342 height 17
type input "salam"
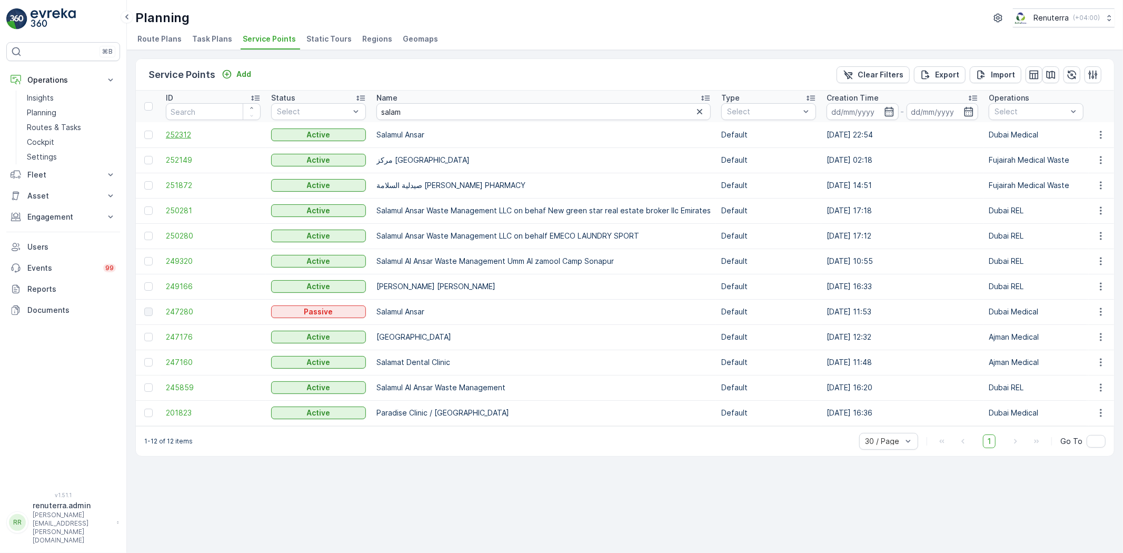
click at [166, 131] on span "252312" at bounding box center [213, 135] width 95 height 11
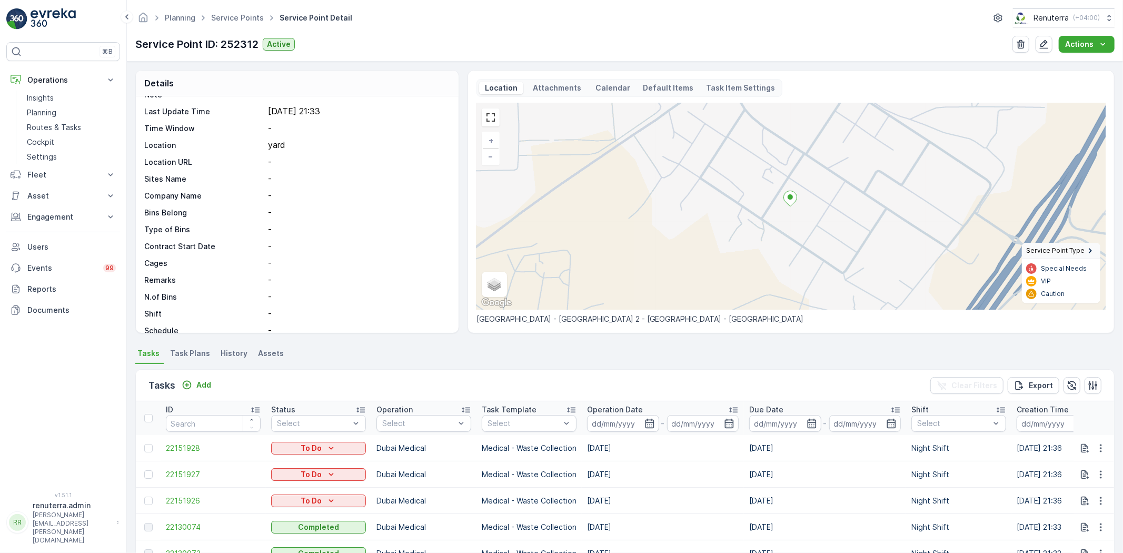
scroll to position [58, 0]
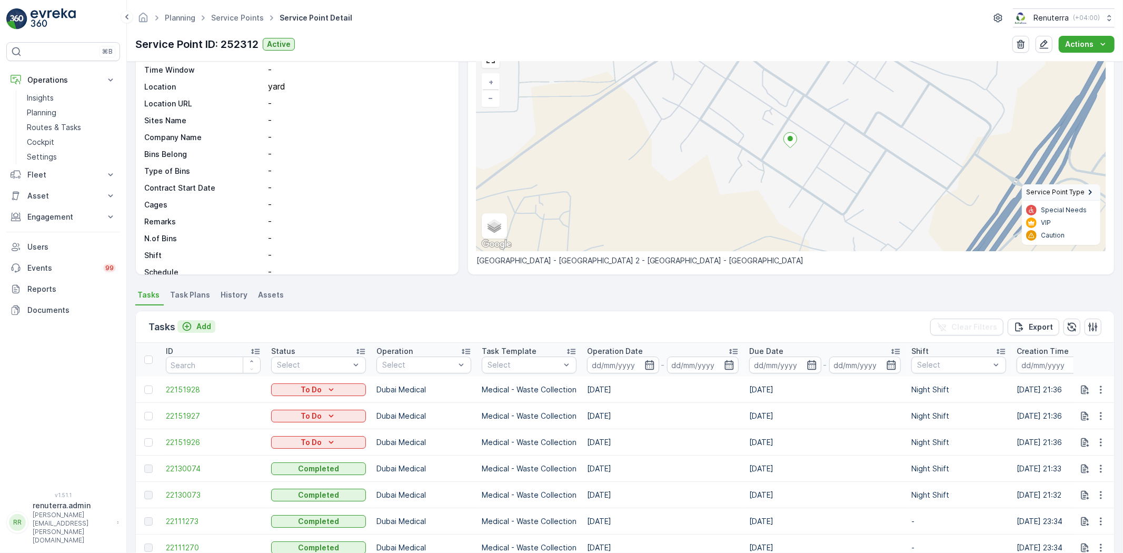
click at [191, 327] on icon "Add" at bounding box center [187, 326] width 11 height 11
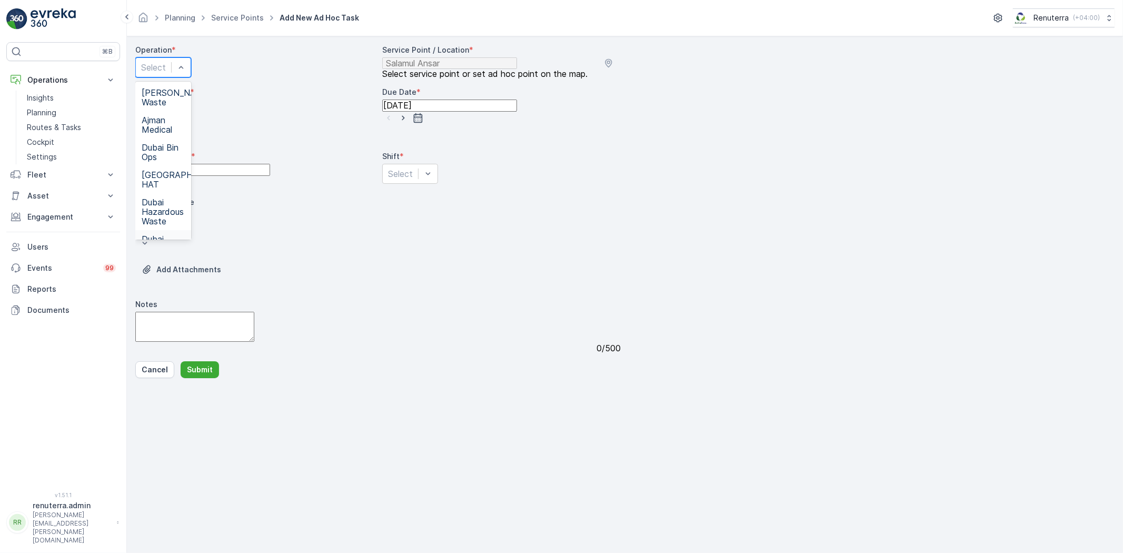
click at [175, 234] on span "Dubai Medical" at bounding box center [163, 243] width 43 height 19
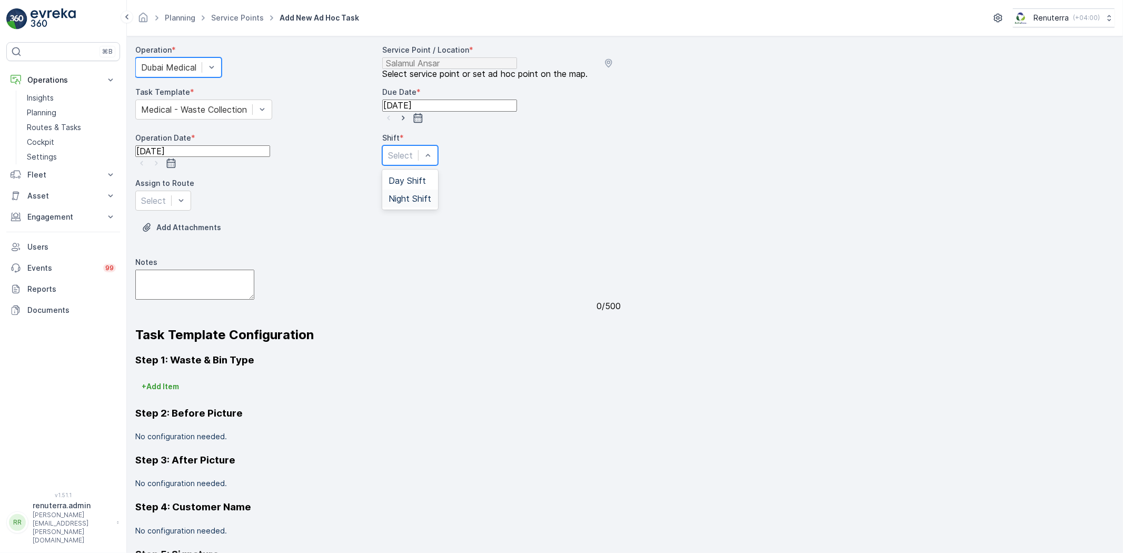
click at [412, 203] on span "Night Shift" at bounding box center [410, 198] width 43 height 9
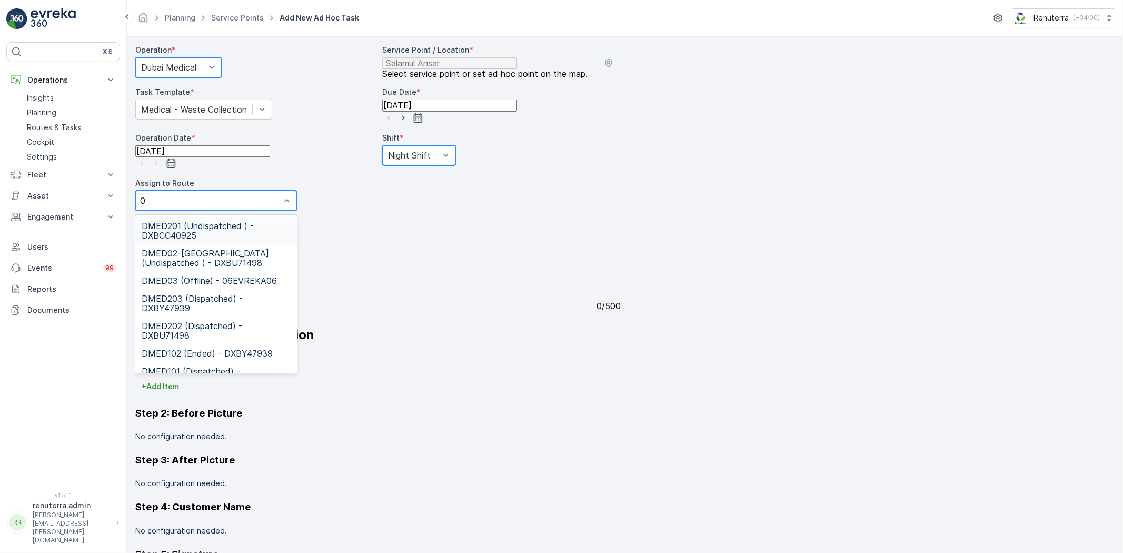
type input "02"
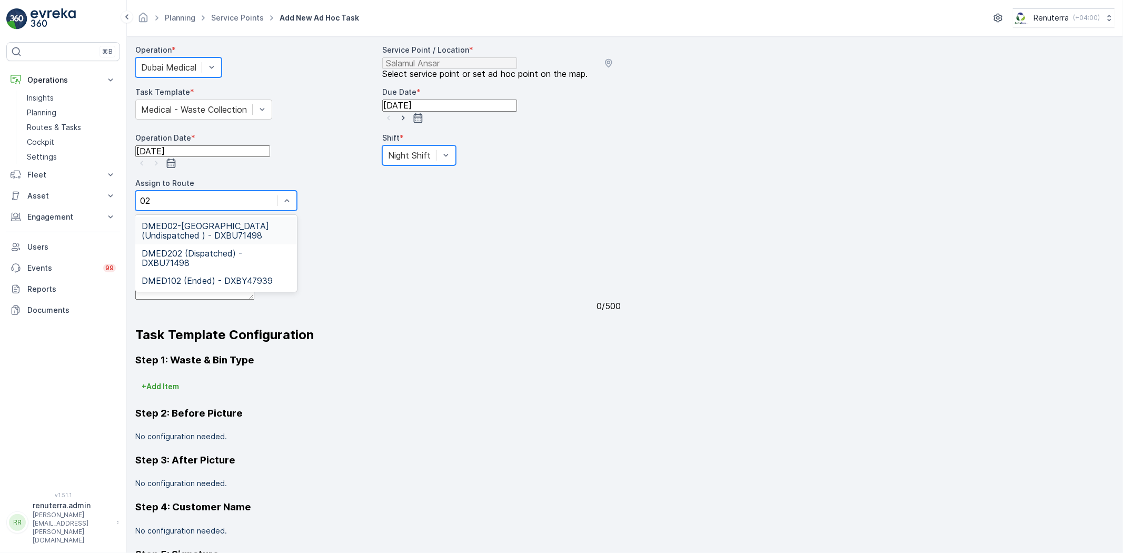
click at [228, 235] on span "DMED02-[GEOGRAPHIC_DATA] (Undispatched ) - DXBU71498" at bounding box center [216, 230] width 149 height 19
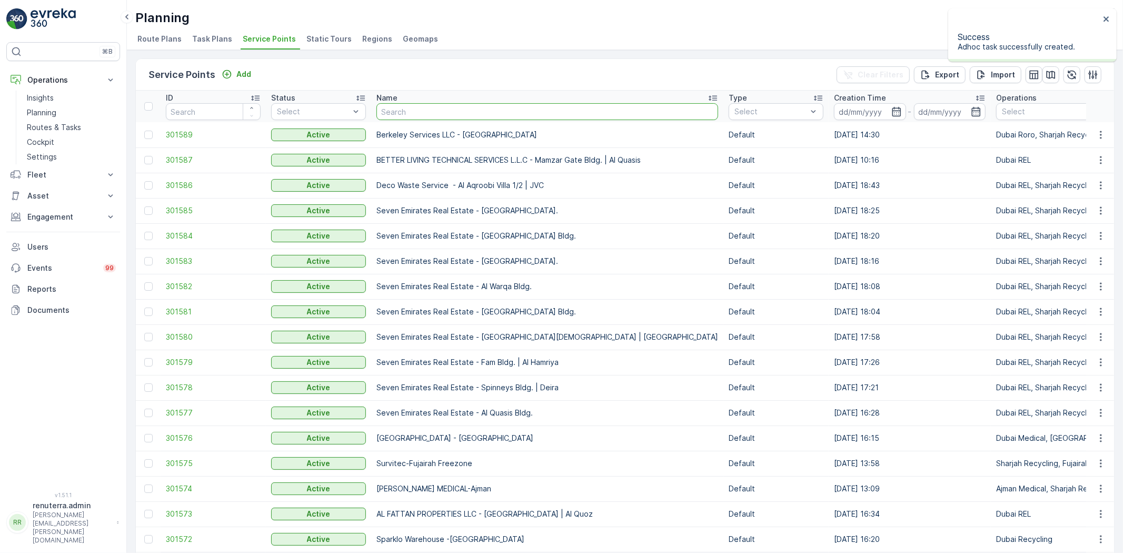
click at [401, 115] on input "text" at bounding box center [548, 111] width 342 height 17
type input "dott"
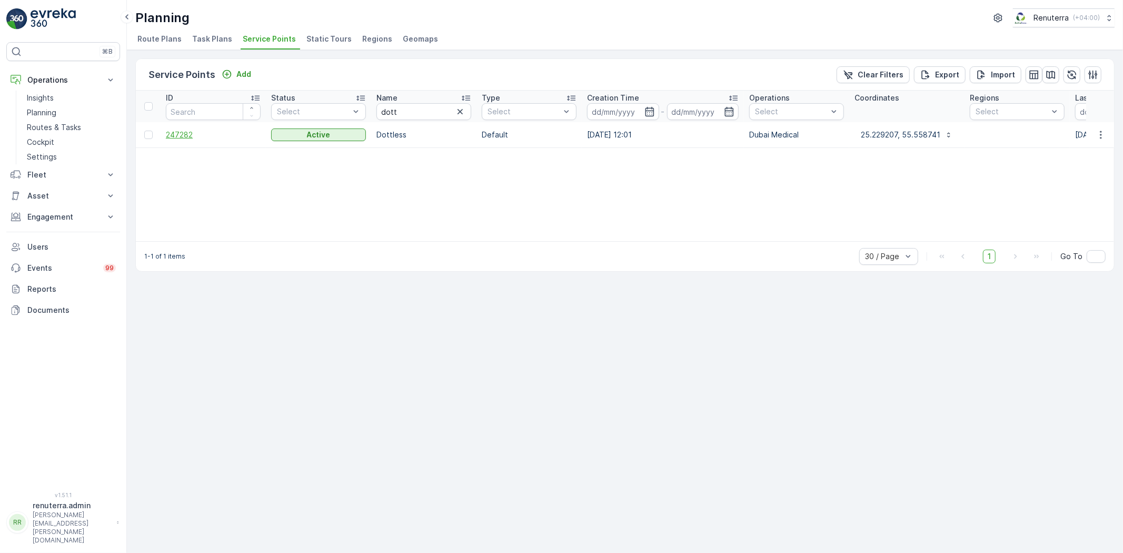
click at [183, 134] on span "247282" at bounding box center [213, 135] width 95 height 11
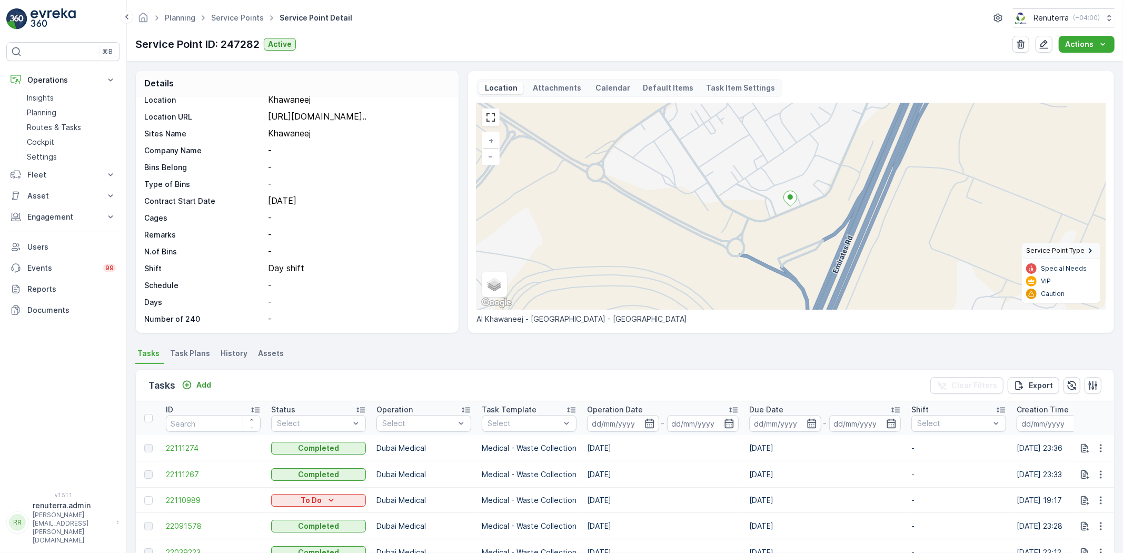
scroll to position [58, 0]
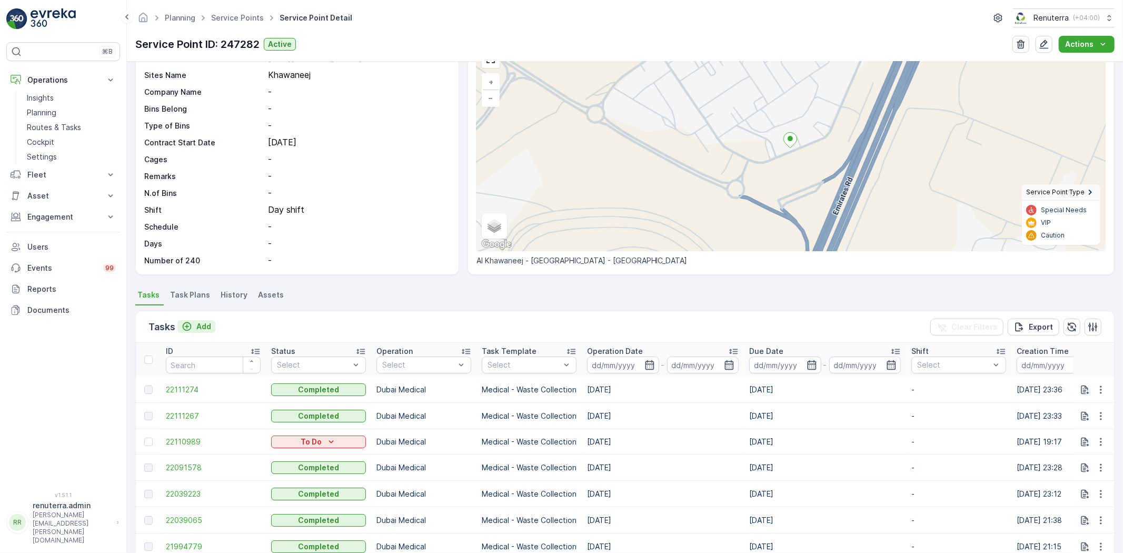
click at [209, 321] on p "Add" at bounding box center [203, 326] width 15 height 11
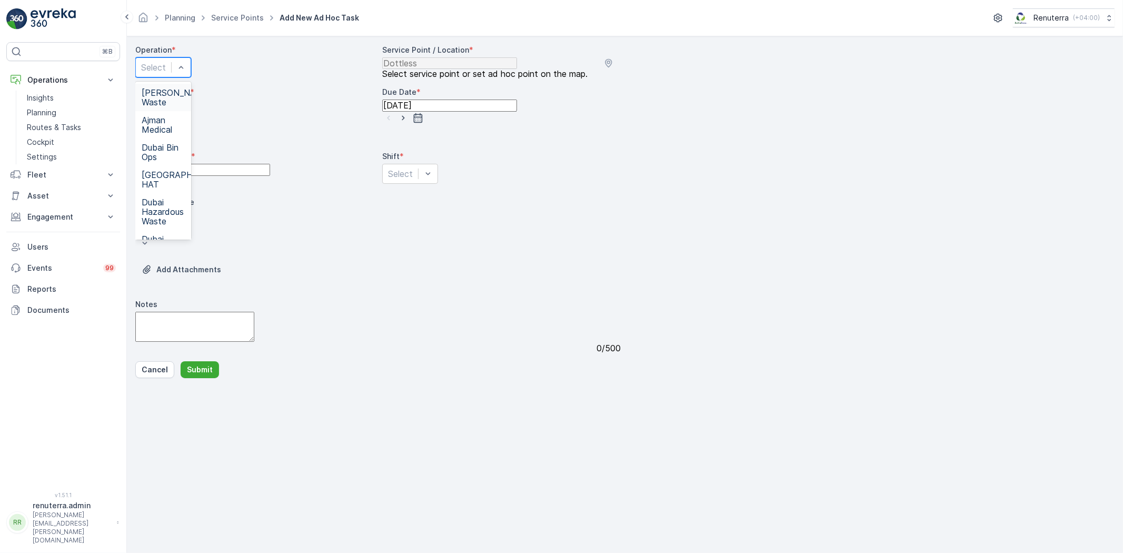
click at [191, 77] on div "Select" at bounding box center [163, 67] width 56 height 20
click at [191, 230] on div "Dubai Medical" at bounding box center [163, 243] width 56 height 27
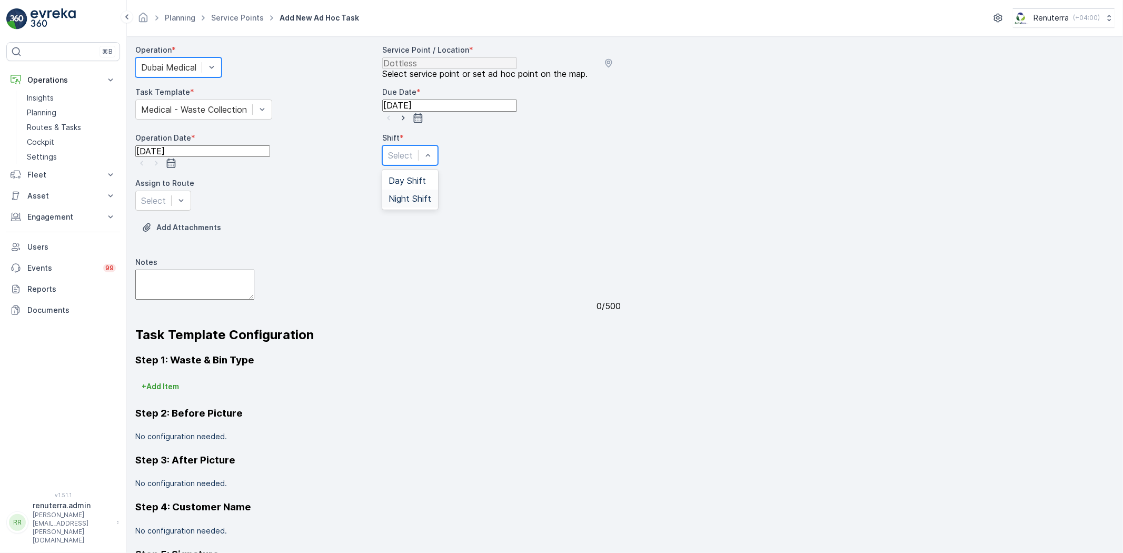
click at [411, 203] on span "Night Shift" at bounding box center [410, 198] width 43 height 9
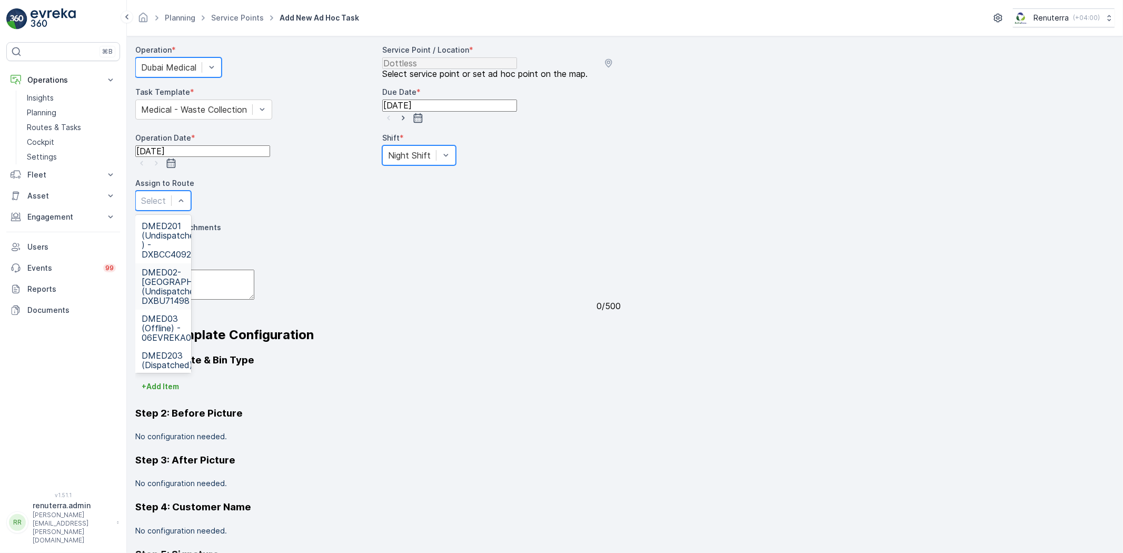
click at [230, 268] on span "DMED02-[GEOGRAPHIC_DATA] (Undispatched ) - DXBU71498" at bounding box center [186, 287] width 88 height 38
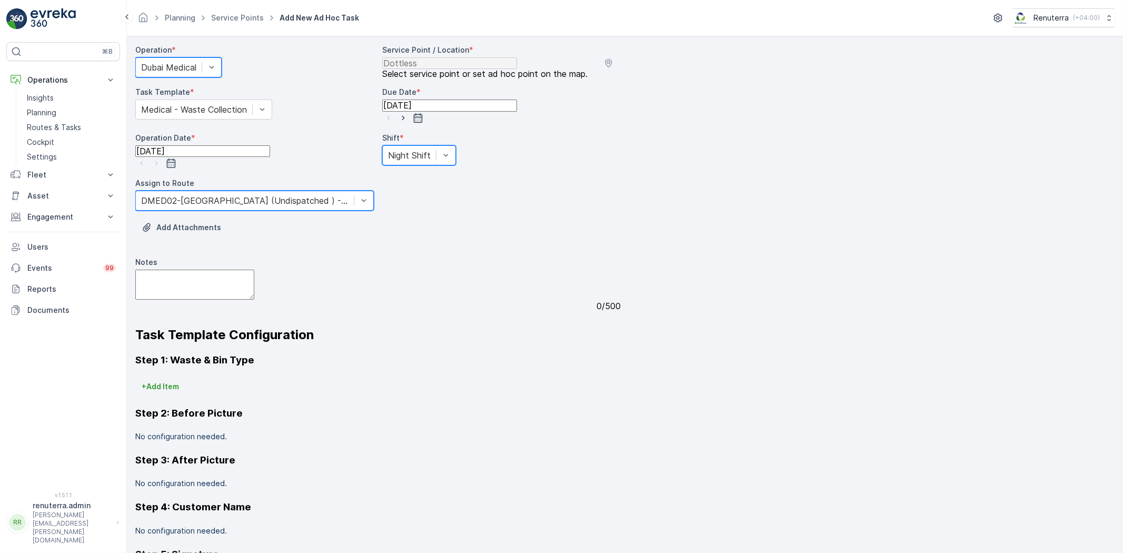
click at [186, 546] on form "Operation * option Dubai Medical, selected. Dubai Medical Service Point / Locat…" at bounding box center [625, 294] width 996 height 517
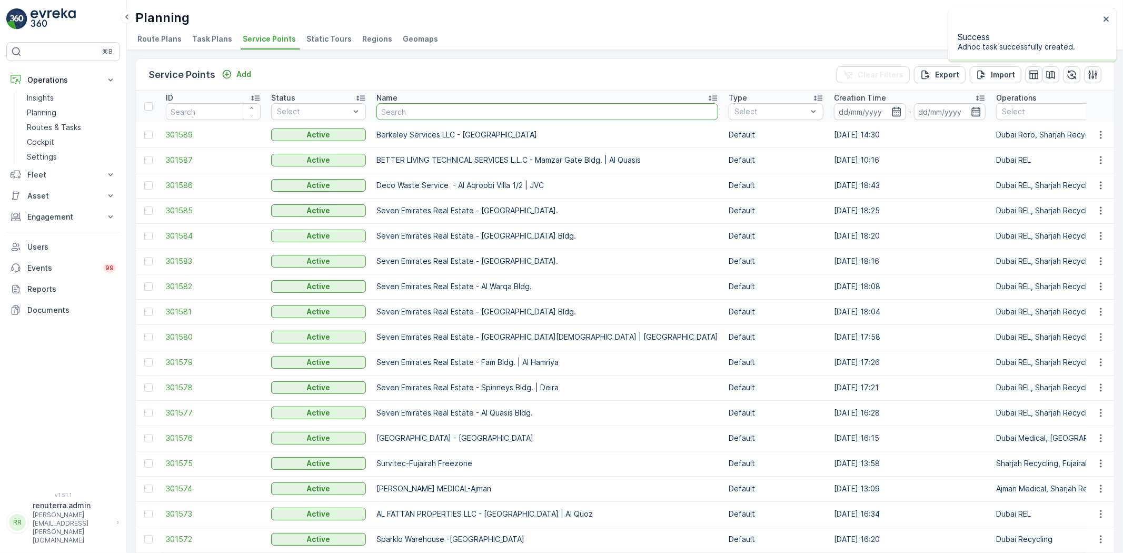
click at [419, 106] on input "text" at bounding box center [548, 111] width 342 height 17
type input "emirates"
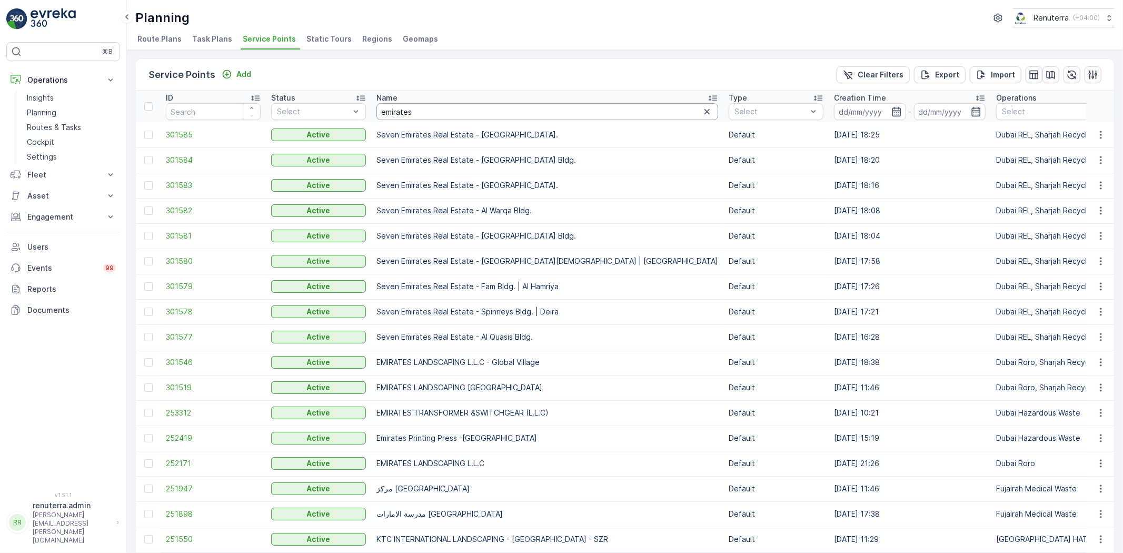
click at [420, 115] on input "emirates" at bounding box center [548, 111] width 342 height 17
type input "emirates land"
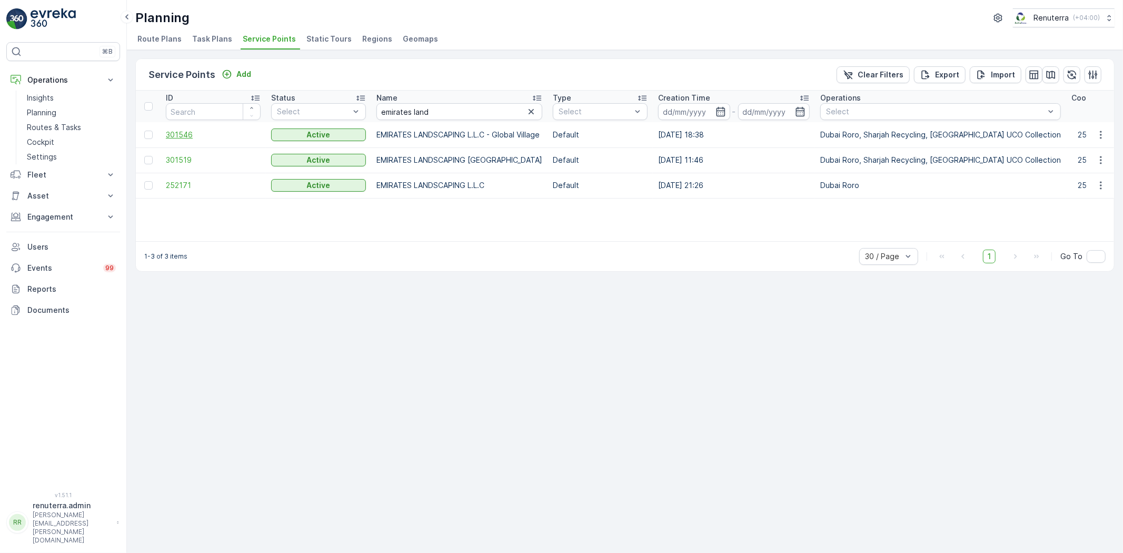
click at [176, 134] on span "301546" at bounding box center [213, 135] width 95 height 11
click at [175, 160] on span "301519" at bounding box center [213, 160] width 95 height 11
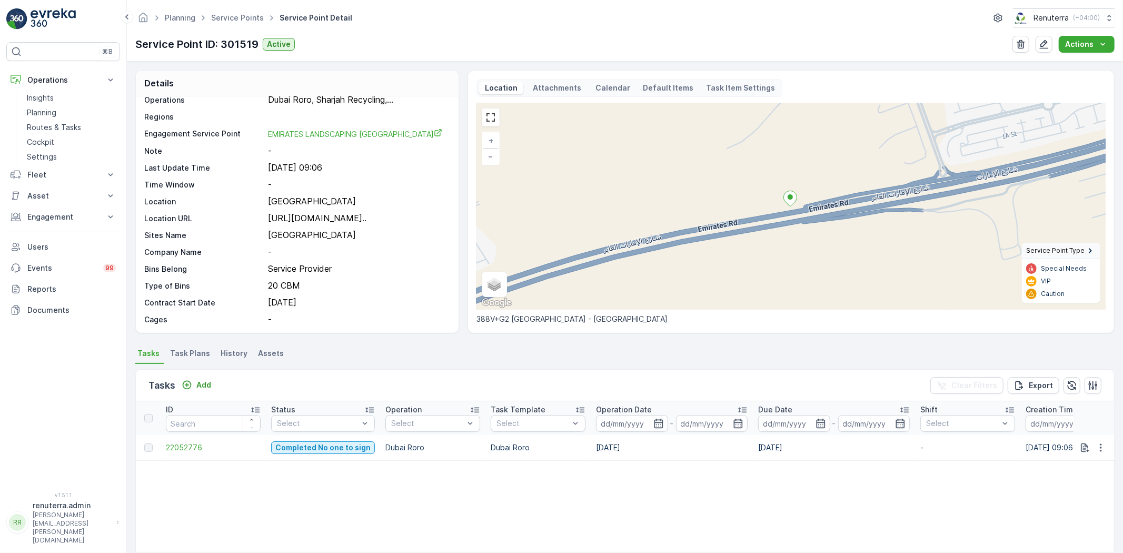
scroll to position [58, 0]
click at [183, 446] on span "22052776" at bounding box center [213, 447] width 95 height 11
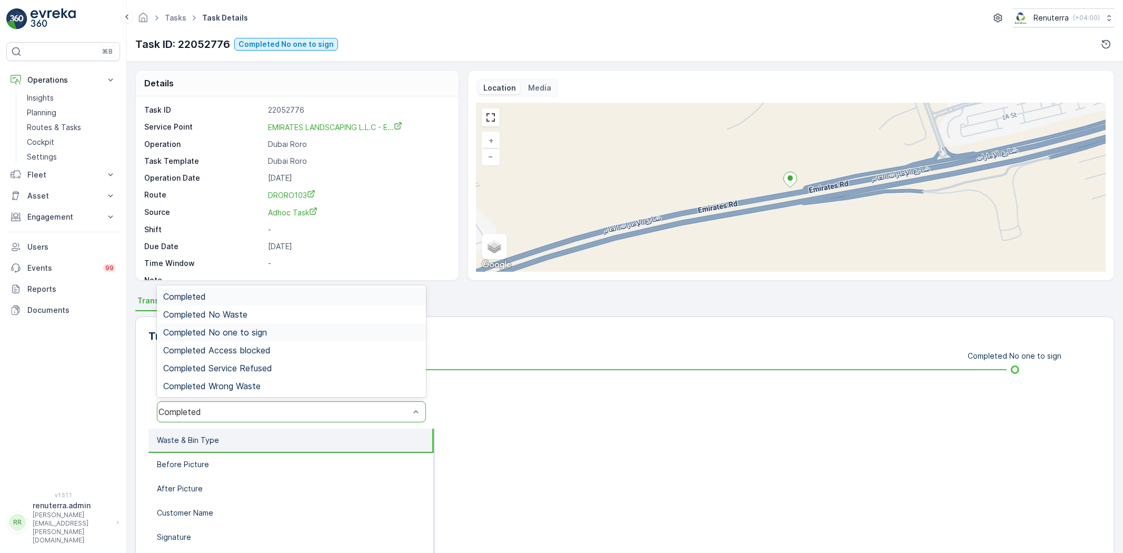
click at [266, 336] on span "Completed No one to sign" at bounding box center [215, 332] width 104 height 9
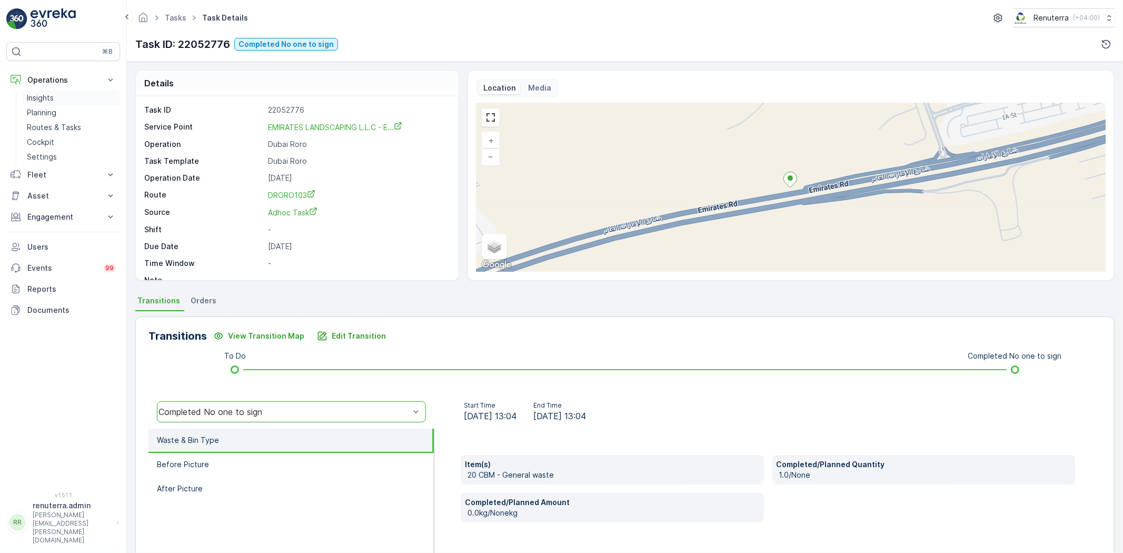
drag, startPoint x: 43, startPoint y: 106, endPoint x: 49, endPoint y: 104, distance: 6.5
click at [43, 105] on link "Planning" at bounding box center [71, 112] width 97 height 15
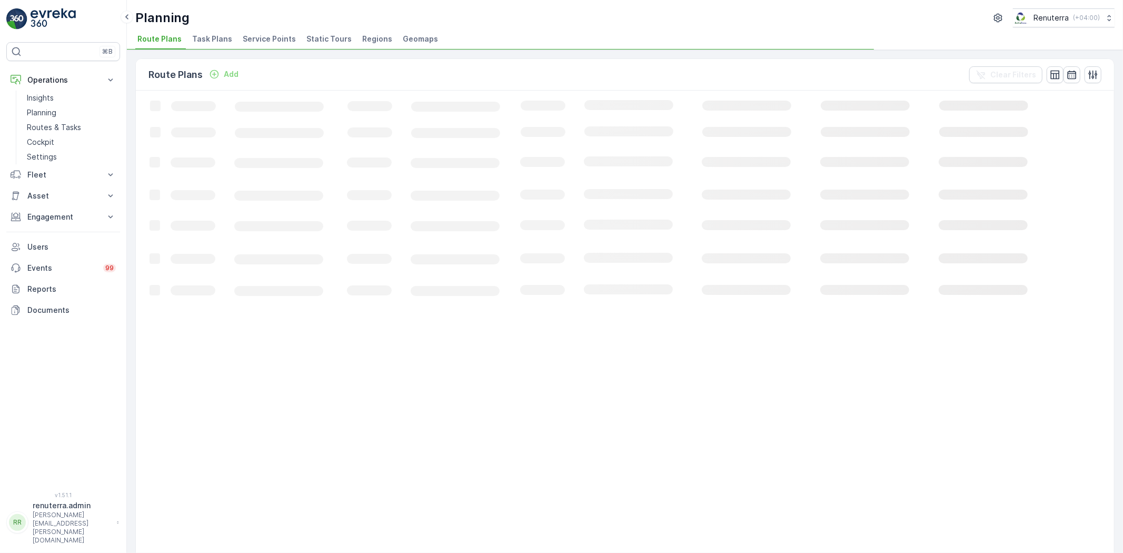
click at [246, 29] on div "Planning Renuterra ( +04:00 ) Route Plans Task Plans Service Points Static Tour…" at bounding box center [625, 25] width 996 height 50
click at [253, 37] on span "Service Points" at bounding box center [269, 39] width 53 height 11
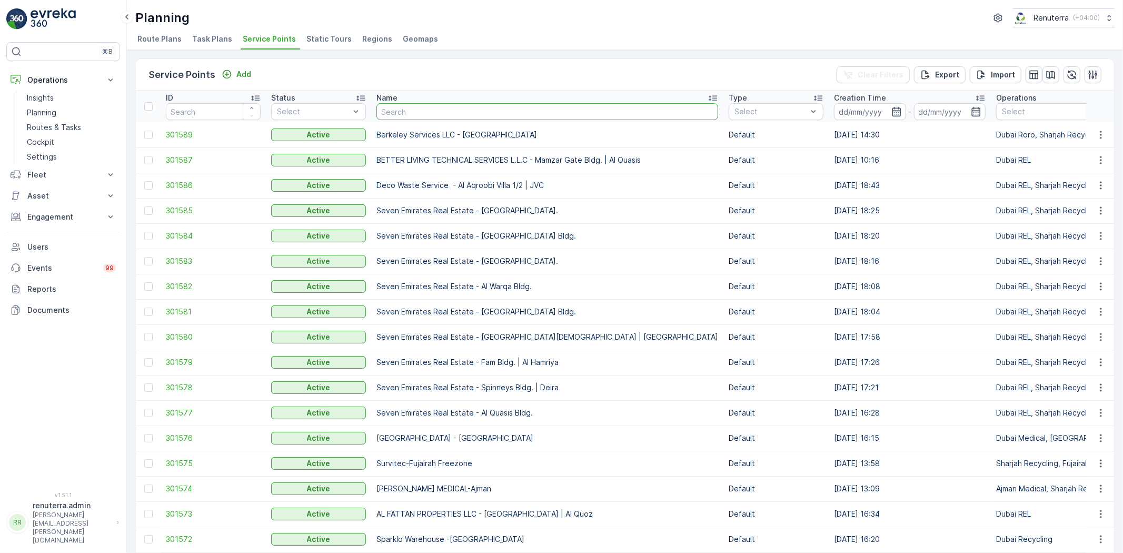
click at [443, 108] on input "text" at bounding box center [548, 111] width 342 height 17
type input "dott"
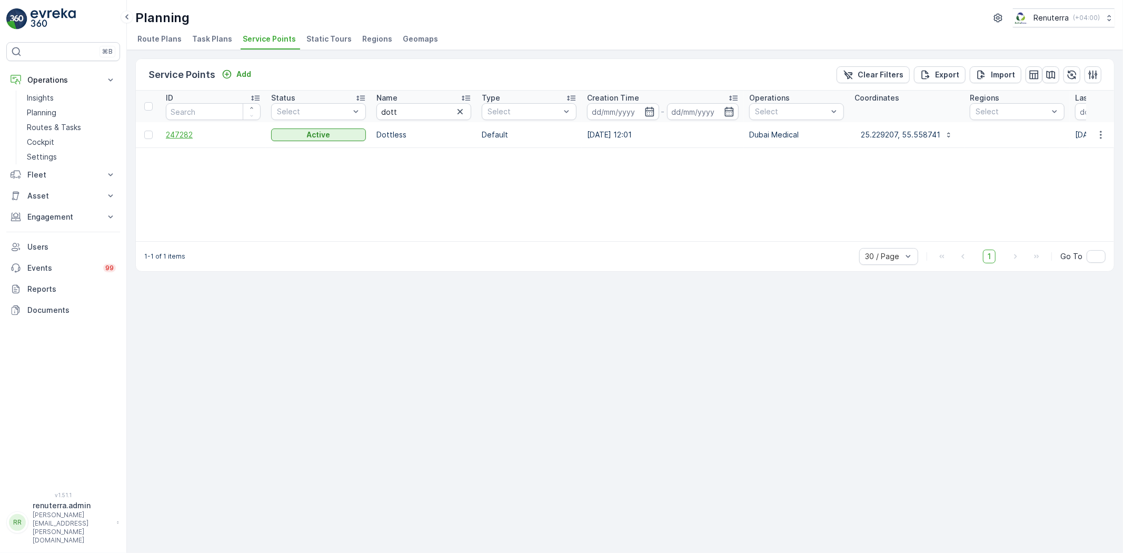
click at [176, 135] on span "247282" at bounding box center [213, 135] width 95 height 11
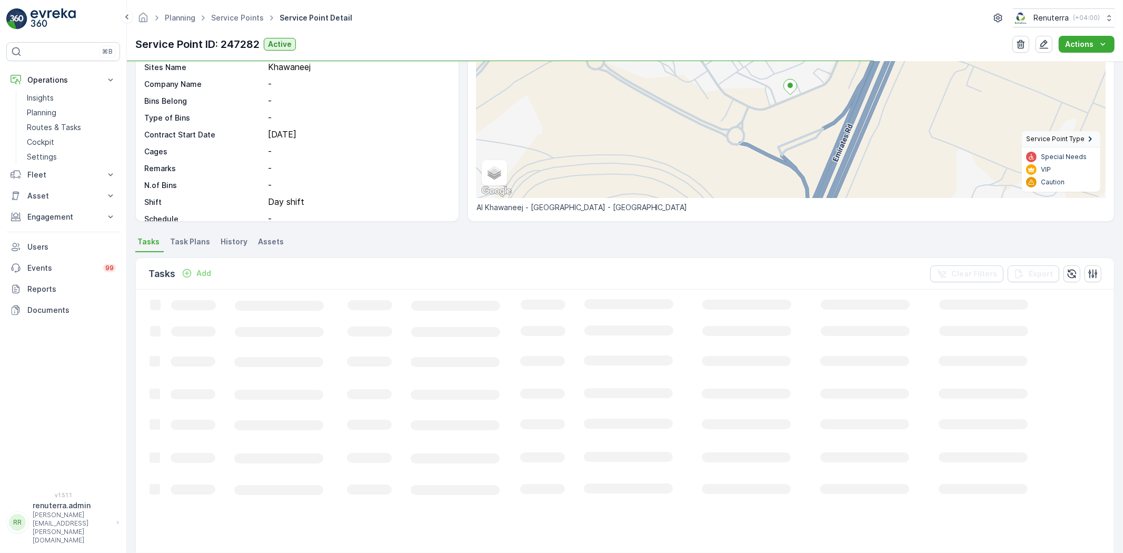
scroll to position [117, 0]
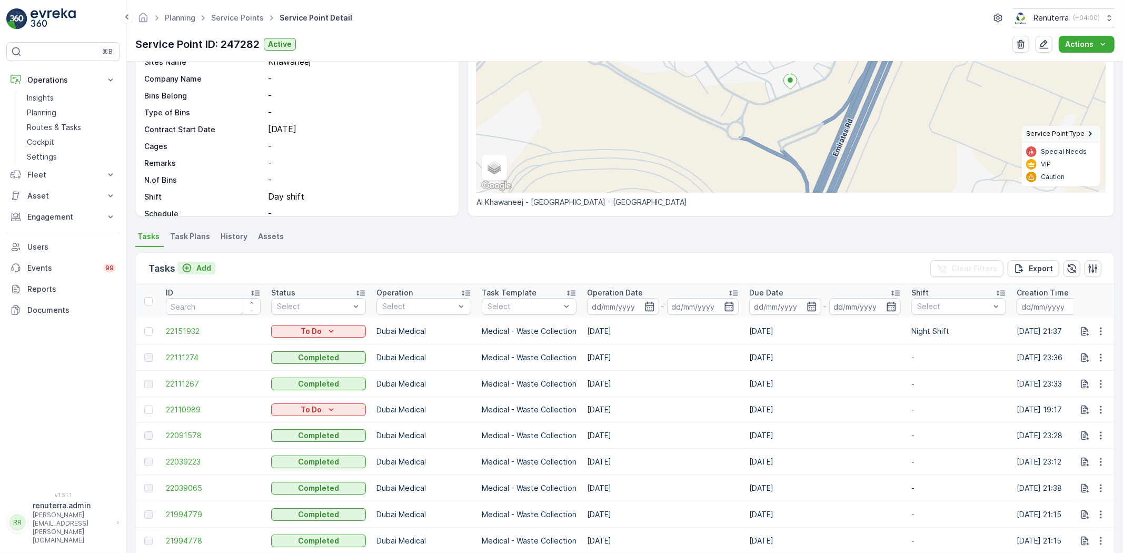
click at [209, 263] on p "Add" at bounding box center [203, 268] width 15 height 11
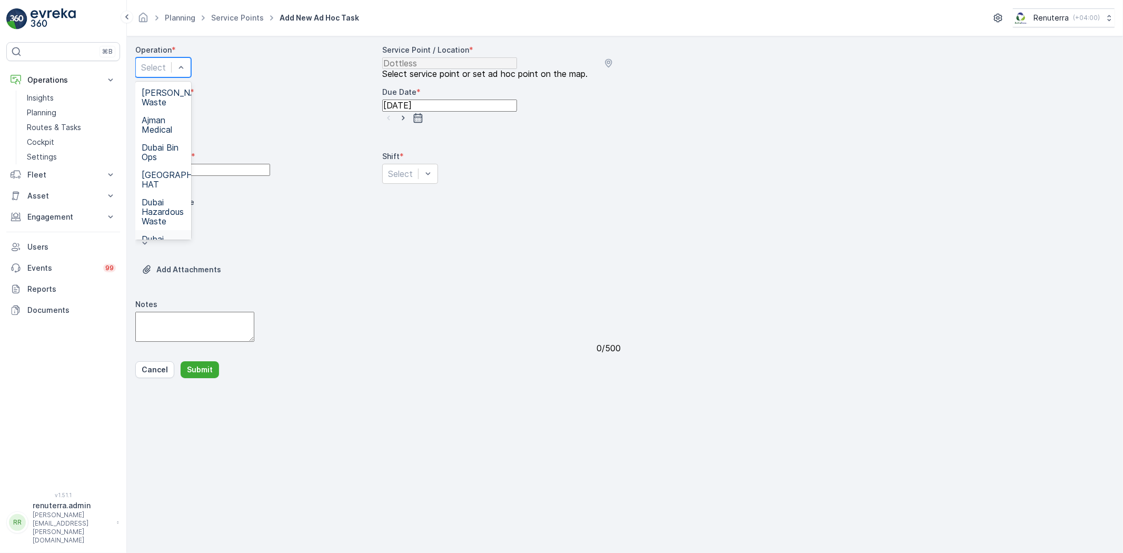
drag, startPoint x: 191, startPoint y: 194, endPoint x: 233, endPoint y: 195, distance: 42.2
click at [185, 234] on span "Dubai Medical" at bounding box center [163, 243] width 43 height 19
click at [417, 195] on div "Operation * option Dubai Medical, selected. Dubai Medical Service Point / Locat…" at bounding box center [378, 203] width 486 height 316
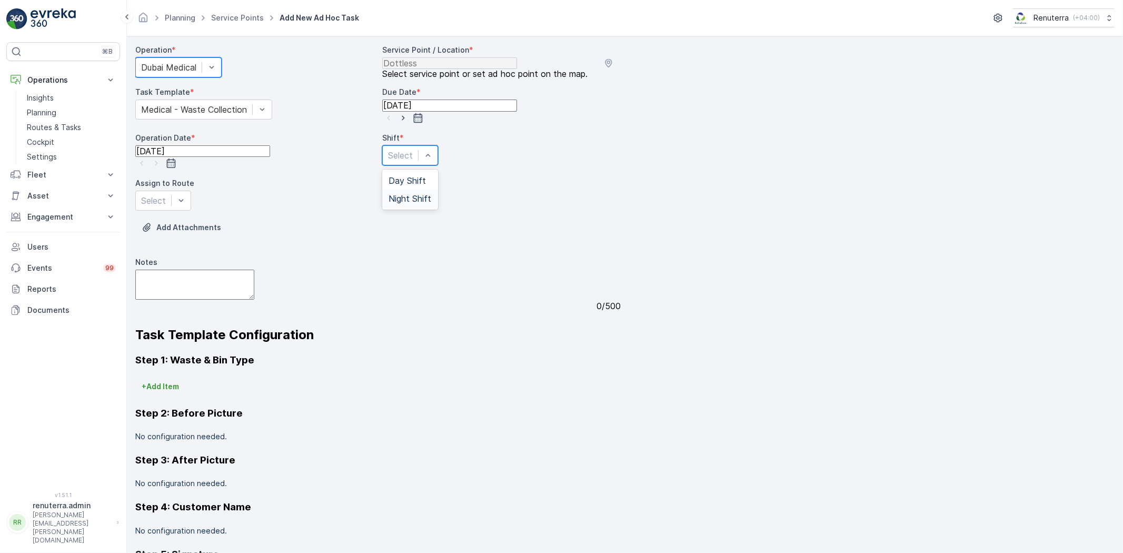
click at [397, 203] on span "Night Shift" at bounding box center [410, 198] width 43 height 9
click at [227, 234] on button "Add Attachments" at bounding box center [181, 227] width 92 height 17
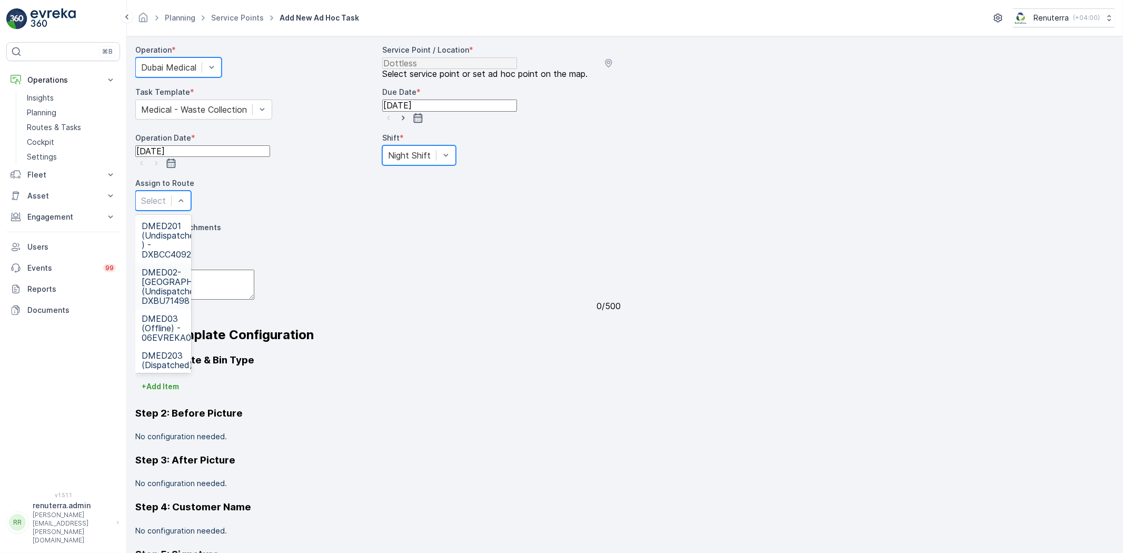
click at [206, 268] on span "DMED02-[GEOGRAPHIC_DATA] (Undispatched ) - DXBU71498" at bounding box center [186, 287] width 88 height 38
